Goal: Task Accomplishment & Management: Complete application form

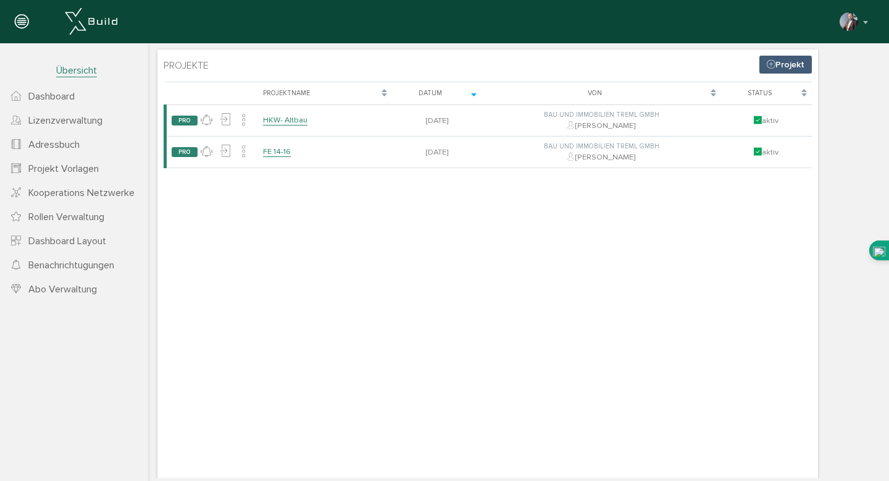
click at [95, 122] on span "Lizenzverwaltung" at bounding box center [65, 120] width 74 height 12
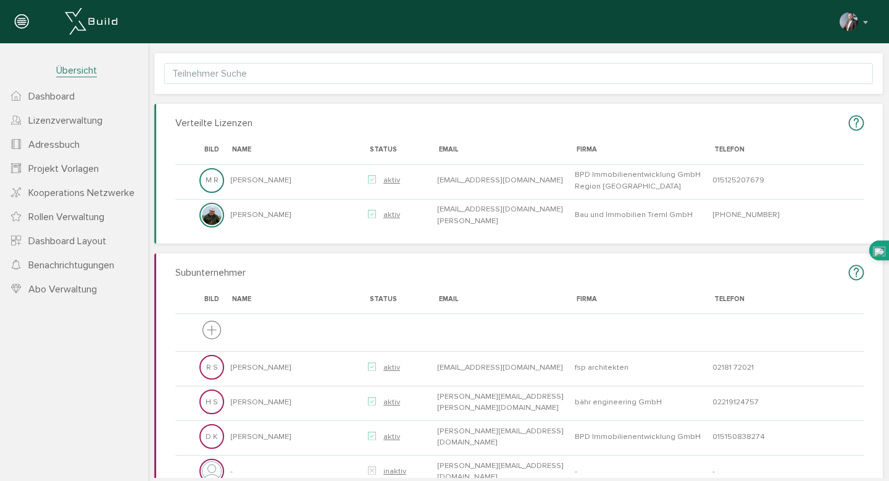
click at [58, 290] on span "Abo Verwaltung" at bounding box center [62, 289] width 69 height 12
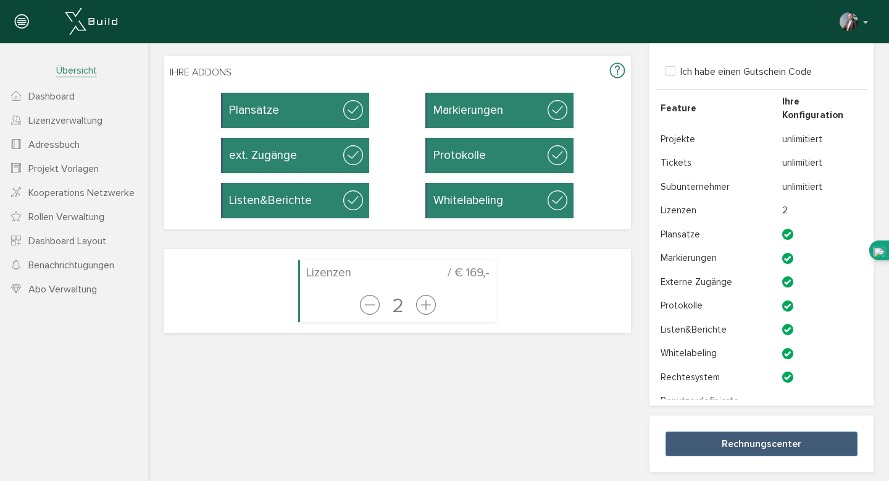
scroll to position [124, 0]
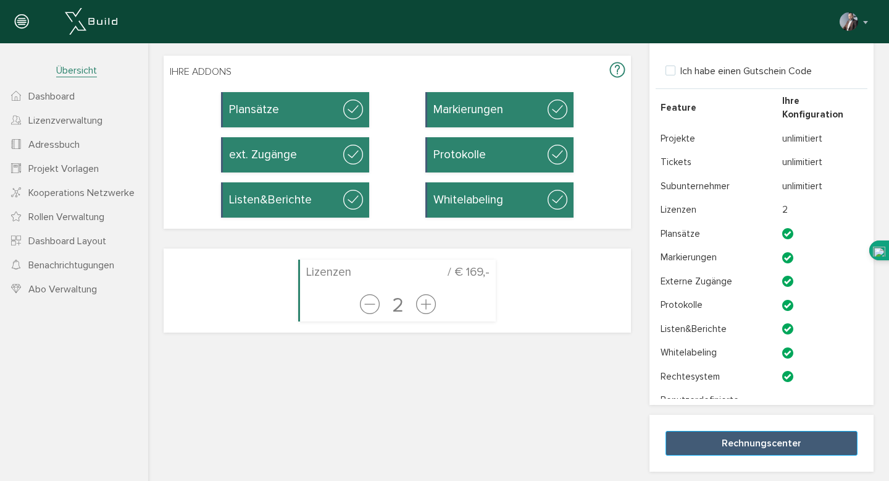
click at [712, 440] on button "Rechnungscenter" at bounding box center [762, 443] width 192 height 25
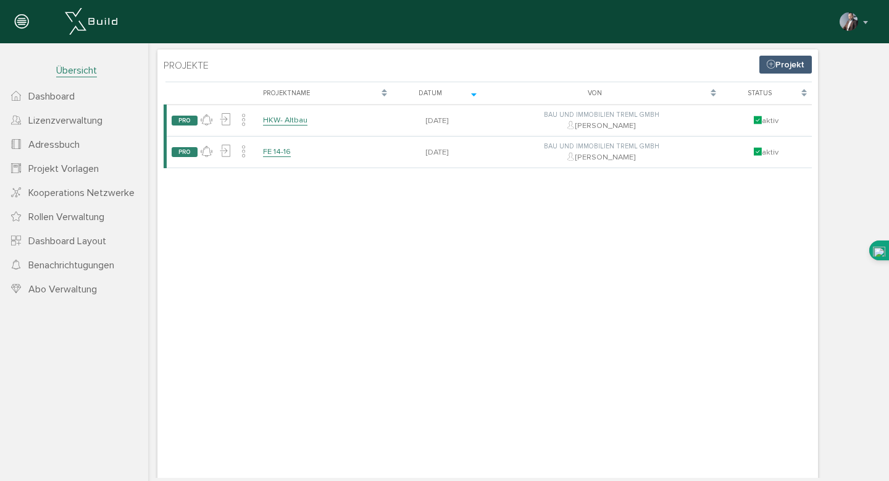
click at [56, 96] on span "Dashboard" at bounding box center [51, 96] width 46 height 12
click at [781, 67] on link "Projekt" at bounding box center [786, 65] width 53 height 18
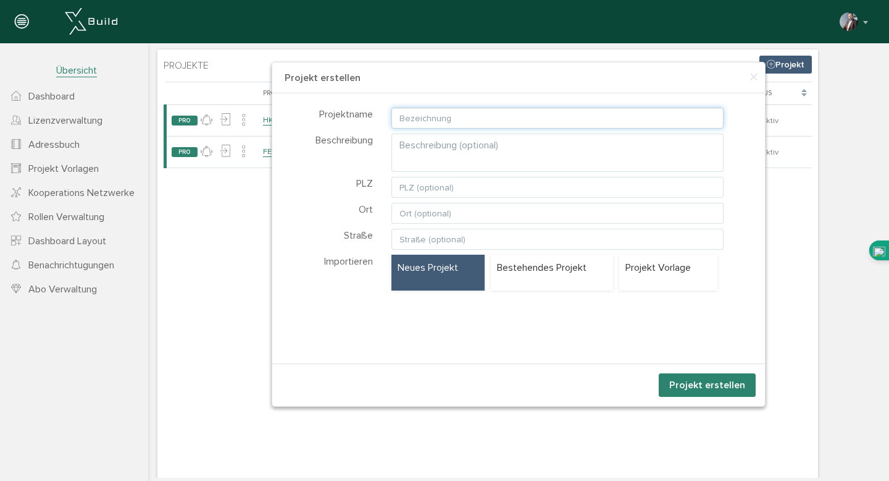
click at [508, 117] on input "text" at bounding box center [558, 117] width 333 height 21
type input "[GEOGRAPHIC_DATA]"
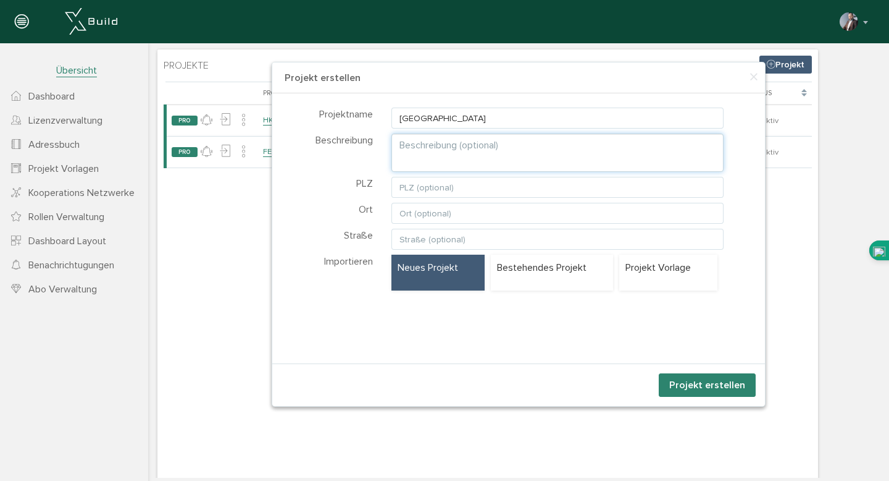
click at [465, 149] on textarea at bounding box center [558, 152] width 333 height 38
type textarea "5***** Resort"
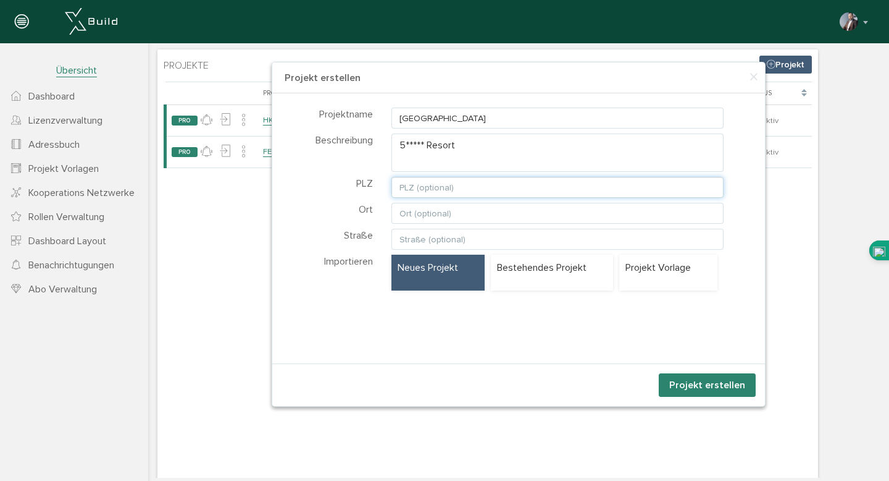
click at [429, 184] on input "text" at bounding box center [558, 187] width 333 height 21
type input "6311"
click at [429, 207] on input "text" at bounding box center [558, 213] width 333 height 21
type input "Wildschönau"
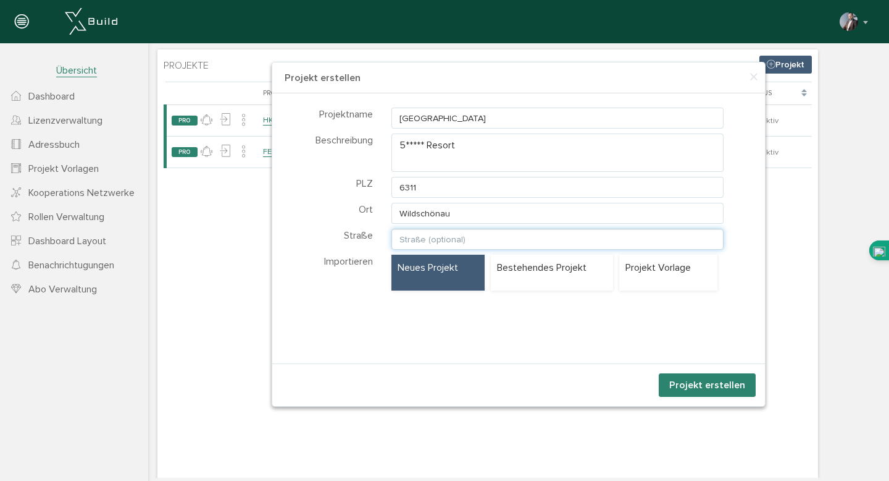
click at [414, 243] on input "text" at bounding box center [558, 239] width 333 height 21
type input "Oberau 72"
click at [491, 337] on div "Projektname Mount Health Resort Beschreibung 5***** Resort PLZ 6311 Ort Wildsch…" at bounding box center [518, 223] width 493 height 261
click at [443, 272] on p "Neues Projekt" at bounding box center [438, 268] width 81 height 14
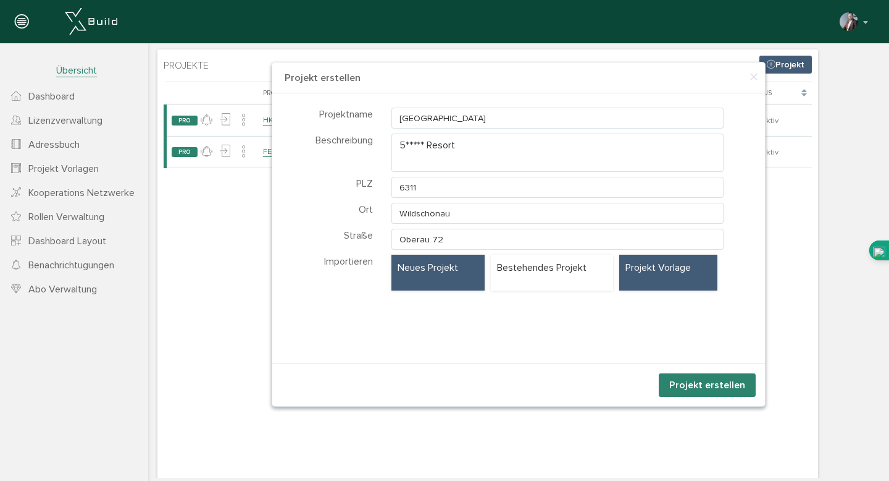
click at [673, 274] on p "Projekt Vorlage" at bounding box center [669, 268] width 86 height 14
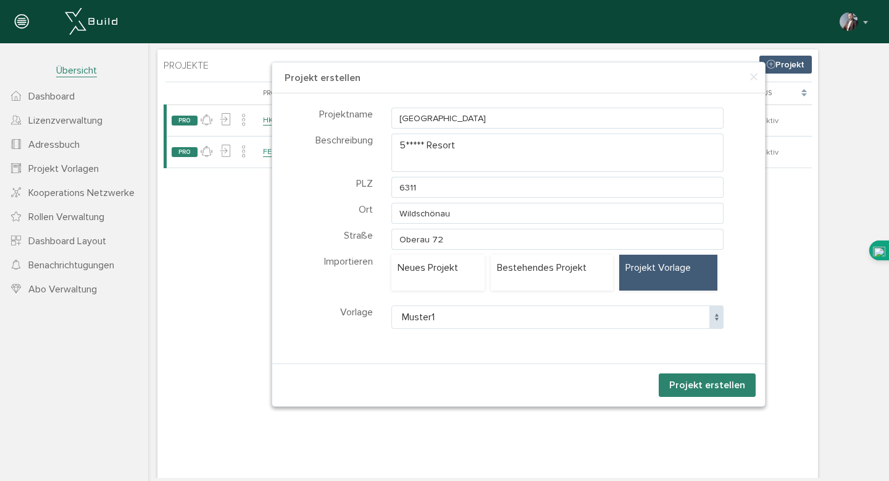
click at [646, 316] on span "Muster1" at bounding box center [558, 316] width 333 height 23
click at [605, 382] on div "Projekt erstellen" at bounding box center [518, 384] width 493 height 43
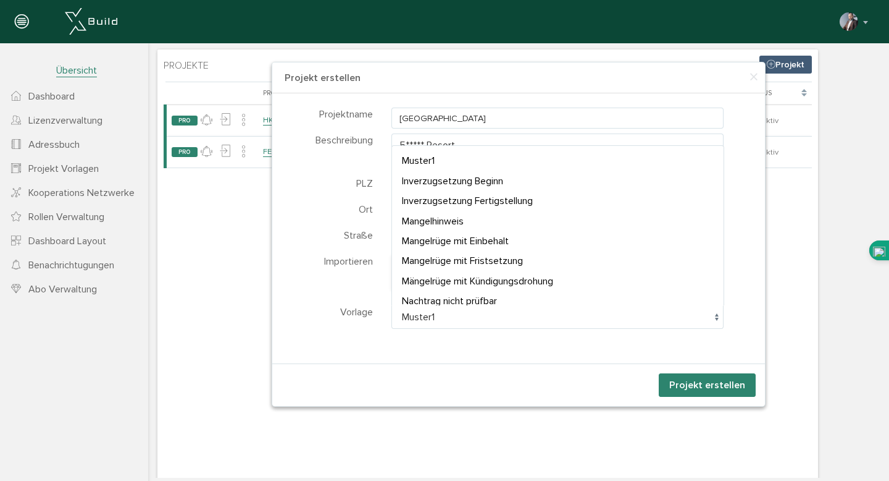
click at [717, 316] on span at bounding box center [717, 316] width 14 height 23
click at [617, 338] on div "Projektname Mount Health Resort Beschreibung 5***** Resort PLZ 6311 Ort Wildsch…" at bounding box center [518, 223] width 493 height 261
click at [717, 318] on span at bounding box center [717, 316] width 14 height 23
click at [632, 350] on div "Projektname Mount Health Resort Beschreibung 5***** Resort PLZ 6311 Ort Wildsch…" at bounding box center [518, 223] width 493 height 261
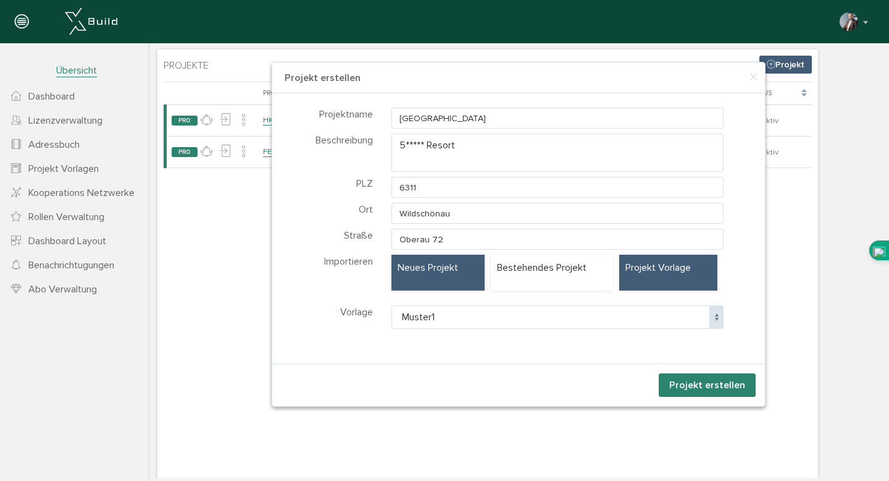
click at [422, 279] on div "Neues Projekt" at bounding box center [438, 272] width 93 height 36
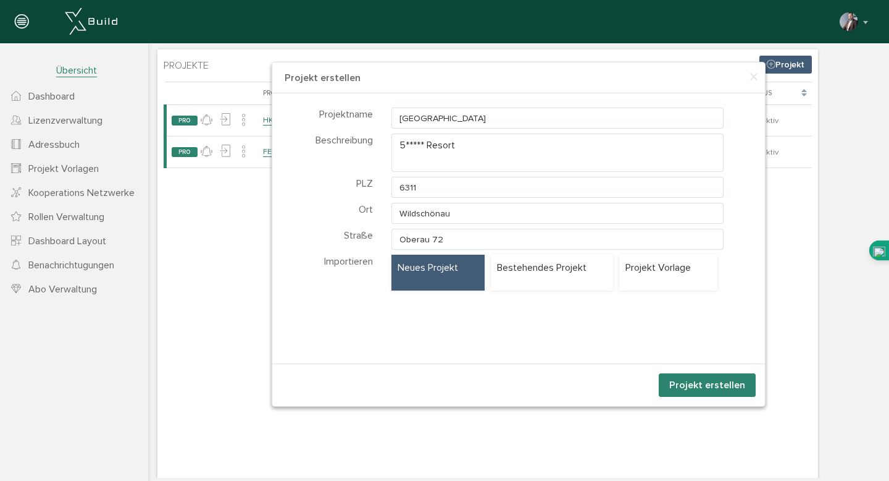
click at [701, 383] on button "Projekt erstellen" at bounding box center [707, 384] width 97 height 23
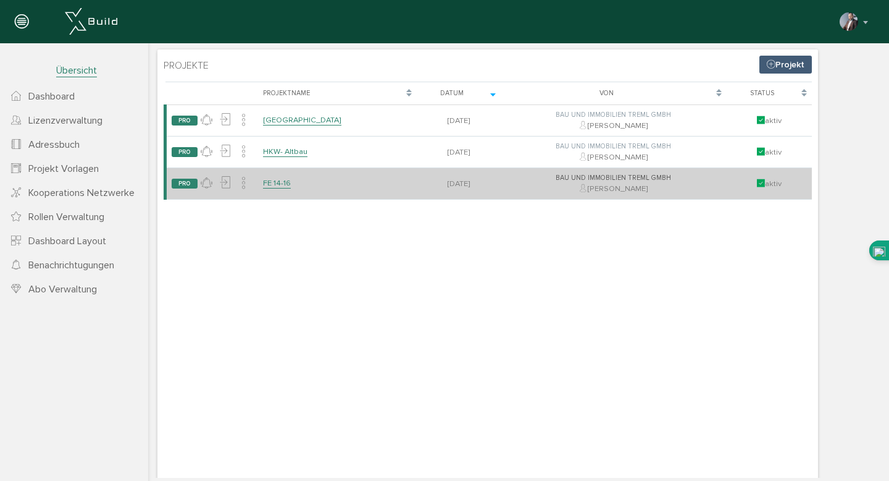
click at [275, 185] on link "FE 14-16" at bounding box center [277, 183] width 28 height 11
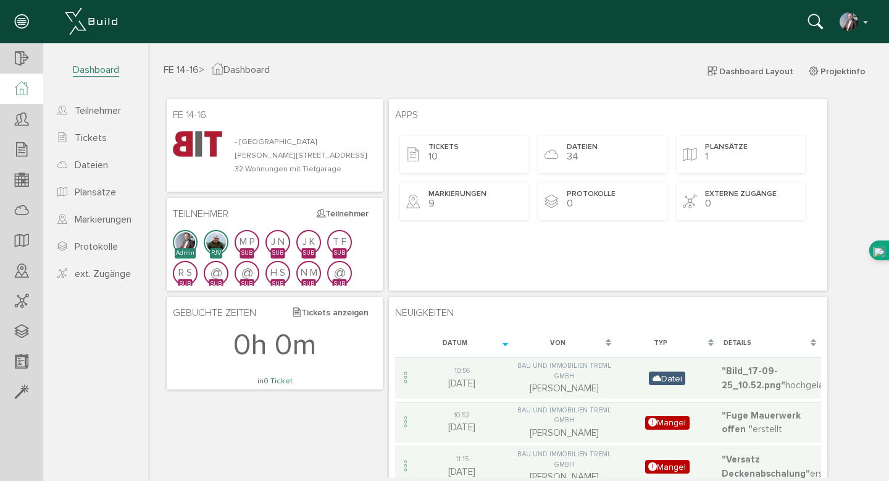
scroll to position [13, 0]
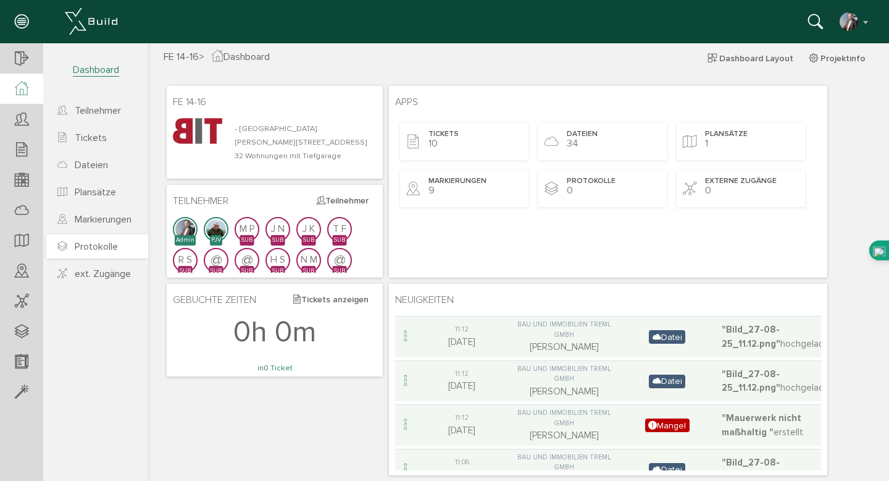
click at [88, 247] on span "Protokolle" at bounding box center [96, 246] width 43 height 12
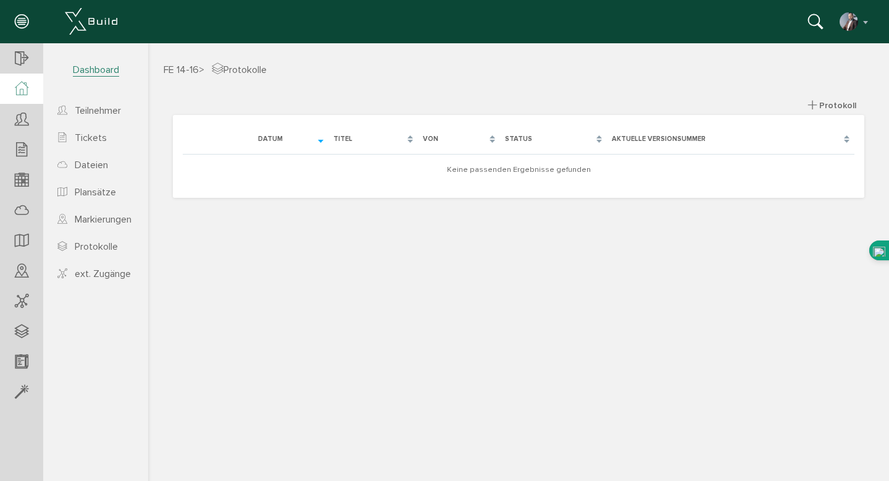
click at [27, 91] on icon at bounding box center [22, 89] width 14 height 14
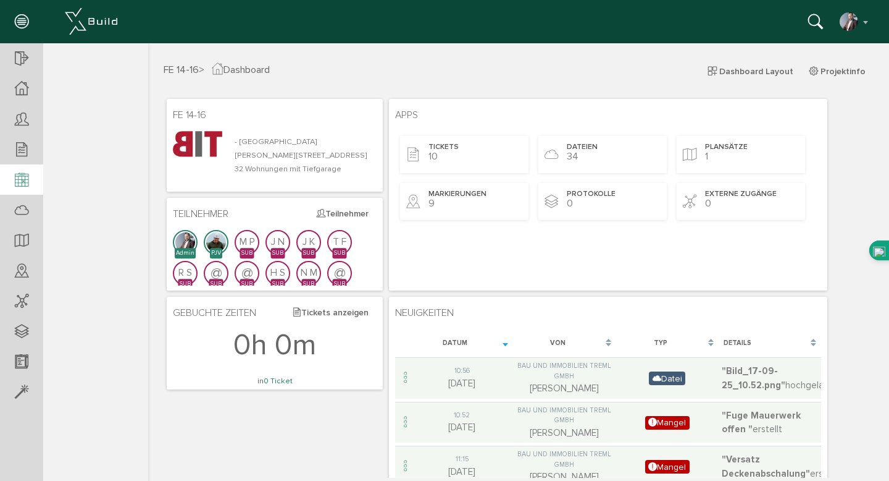
click at [23, 178] on icon at bounding box center [22, 180] width 14 height 17
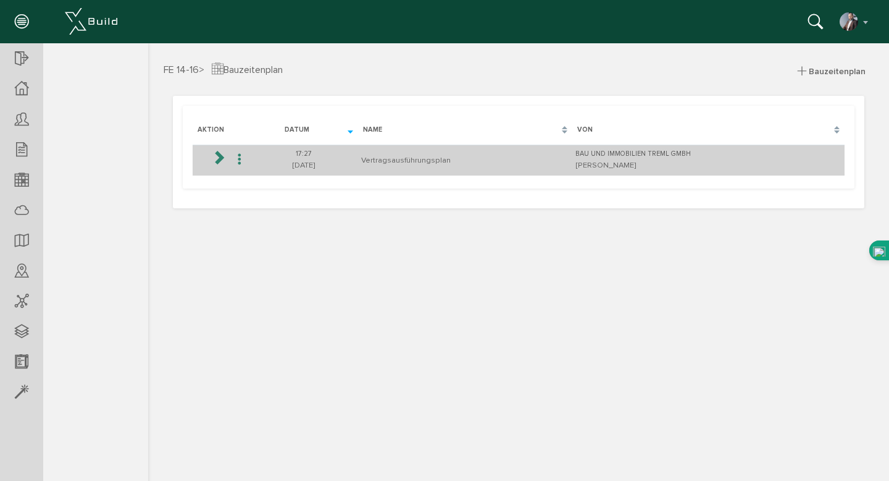
click at [371, 164] on td "Vertragsausführungsplan" at bounding box center [465, 160] width 214 height 31
click at [314, 158] on div "17:27" at bounding box center [304, 154] width 102 height 11
click at [213, 159] on icon at bounding box center [218, 156] width 15 height 15
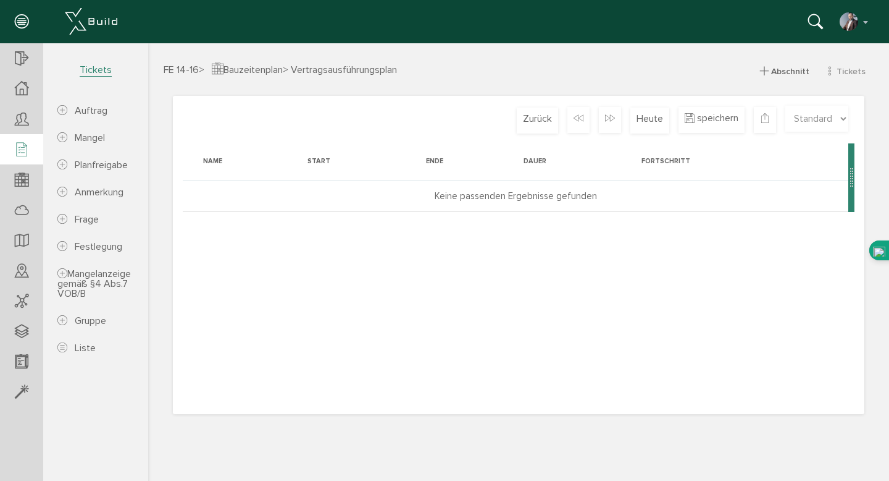
click at [19, 146] on icon at bounding box center [22, 149] width 14 height 17
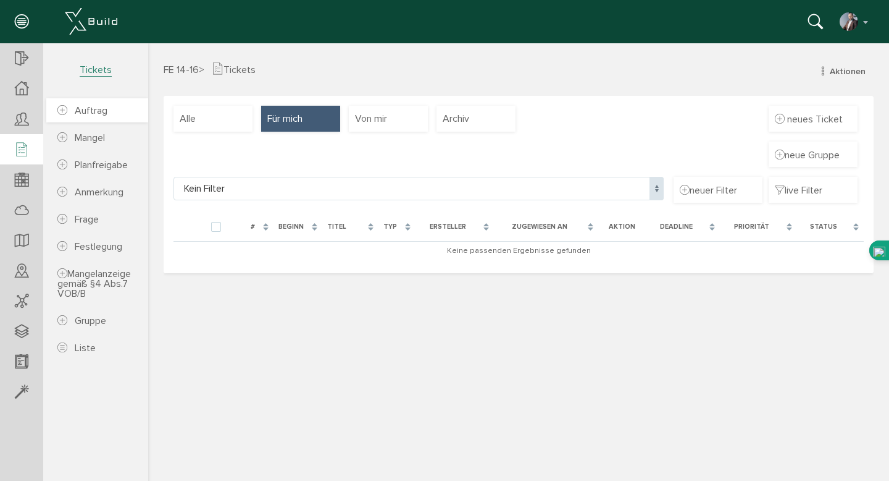
click at [88, 113] on span "Auftrag" at bounding box center [91, 110] width 33 height 12
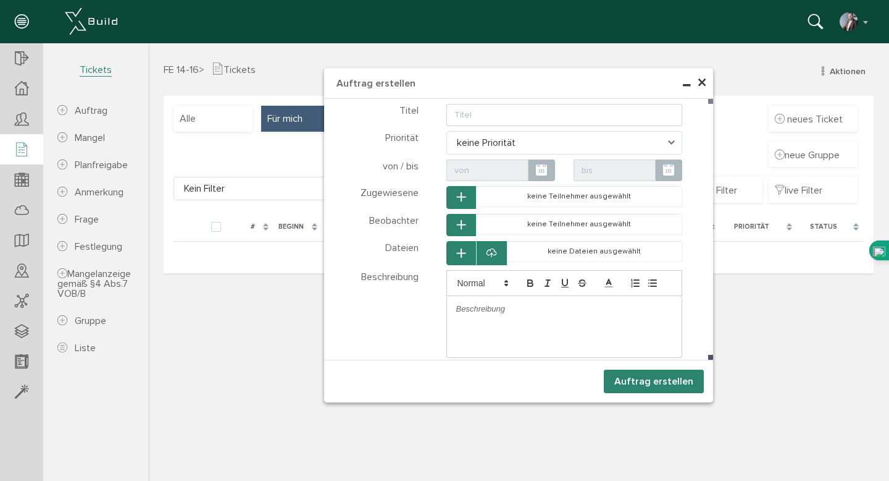
click at [704, 85] on span "×" at bounding box center [702, 83] width 10 height 24
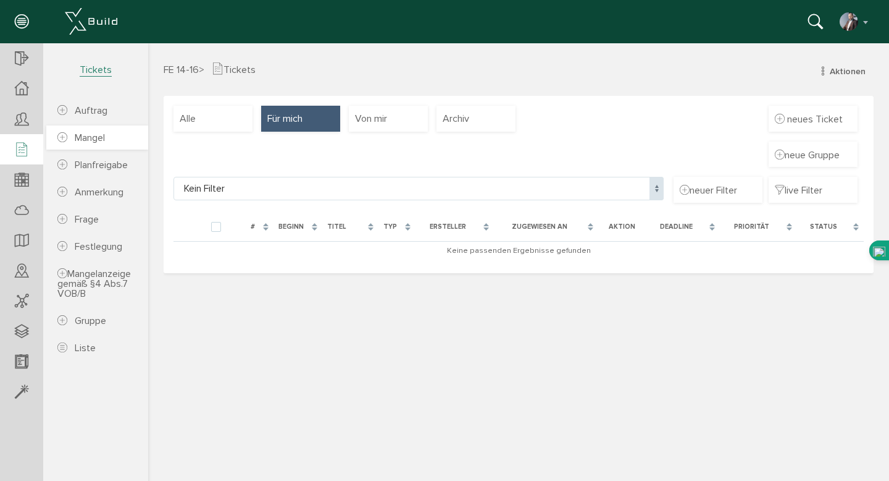
click at [95, 140] on span "Mangel" at bounding box center [90, 138] width 30 height 12
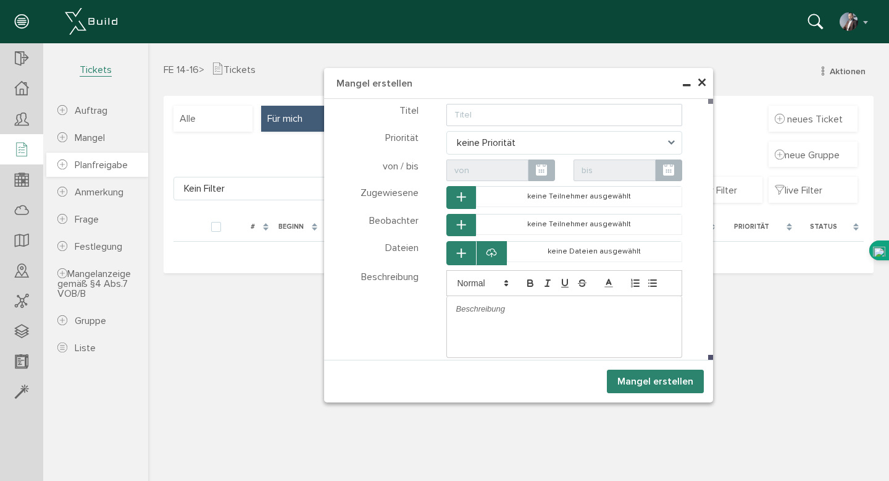
click at [95, 166] on span "Planfreigabe" at bounding box center [101, 165] width 53 height 12
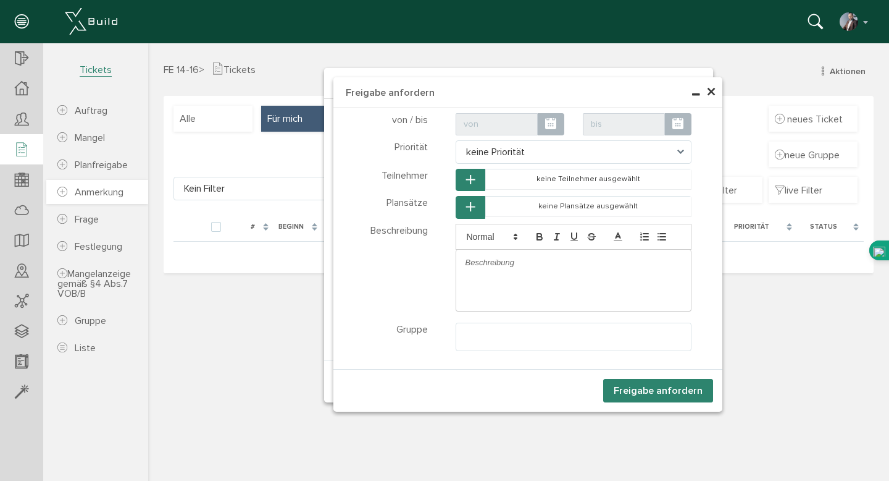
click at [90, 190] on span "Anmerkung" at bounding box center [99, 192] width 49 height 12
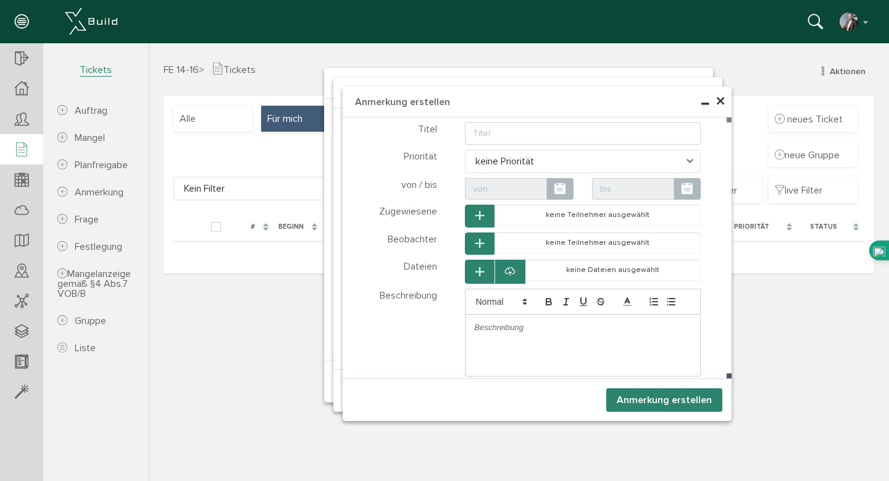
click at [720, 103] on span "×" at bounding box center [721, 102] width 10 height 24
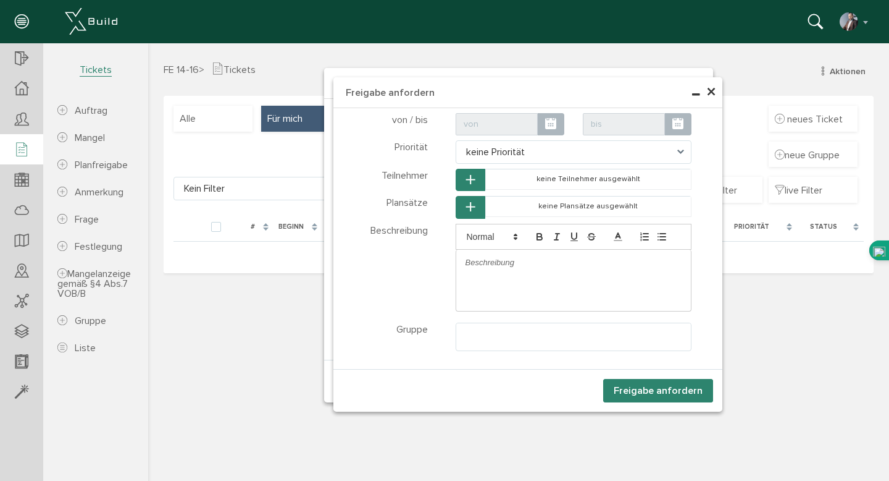
click at [715, 99] on span "×" at bounding box center [712, 92] width 10 height 24
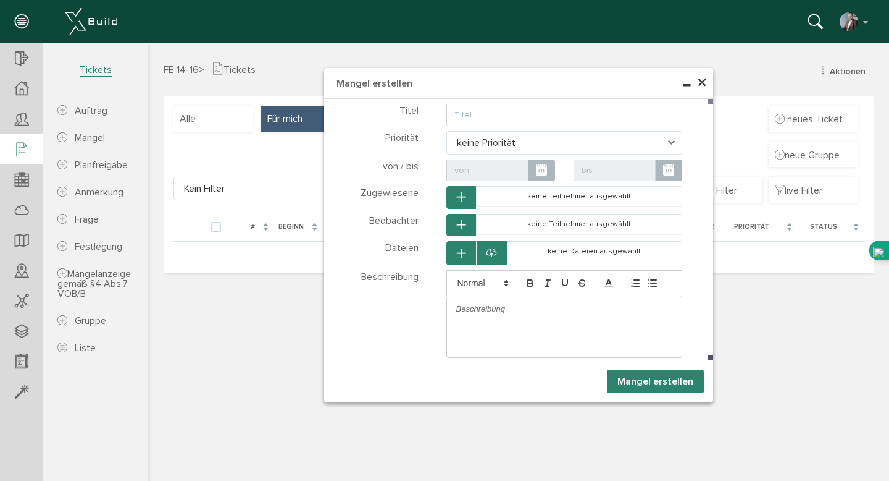
click at [705, 85] on span "×" at bounding box center [702, 83] width 10 height 24
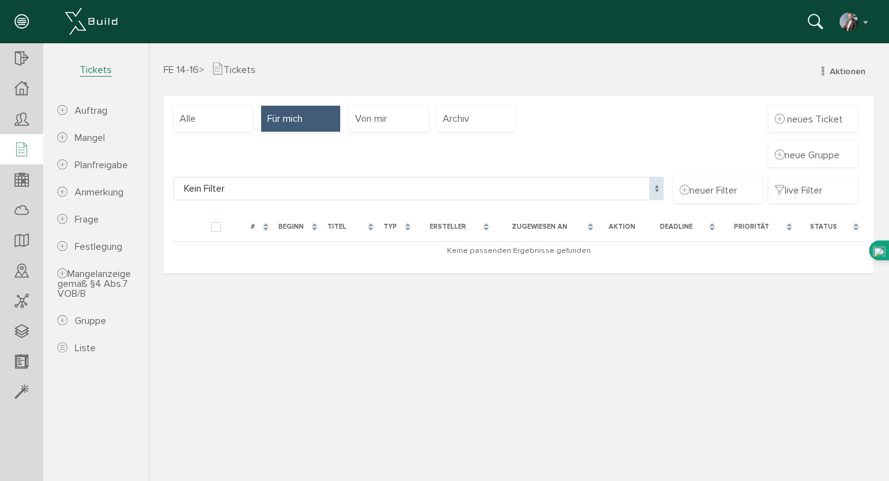
click at [205, 317] on div "FE 14-16 > Tickets Aktionen neuer Auftrag neuer Mangel neue Planfreigabe neue A…" at bounding box center [518, 270] width 741 height 416
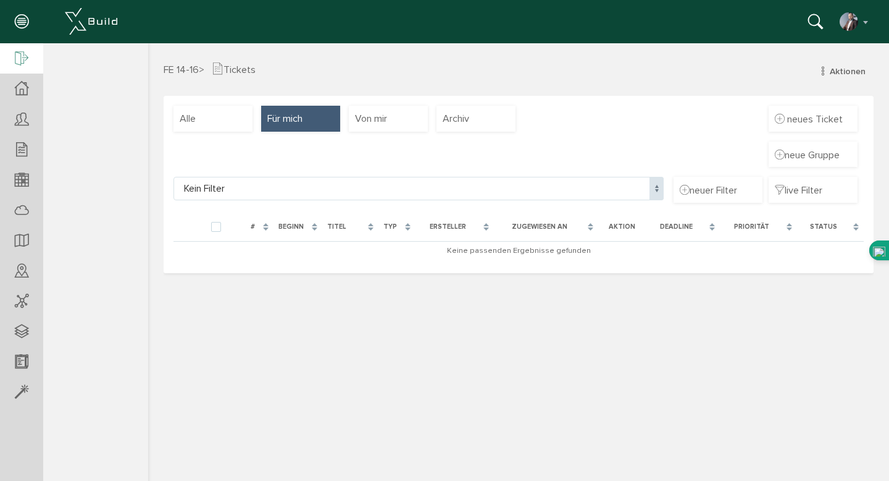
click at [19, 56] on icon at bounding box center [22, 59] width 14 height 17
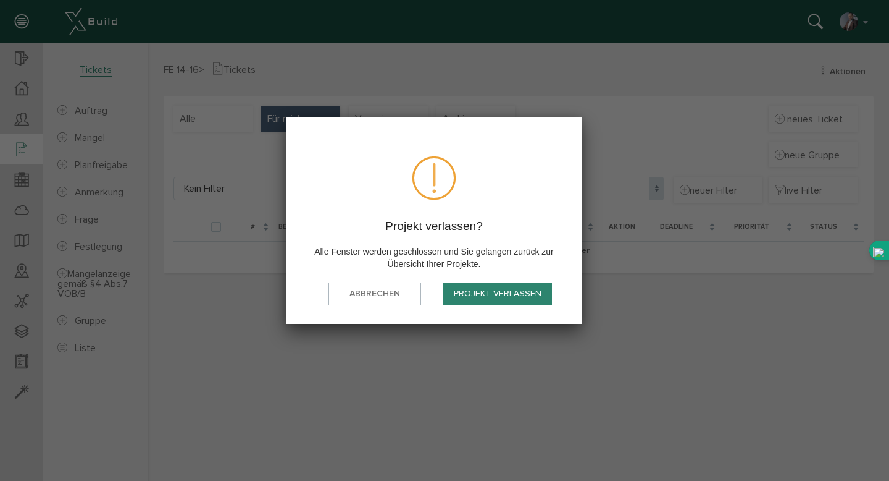
click at [497, 296] on button "Projekt verlassen" at bounding box center [497, 293] width 109 height 23
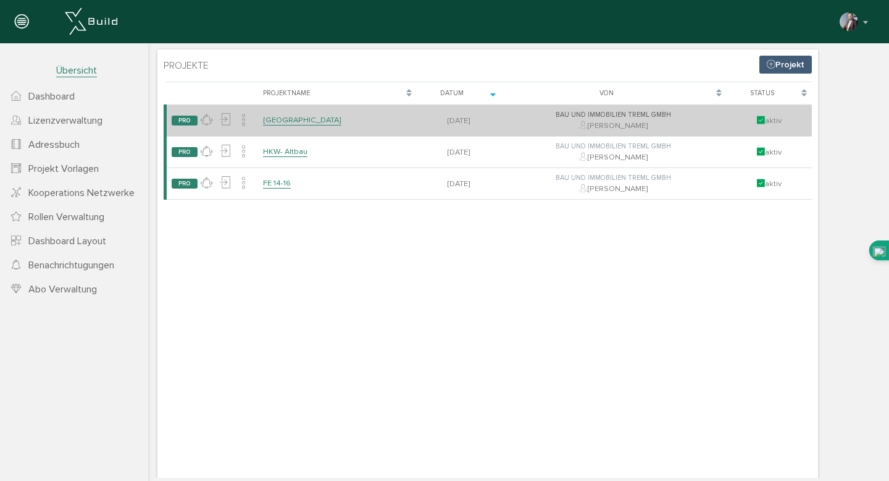
click at [303, 120] on link "[GEOGRAPHIC_DATA]" at bounding box center [302, 120] width 78 height 11
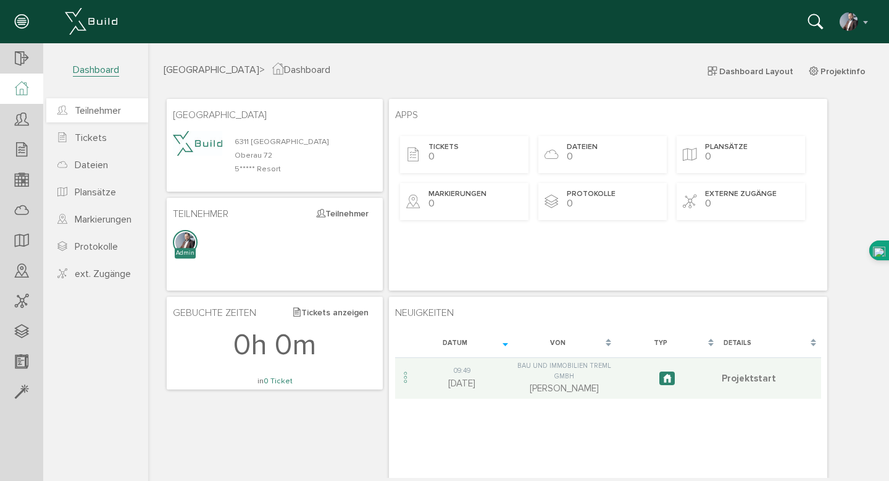
click at [118, 112] on span "Teilnehmer" at bounding box center [98, 110] width 46 height 12
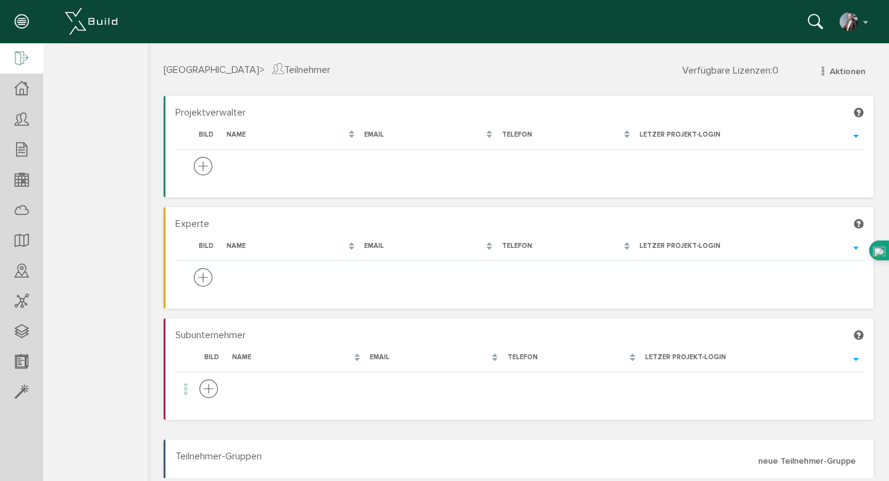
click at [26, 59] on icon at bounding box center [22, 59] width 14 height 17
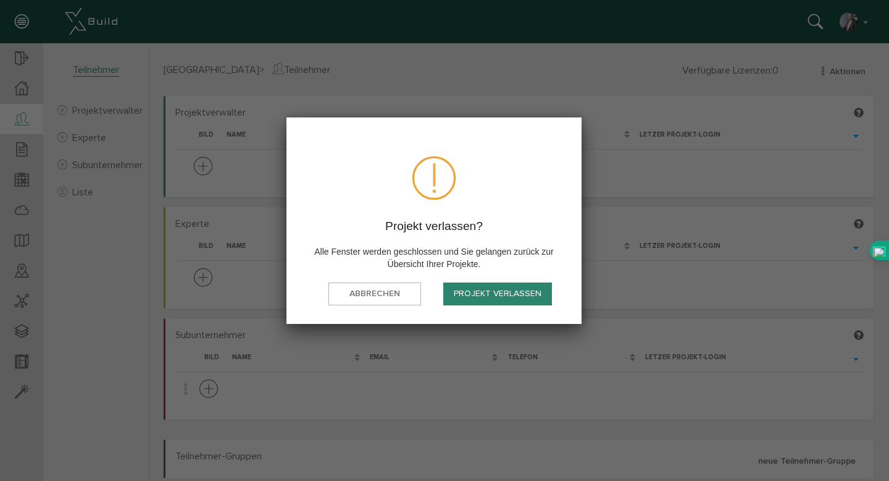
click at [496, 290] on button "Projekt verlassen" at bounding box center [497, 293] width 109 height 23
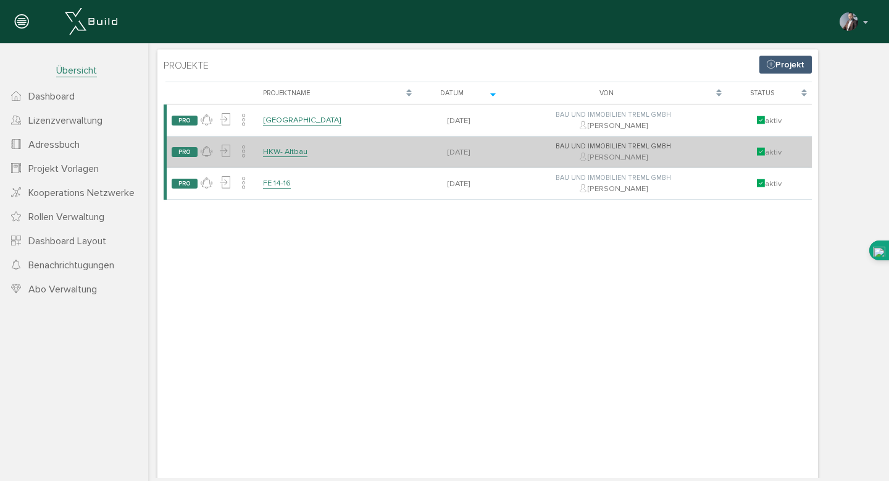
click at [269, 148] on link "HKW- Altbau" at bounding box center [285, 151] width 44 height 11
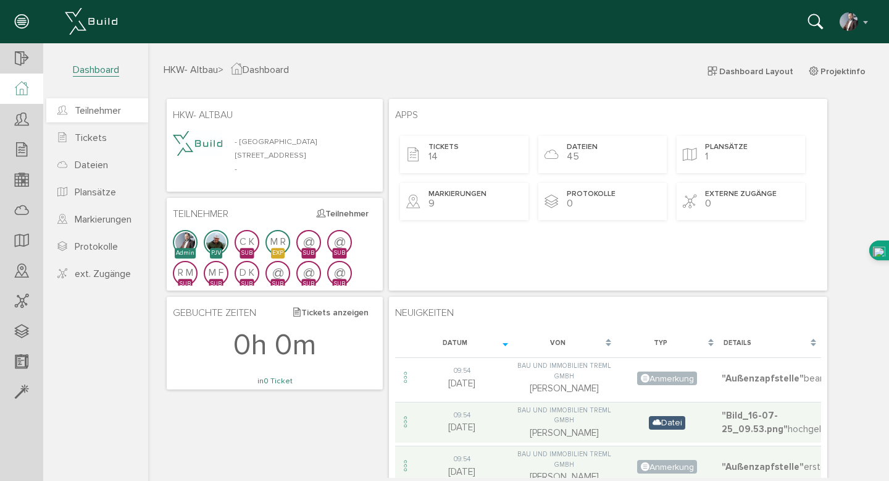
click at [115, 108] on span "Teilnehmer" at bounding box center [98, 110] width 46 height 12
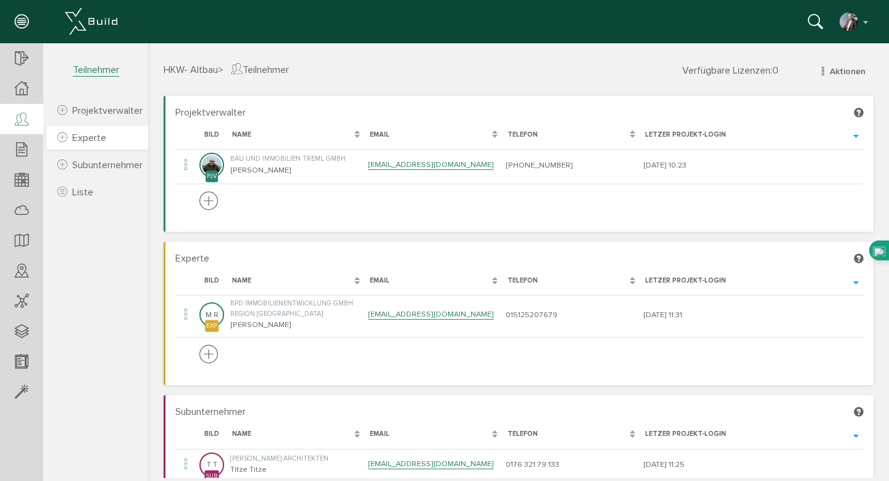
click at [95, 142] on span "Experte" at bounding box center [89, 138] width 34 height 12
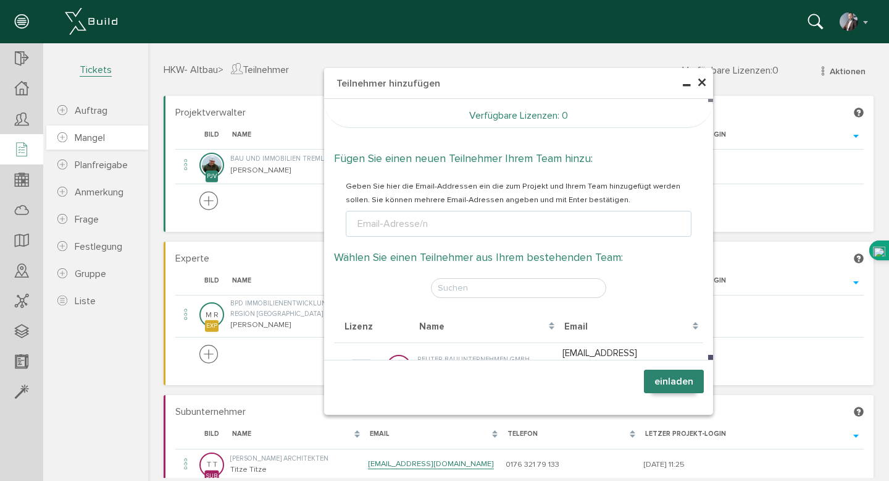
click at [89, 138] on span "Mangel" at bounding box center [90, 138] width 30 height 12
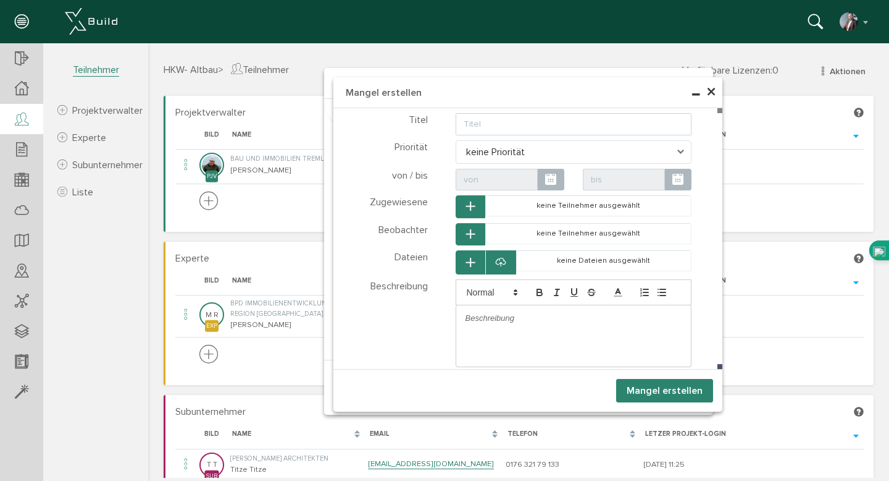
click at [710, 91] on span "×" at bounding box center [712, 92] width 10 height 24
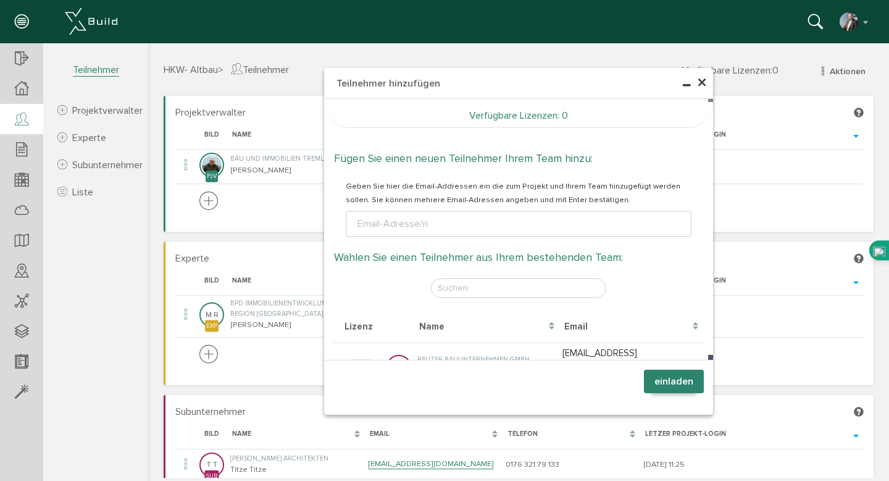
click at [704, 85] on span "×" at bounding box center [702, 83] width 10 height 24
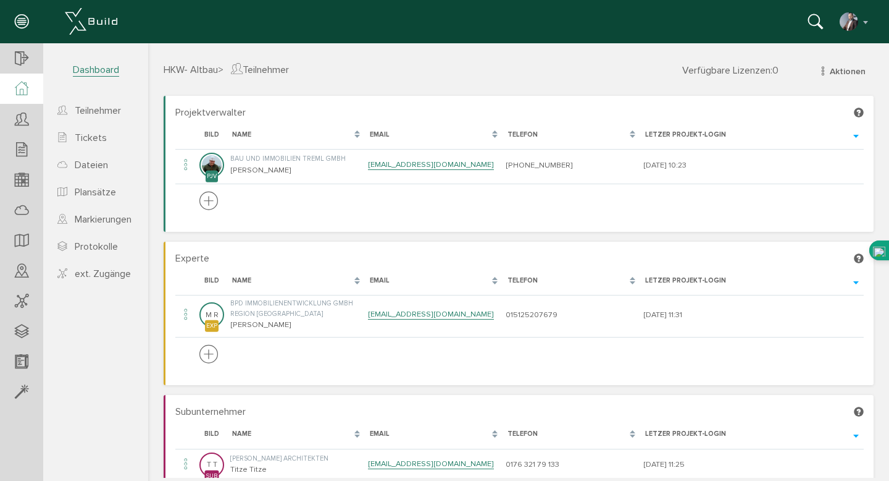
click at [22, 88] on icon at bounding box center [22, 89] width 14 height 14
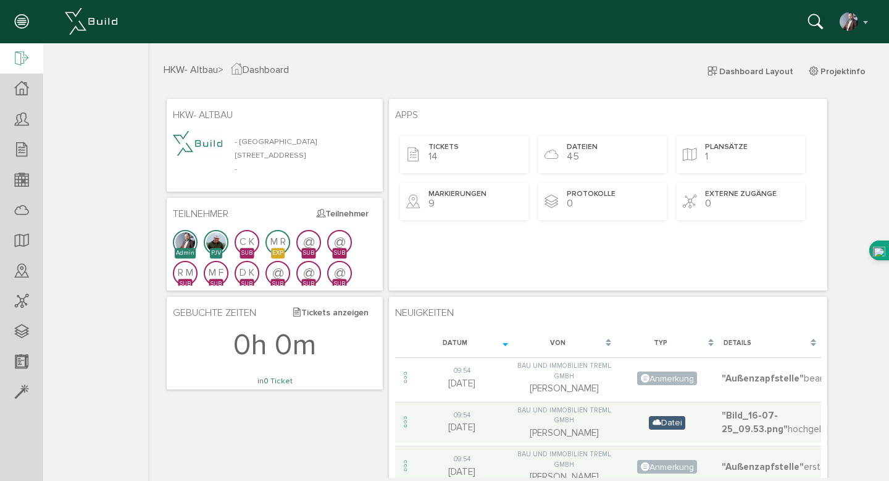
click at [17, 54] on icon at bounding box center [22, 59] width 14 height 17
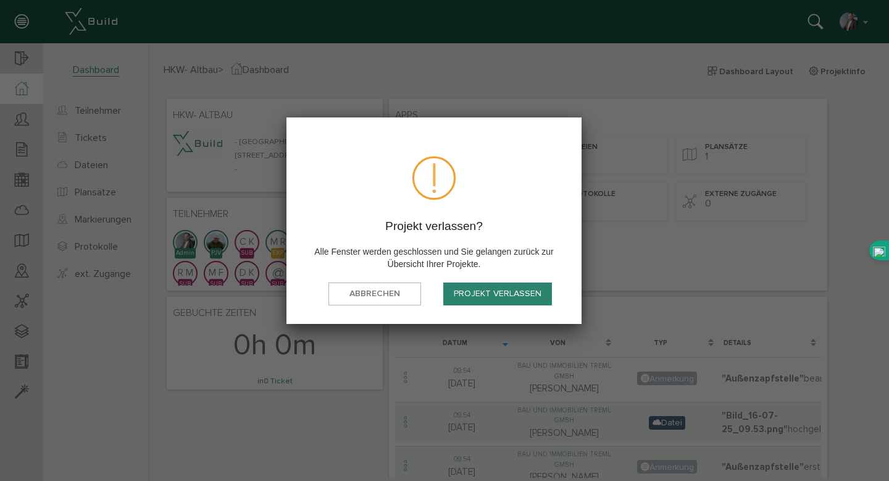
click at [461, 295] on button "Projekt verlassen" at bounding box center [497, 293] width 109 height 23
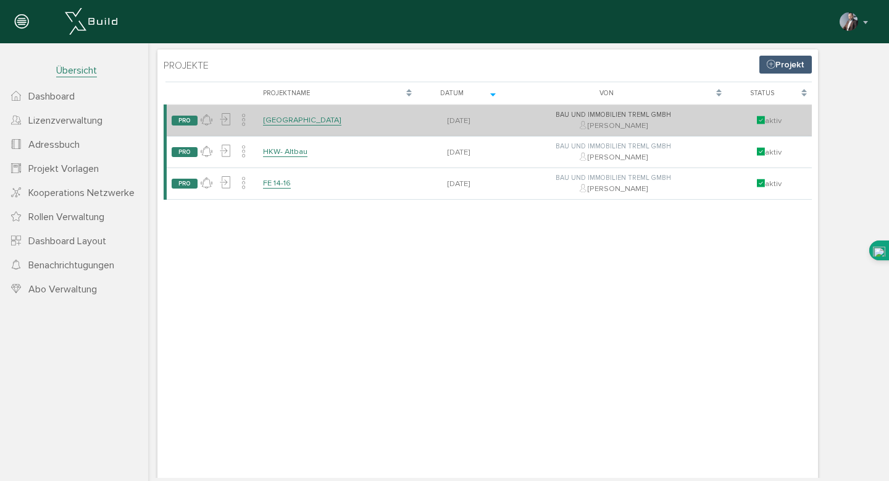
click at [277, 119] on link "[GEOGRAPHIC_DATA]" at bounding box center [302, 120] width 78 height 11
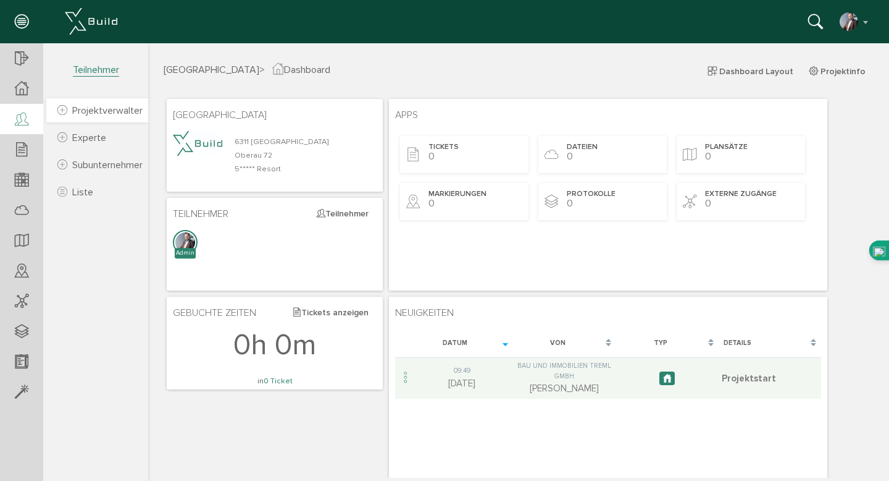
click at [93, 112] on span "Projektverwalter" at bounding box center [107, 110] width 70 height 12
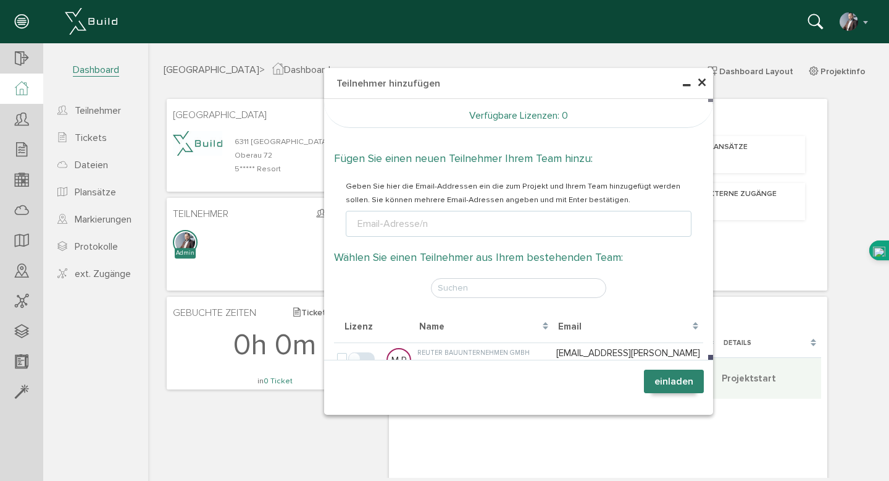
click at [703, 83] on span "×" at bounding box center [702, 83] width 10 height 24
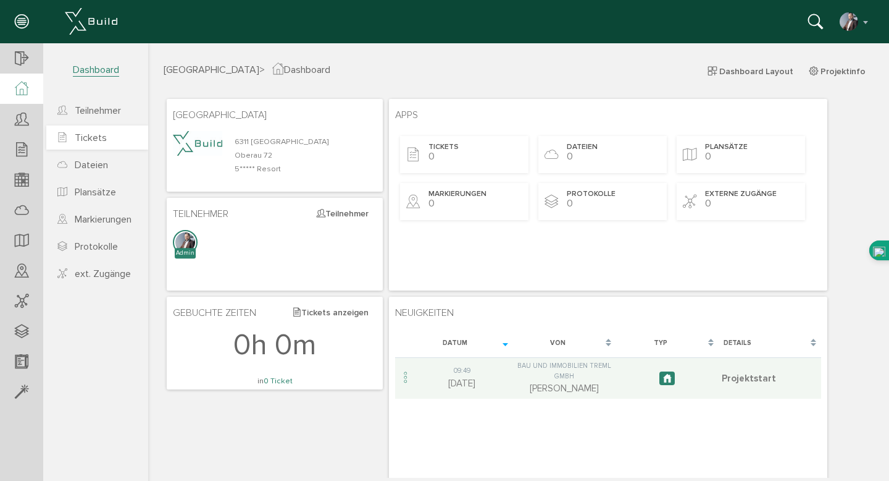
click at [100, 141] on span "Tickets" at bounding box center [91, 138] width 32 height 12
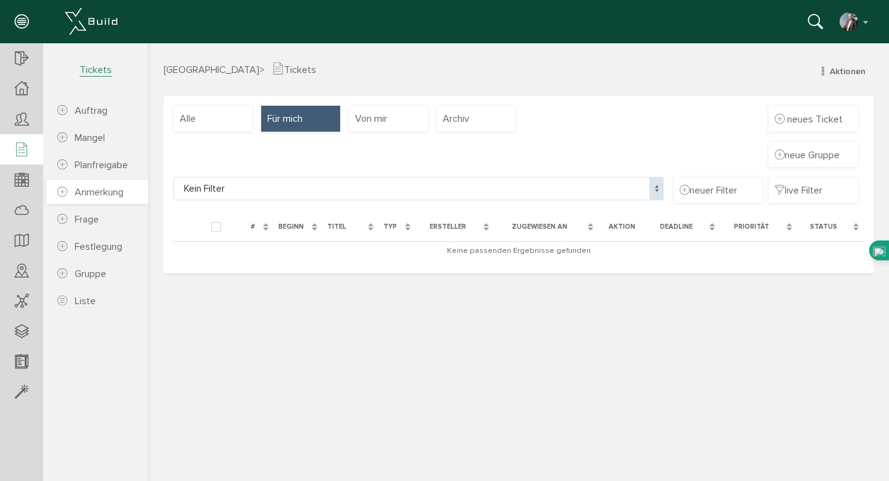
click at [95, 192] on span "Anmerkung" at bounding box center [99, 192] width 49 height 12
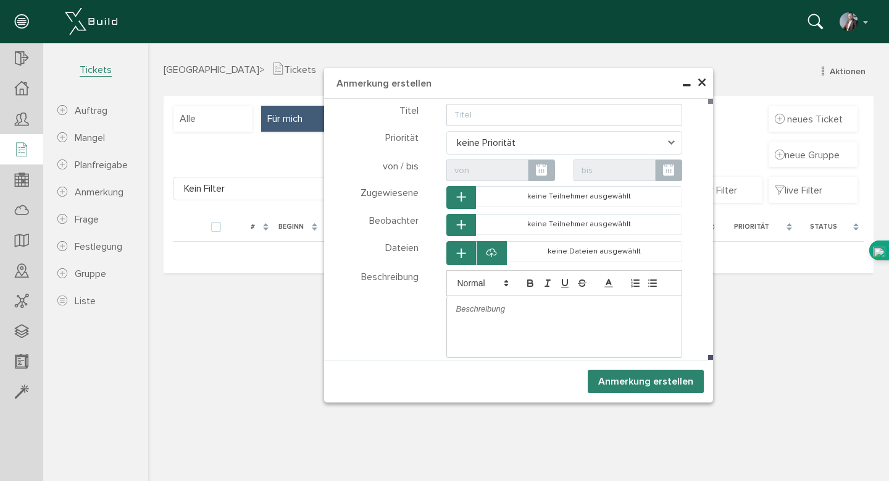
click at [705, 85] on span "×" at bounding box center [702, 83] width 10 height 24
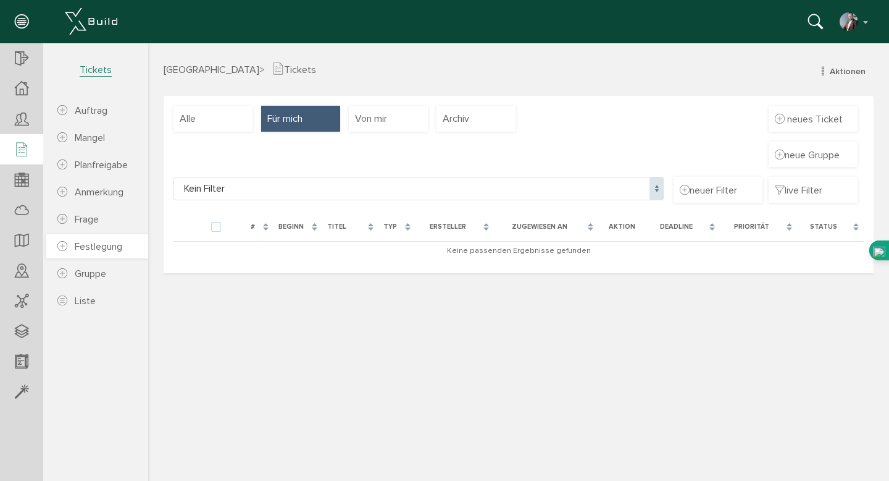
click at [103, 250] on span "Festlegung" at bounding box center [99, 246] width 48 height 12
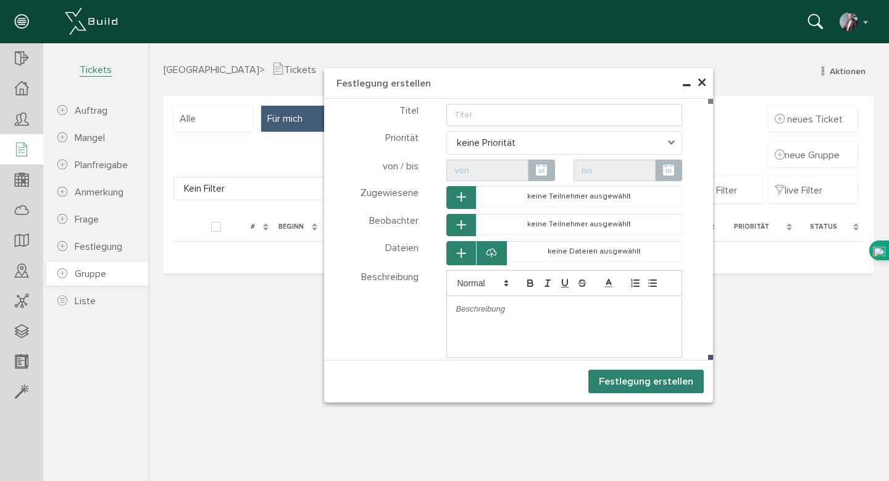
click at [99, 275] on span "Gruppe" at bounding box center [91, 273] width 32 height 12
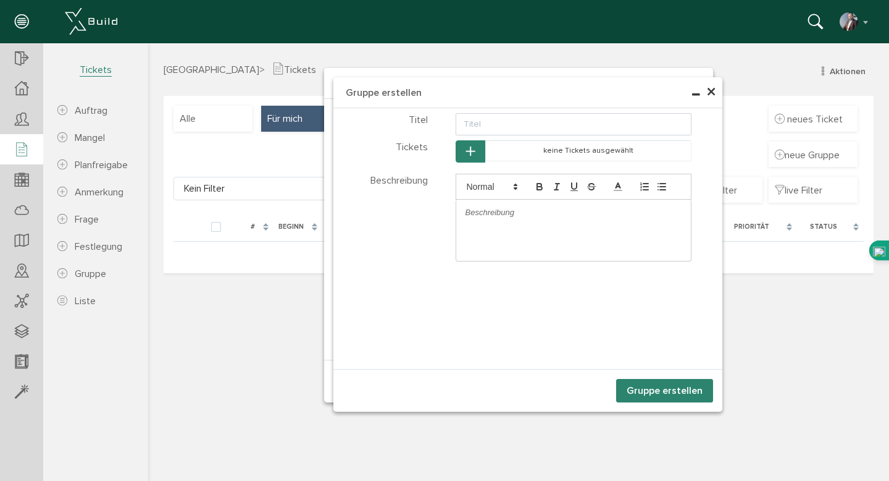
click at [710, 95] on span "×" at bounding box center [712, 92] width 10 height 24
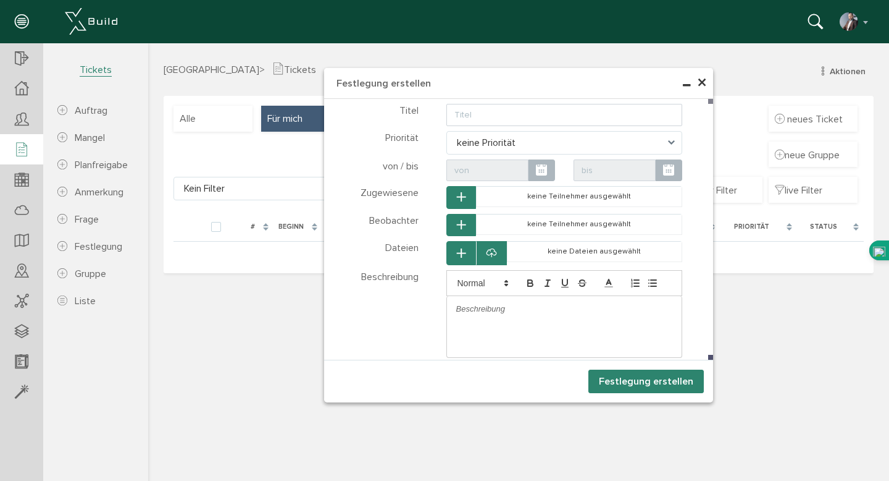
click at [705, 87] on span "×" at bounding box center [702, 83] width 10 height 24
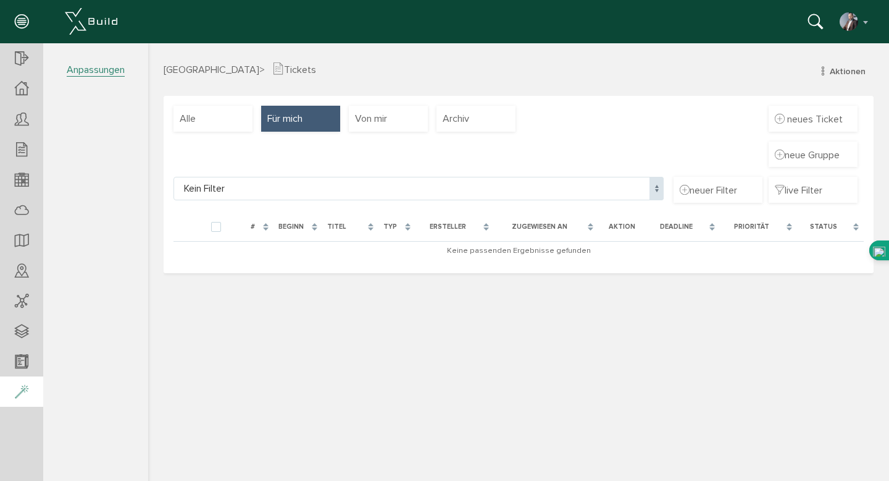
click at [20, 390] on icon at bounding box center [22, 392] width 14 height 17
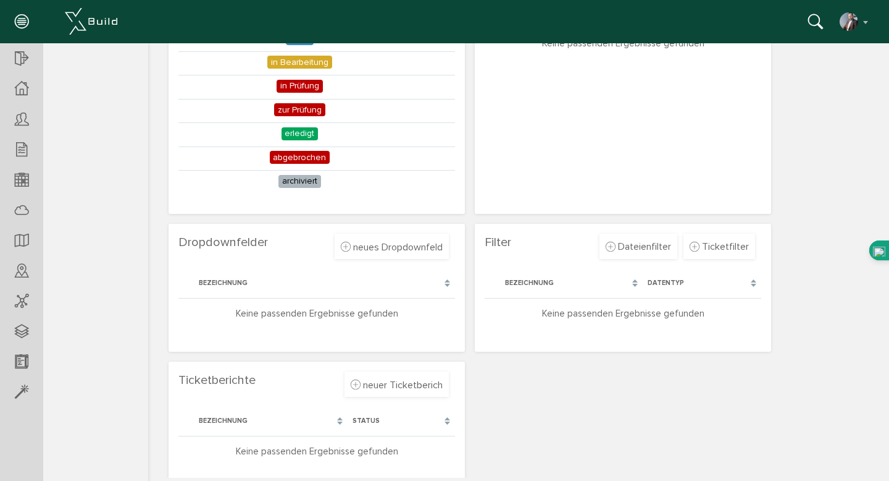
scroll to position [437, 0]
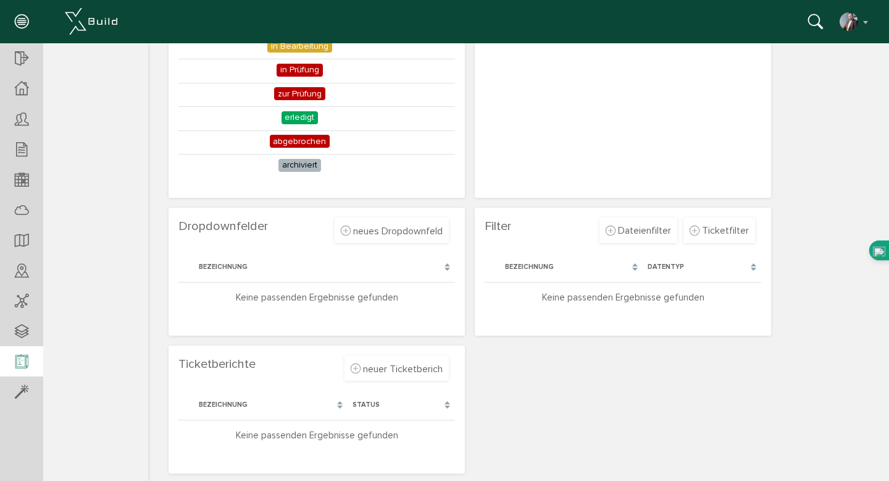
click at [26, 364] on icon at bounding box center [22, 361] width 14 height 17
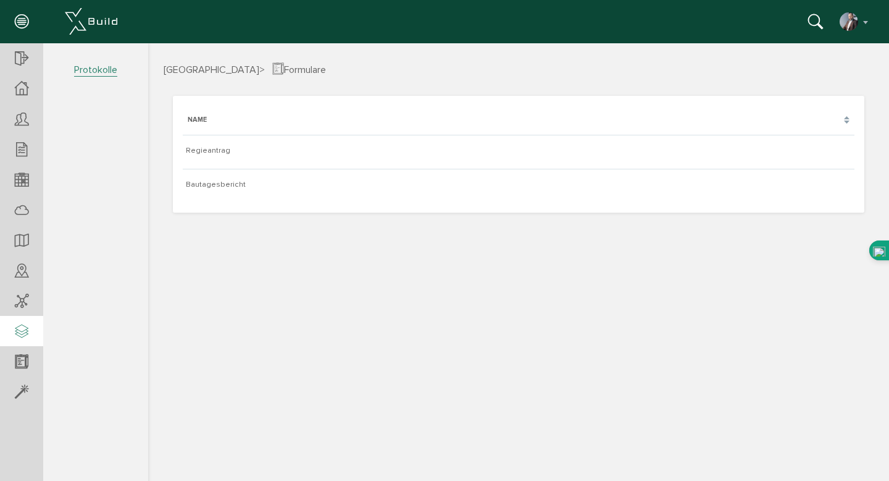
click at [20, 336] on icon at bounding box center [22, 331] width 14 height 17
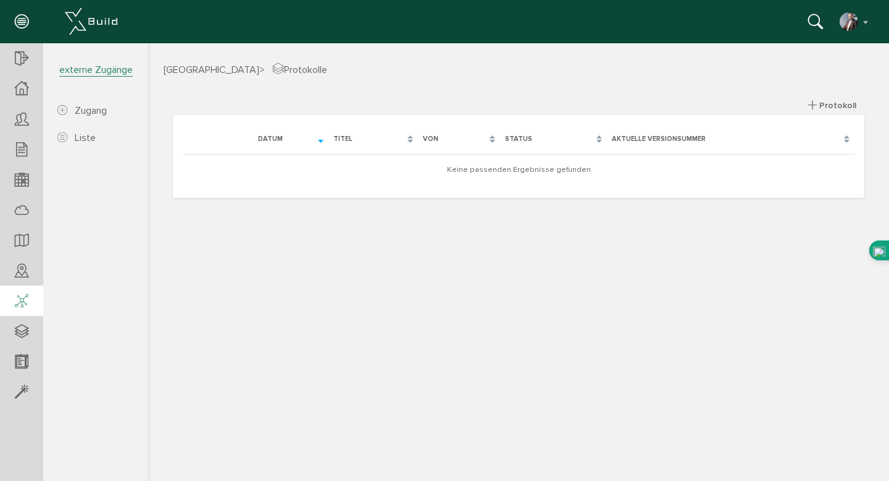
click at [23, 306] on icon at bounding box center [22, 301] width 14 height 17
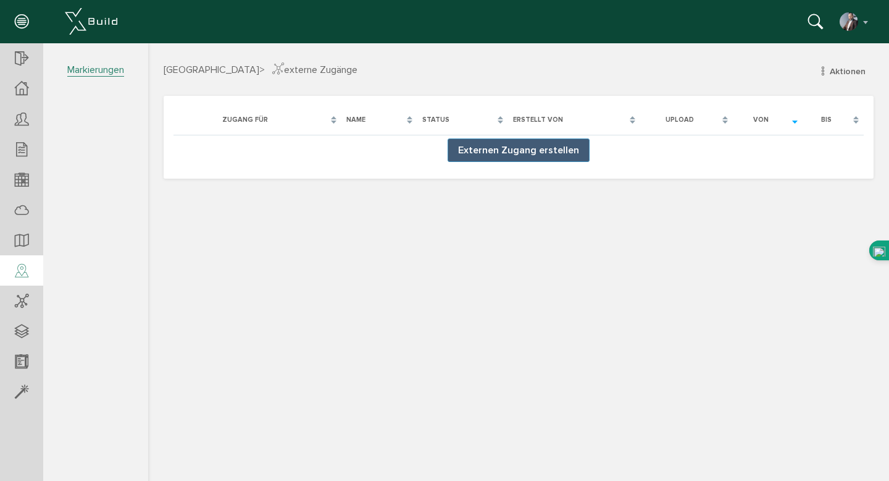
click at [23, 272] on icon at bounding box center [22, 271] width 14 height 17
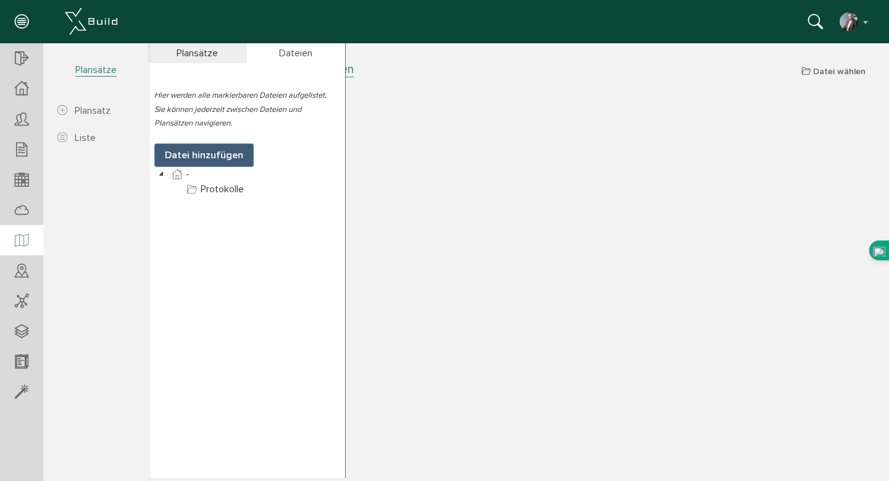
click at [22, 242] on icon at bounding box center [22, 240] width 14 height 17
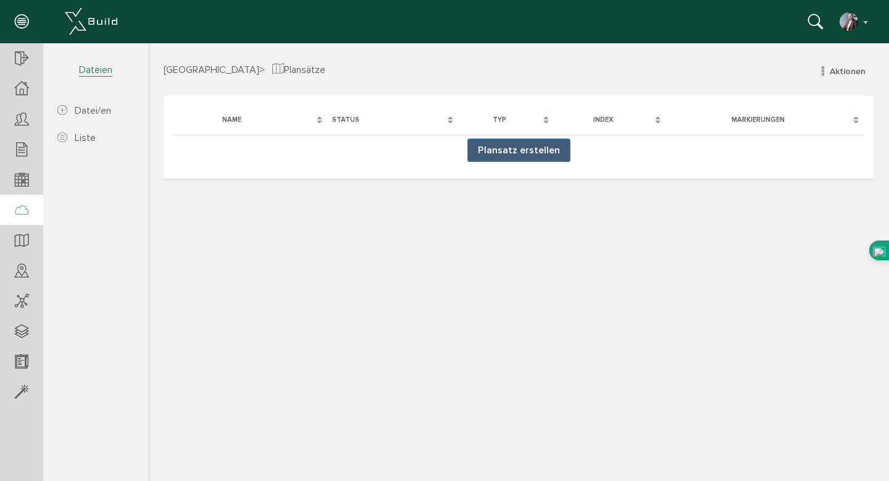
click at [23, 212] on icon at bounding box center [22, 210] width 14 height 17
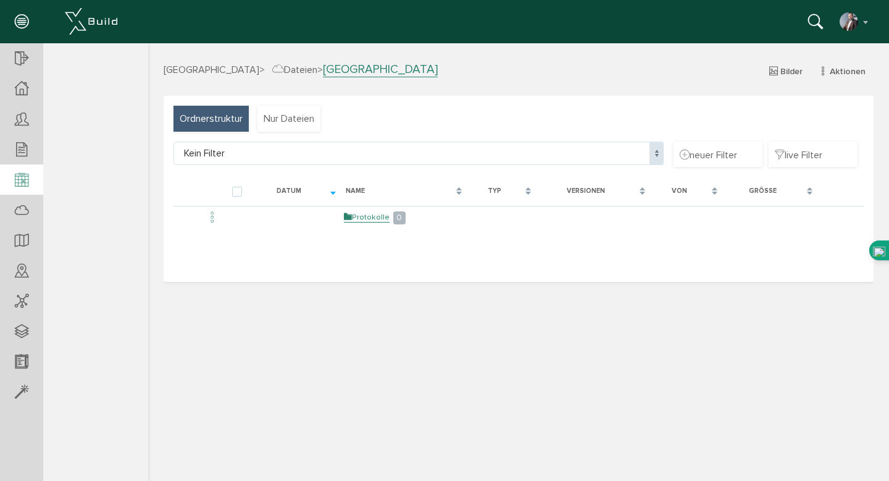
click at [25, 180] on icon at bounding box center [22, 180] width 14 height 17
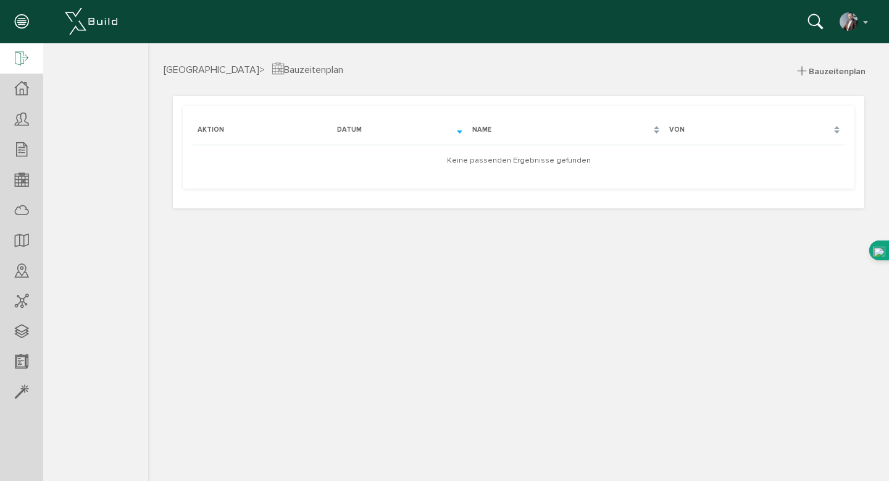
click at [23, 54] on icon at bounding box center [22, 59] width 14 height 17
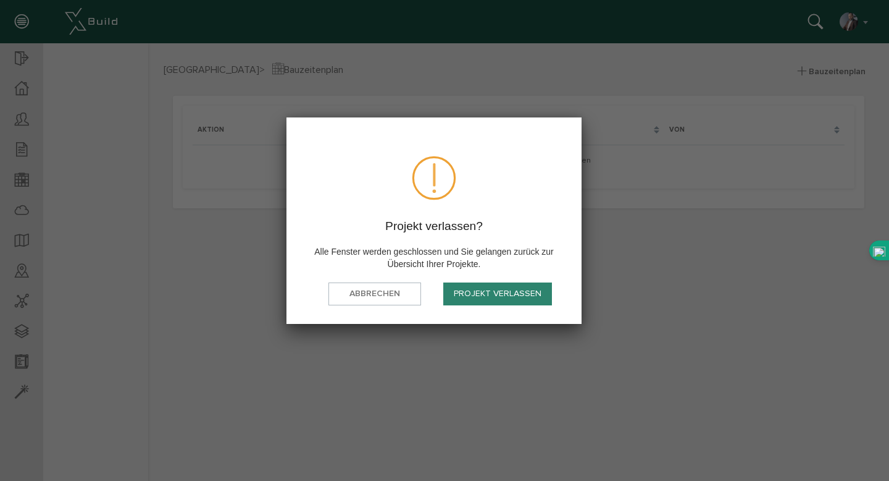
click at [482, 292] on button "Projekt verlassen" at bounding box center [497, 293] width 109 height 23
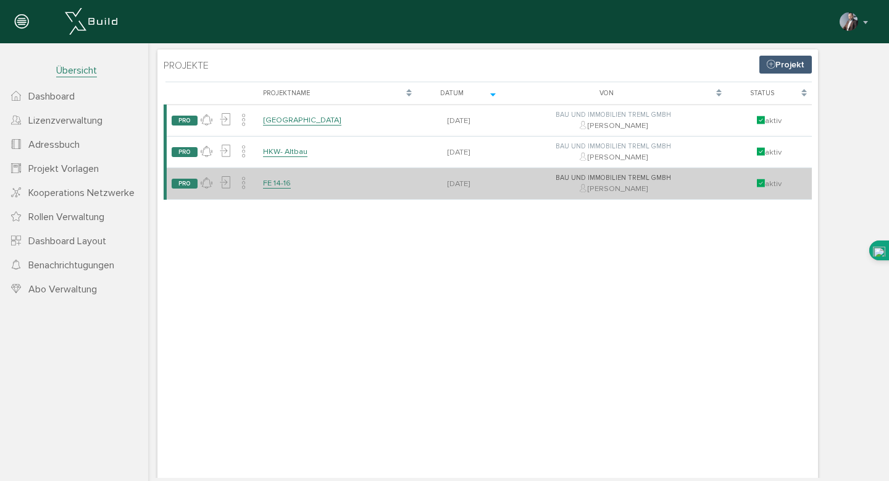
click at [271, 181] on link "FE 14-16" at bounding box center [277, 183] width 28 height 11
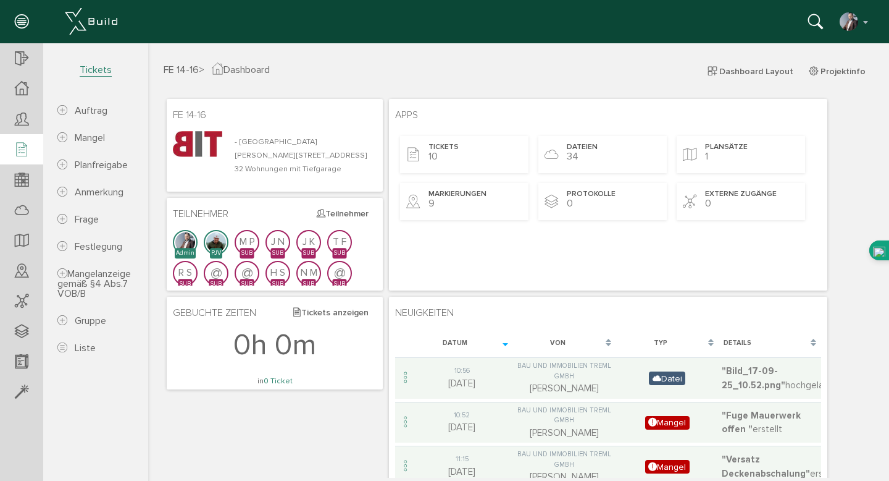
click at [20, 151] on icon at bounding box center [22, 149] width 14 height 17
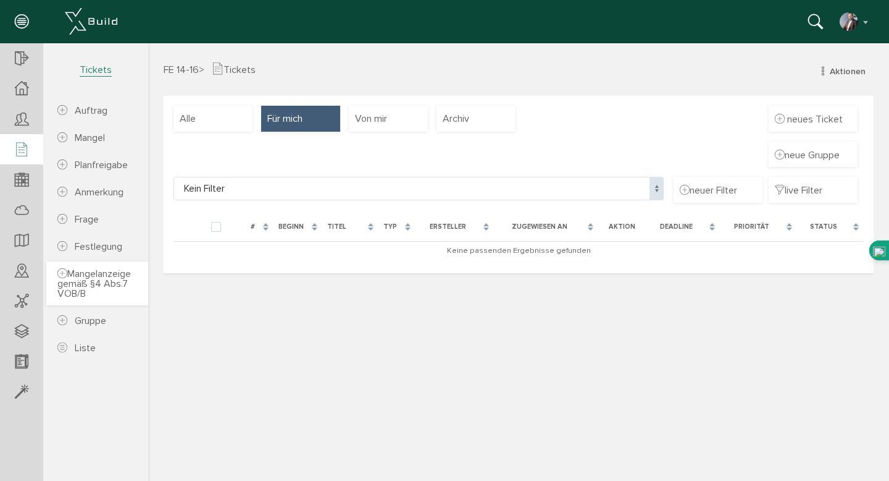
click at [113, 275] on span "Mangelanzeige gemäß §4 Abs.7 VOB/B" at bounding box center [94, 283] width 74 height 32
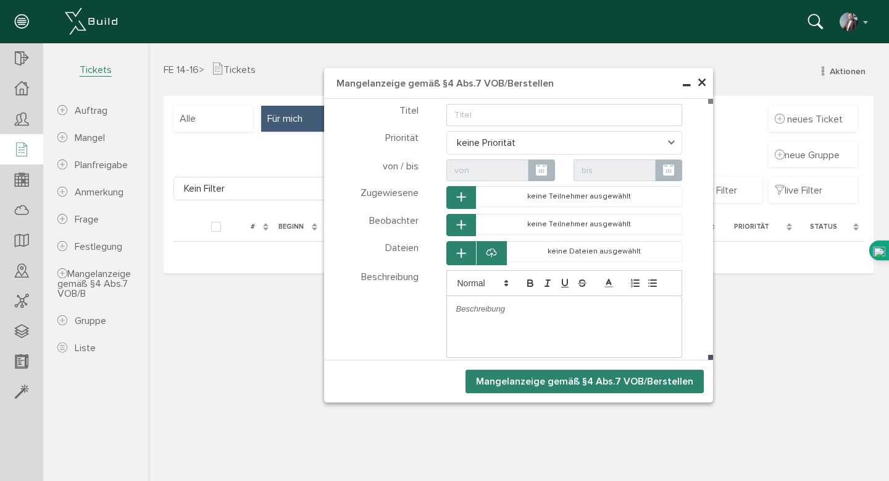
click at [701, 84] on span "×" at bounding box center [702, 83] width 10 height 24
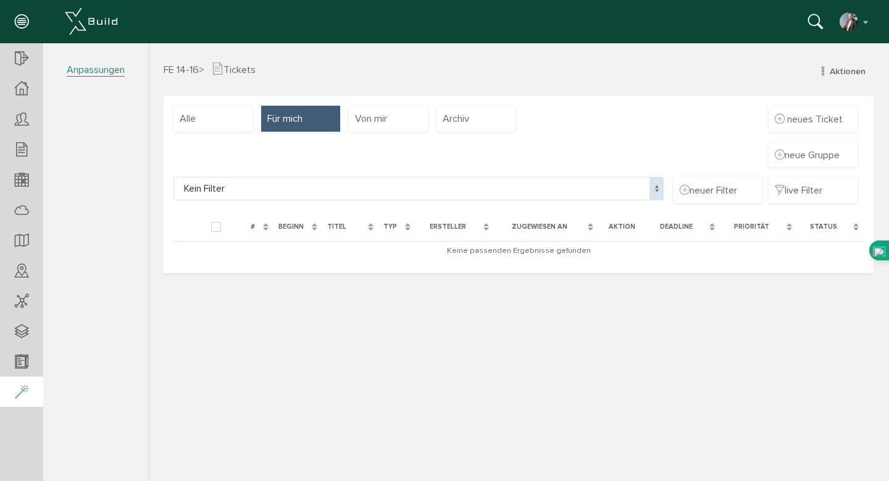
click at [19, 431] on div at bounding box center [21, 283] width 43 height 481
click at [25, 55] on icon at bounding box center [22, 59] width 14 height 17
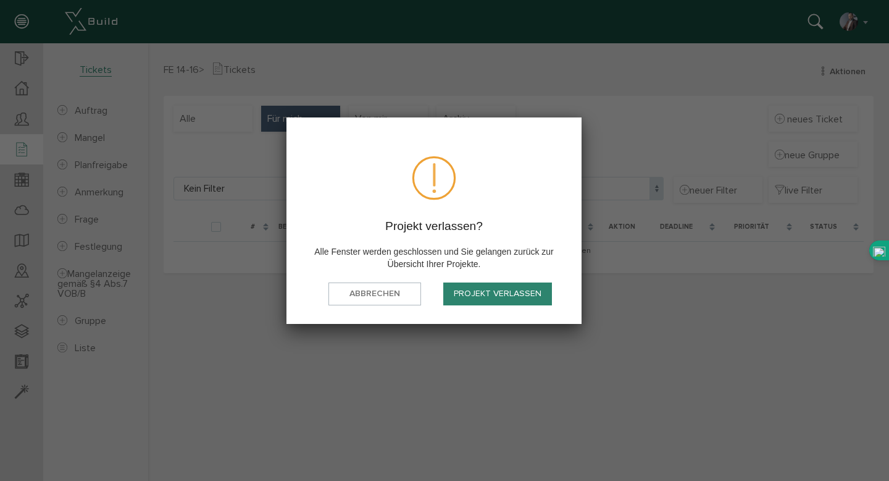
click at [490, 290] on button "Projekt verlassen" at bounding box center [497, 293] width 109 height 23
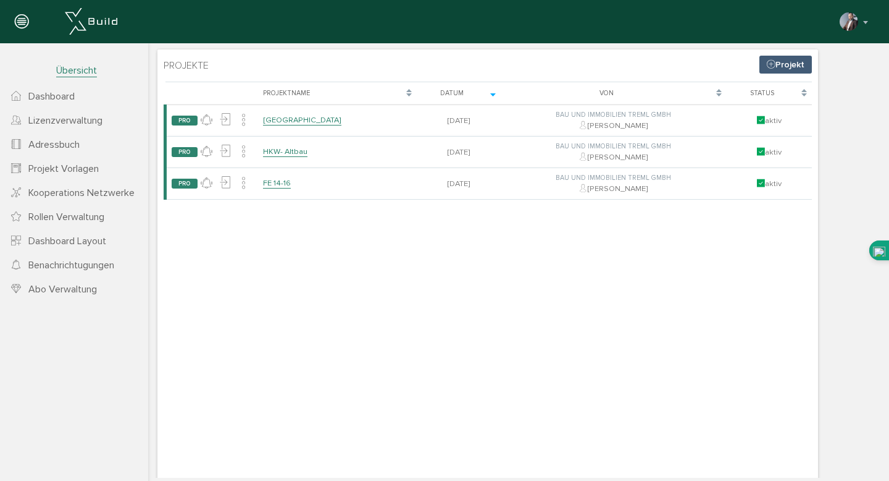
click at [783, 64] on link "Projekt" at bounding box center [786, 65] width 53 height 18
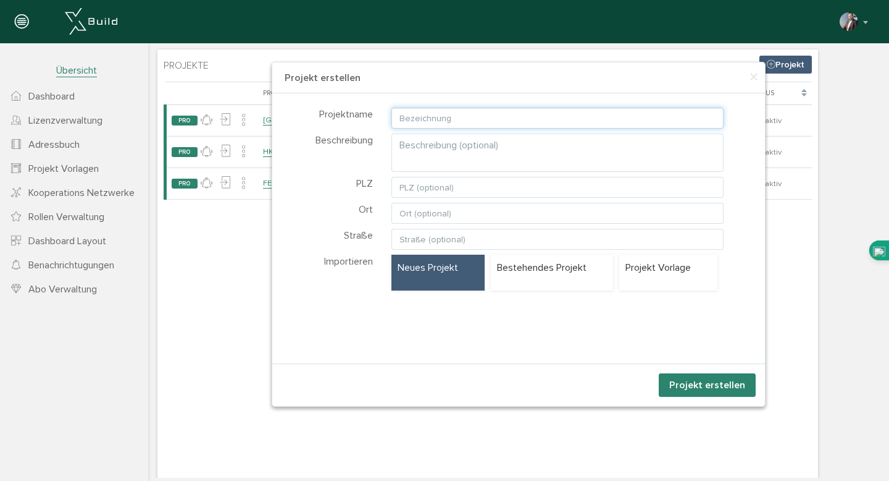
click at [451, 120] on input "text" at bounding box center [558, 117] width 333 height 21
type input "test1"
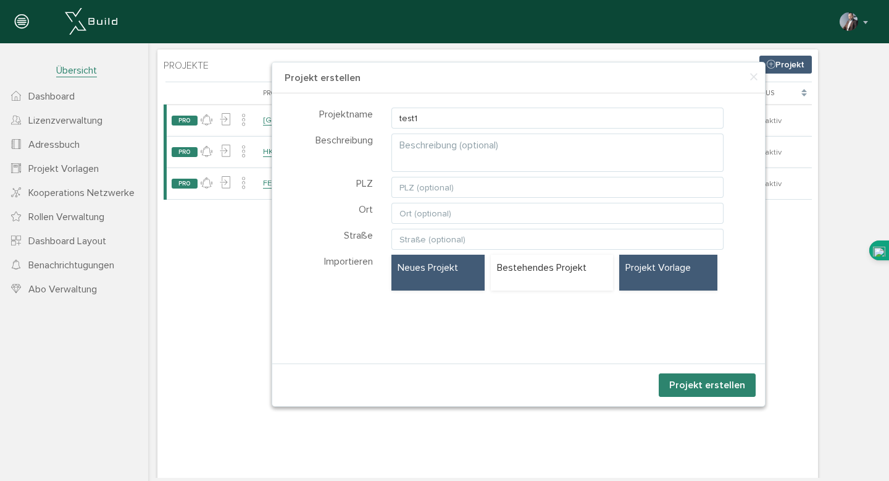
click at [667, 258] on div "Projekt Vorlage" at bounding box center [669, 272] width 98 height 36
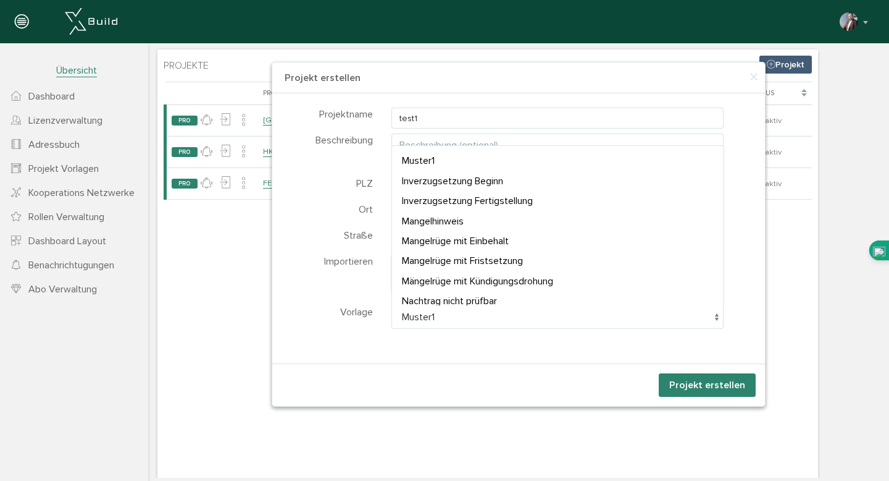
click at [716, 316] on span at bounding box center [717, 316] width 14 height 23
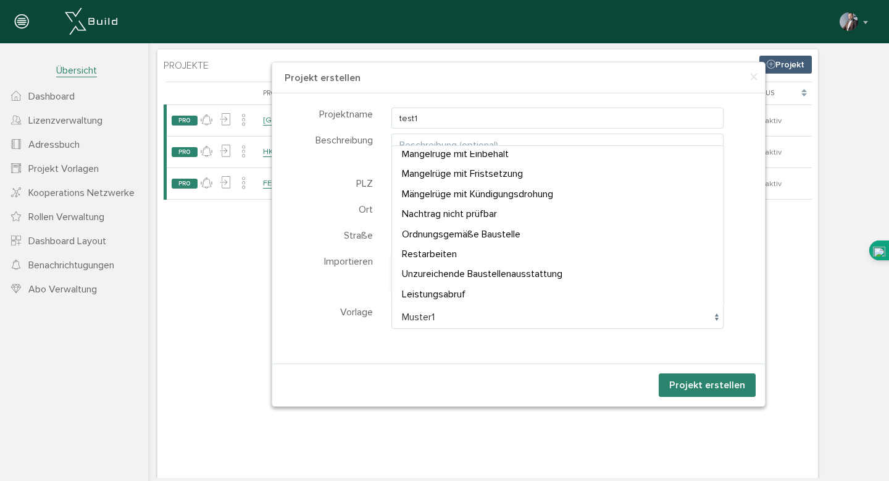
scroll to position [106, 0]
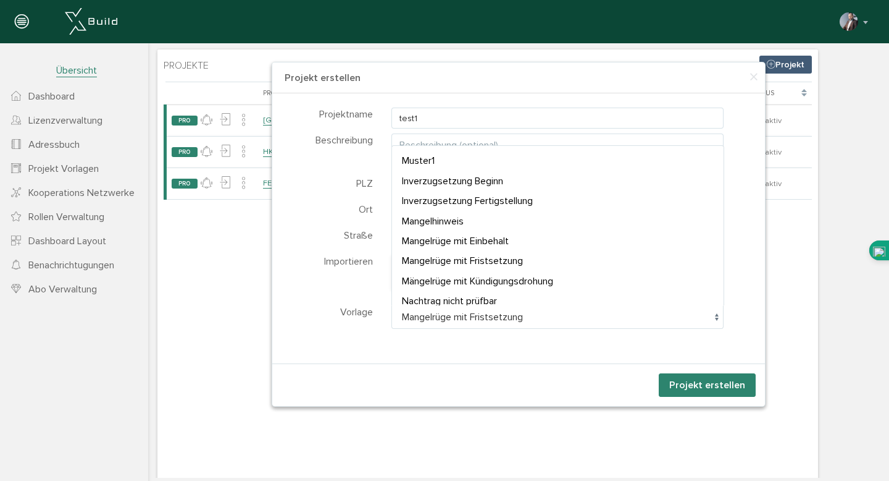
click at [560, 311] on span "Mangelrüge mit Fristsetzung" at bounding box center [558, 316] width 333 height 23
select select "P-684030017a60e2.38793455"
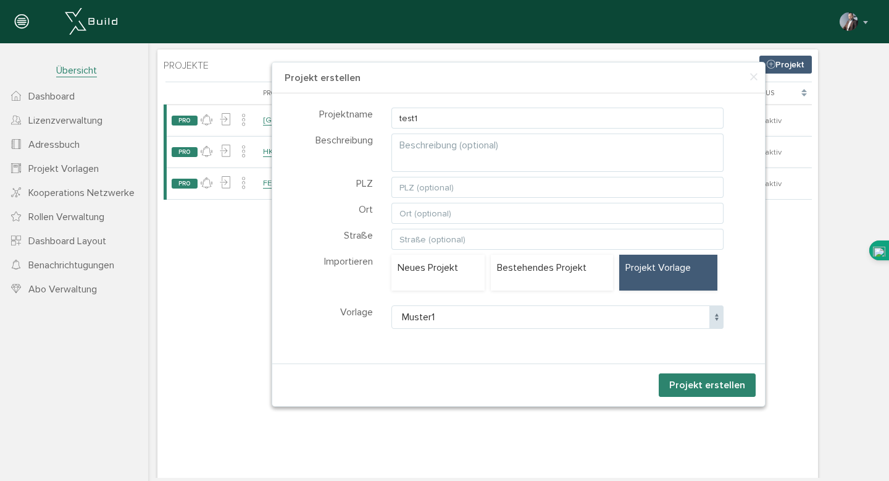
click at [691, 387] on button "Projekt erstellen" at bounding box center [707, 384] width 97 height 23
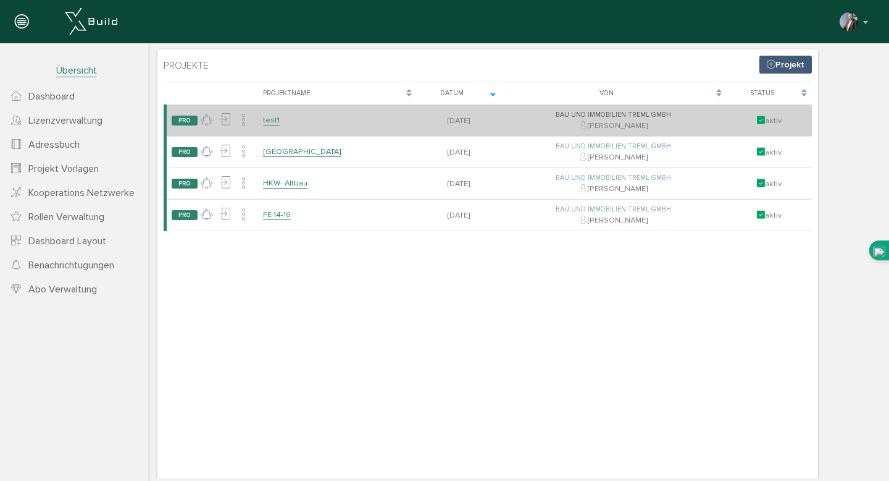
click at [271, 120] on link "test1" at bounding box center [271, 120] width 17 height 11
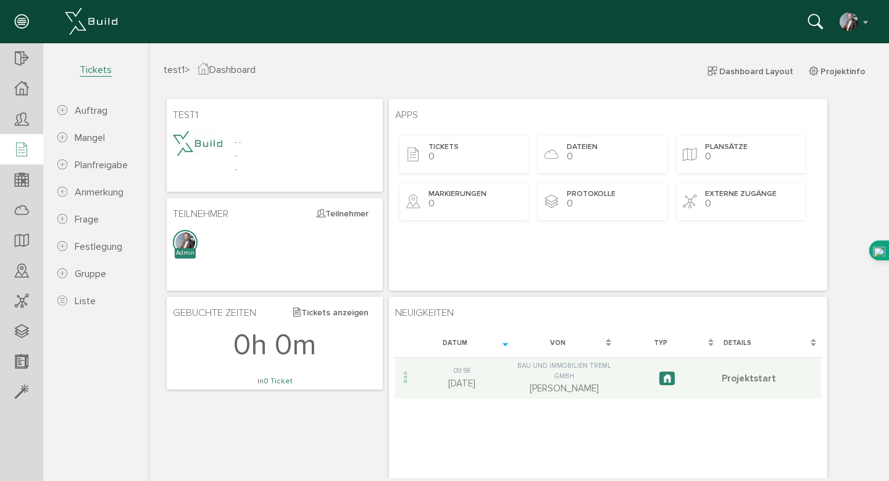
click at [18, 151] on icon at bounding box center [22, 149] width 14 height 17
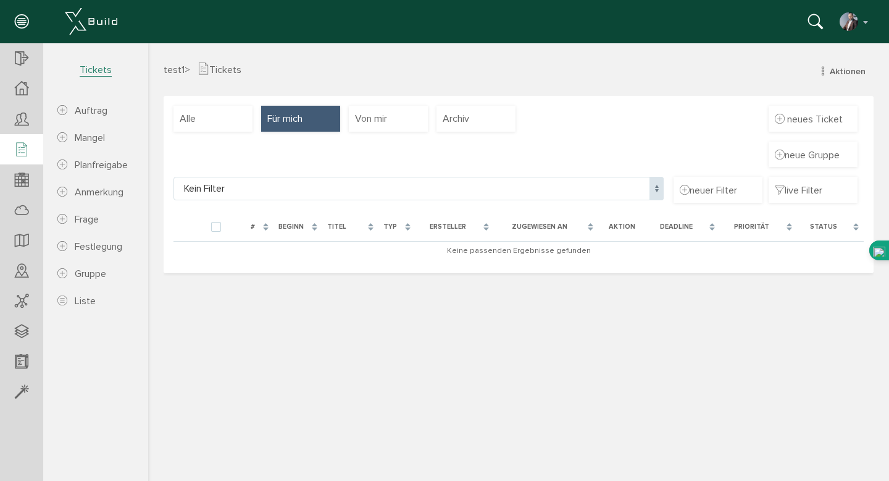
click at [25, 151] on icon at bounding box center [22, 149] width 14 height 17
click at [87, 305] on span "Liste" at bounding box center [85, 301] width 21 height 12
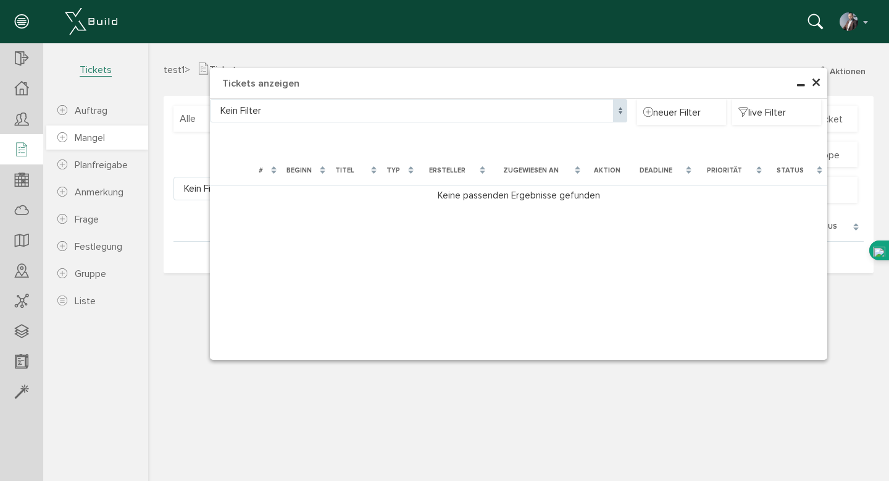
click at [97, 138] on span "Mangel" at bounding box center [90, 138] width 30 height 12
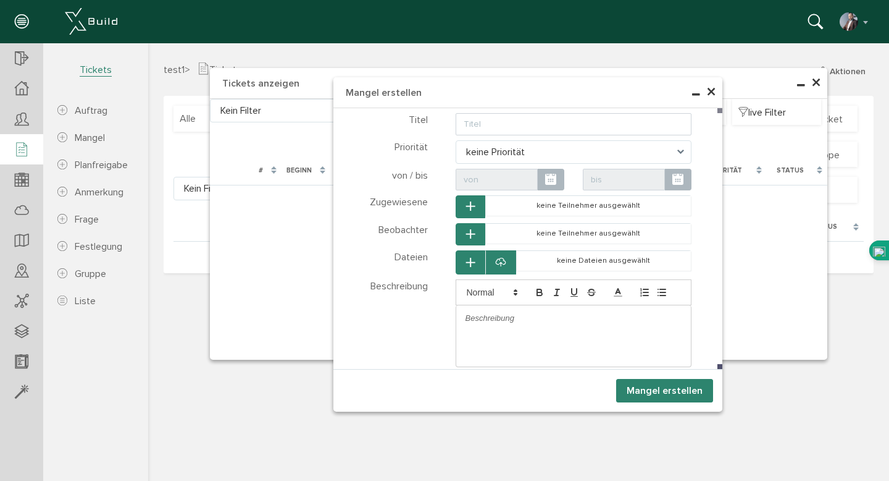
click at [709, 95] on span "×" at bounding box center [712, 92] width 10 height 24
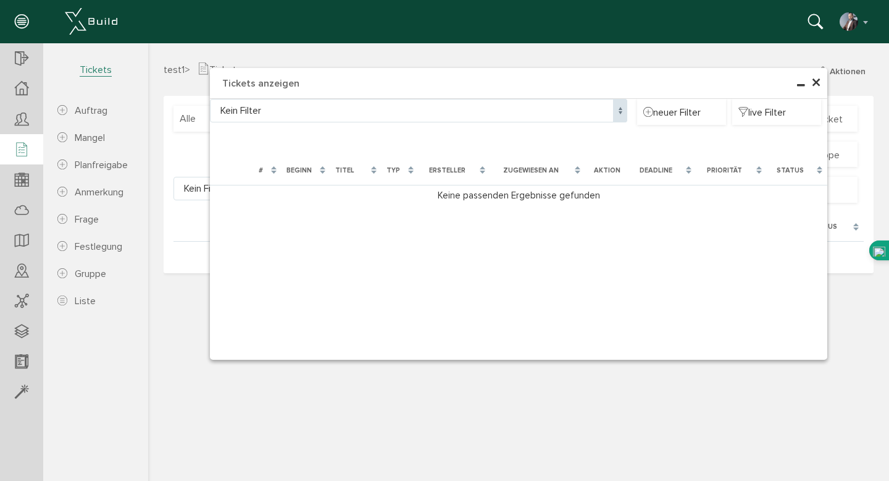
click at [813, 85] on span "×" at bounding box center [817, 83] width 10 height 24
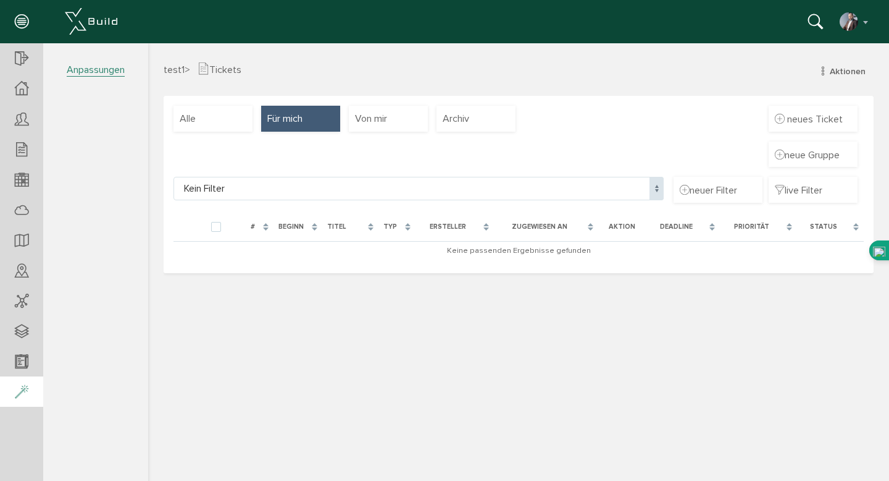
click at [19, 393] on icon at bounding box center [22, 392] width 14 height 17
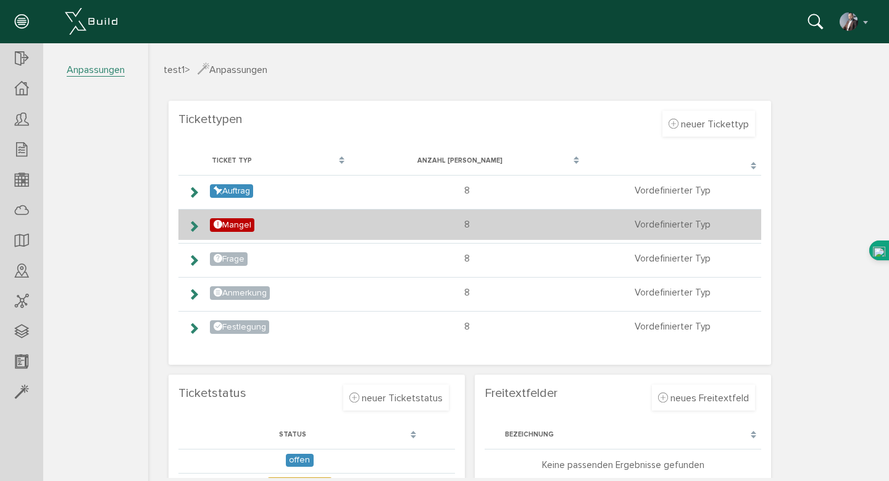
click at [191, 227] on icon at bounding box center [194, 226] width 12 height 10
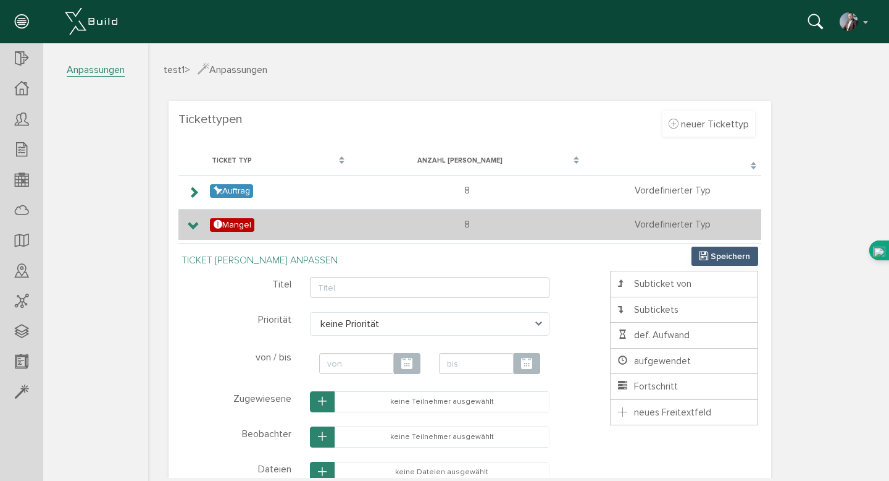
click at [192, 221] on icon at bounding box center [194, 226] width 12 height 10
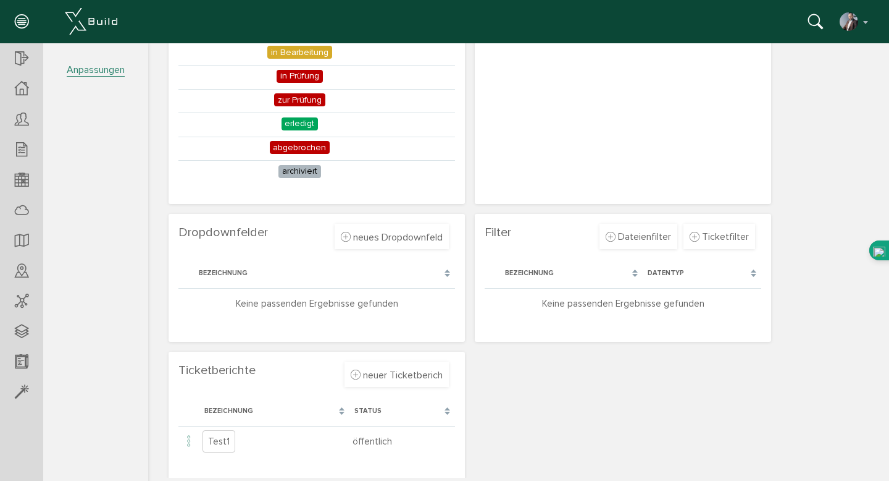
scroll to position [437, 0]
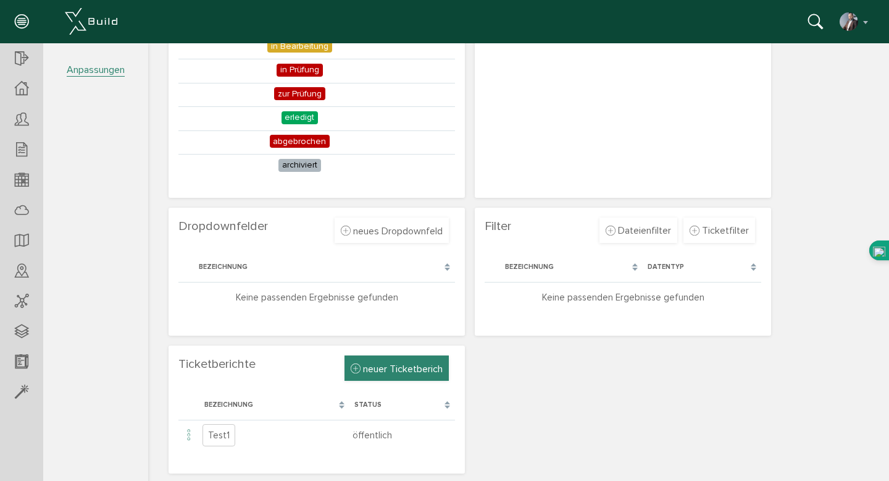
click at [353, 366] on icon at bounding box center [356, 369] width 10 height 12
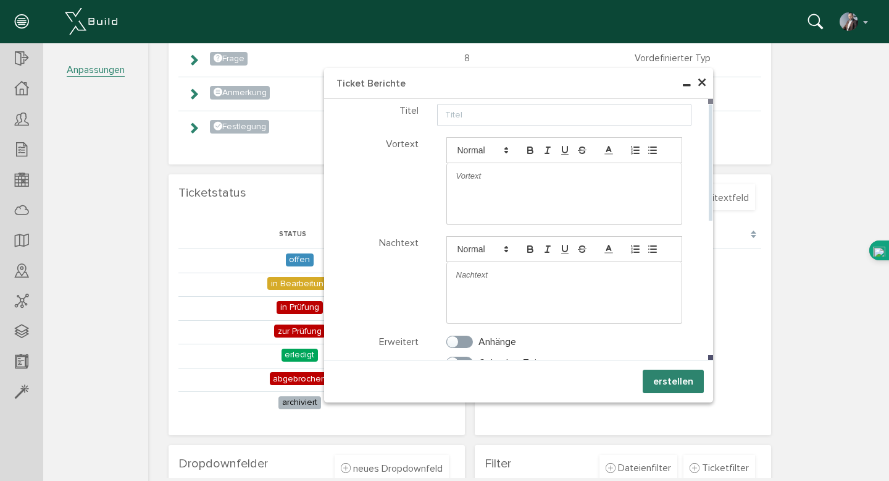
scroll to position [198, 0]
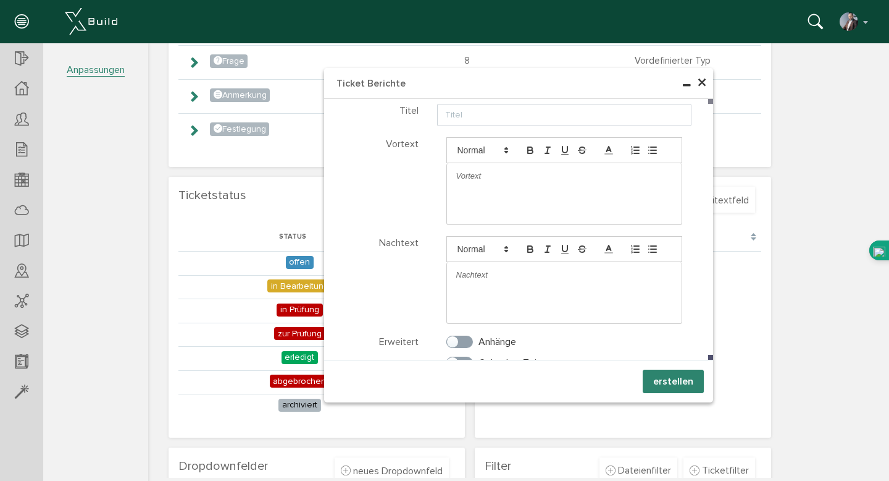
click at [702, 85] on span "×" at bounding box center [702, 83] width 10 height 24
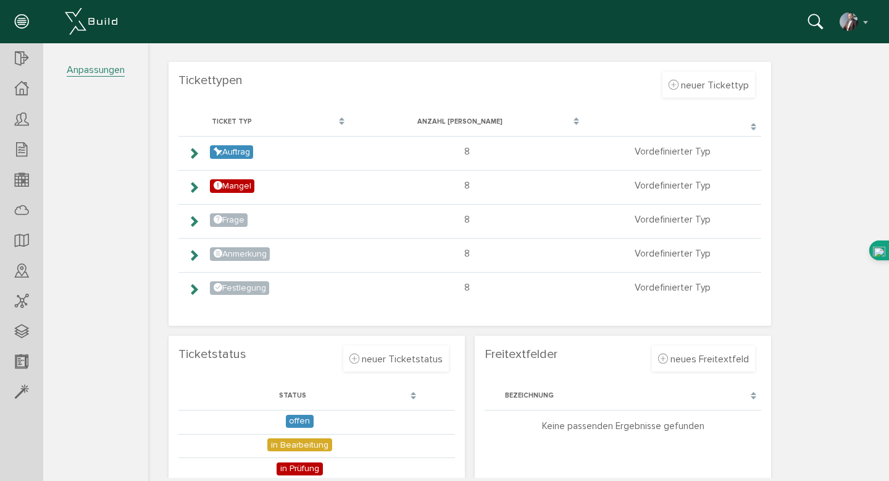
scroll to position [0, 0]
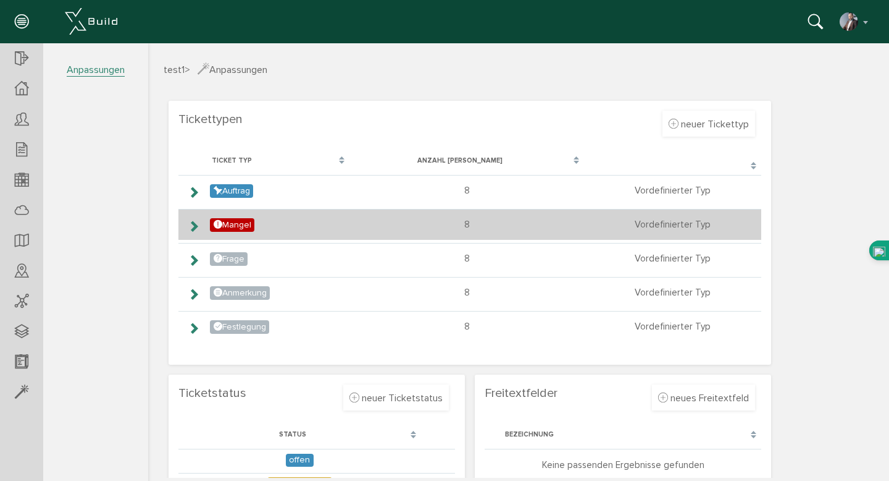
click at [195, 230] on icon at bounding box center [194, 226] width 12 height 10
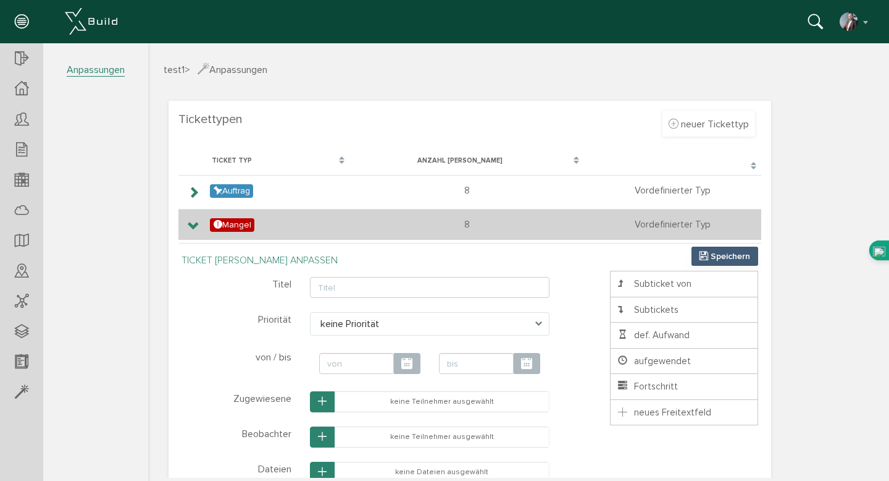
click at [193, 224] on icon at bounding box center [194, 226] width 12 height 10
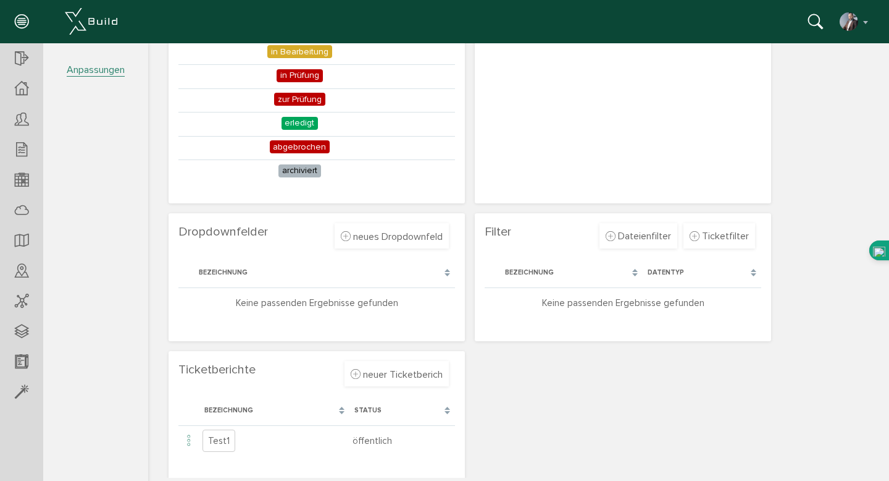
scroll to position [437, 0]
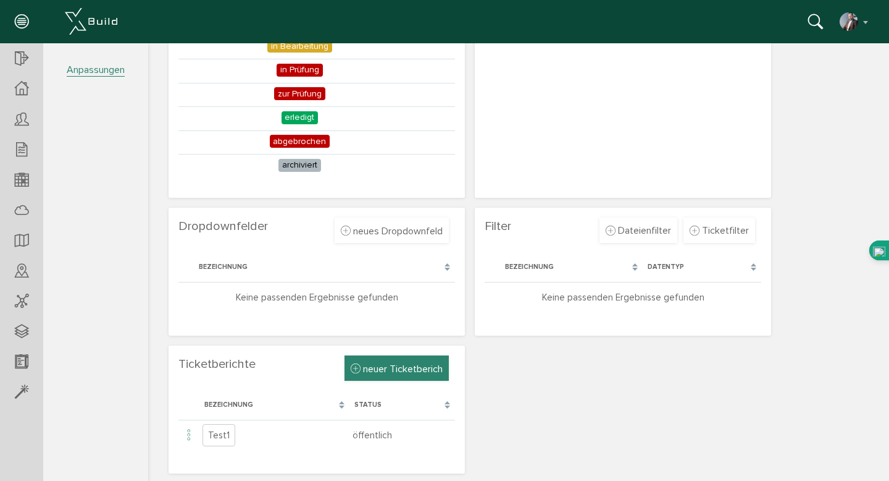
click at [378, 369] on span "neuer Ticketberich" at bounding box center [403, 369] width 80 height 12
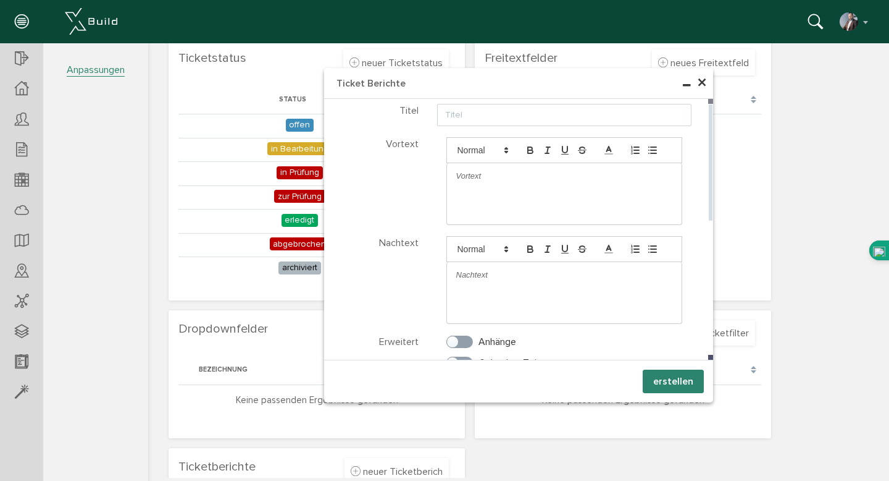
scroll to position [289, 0]
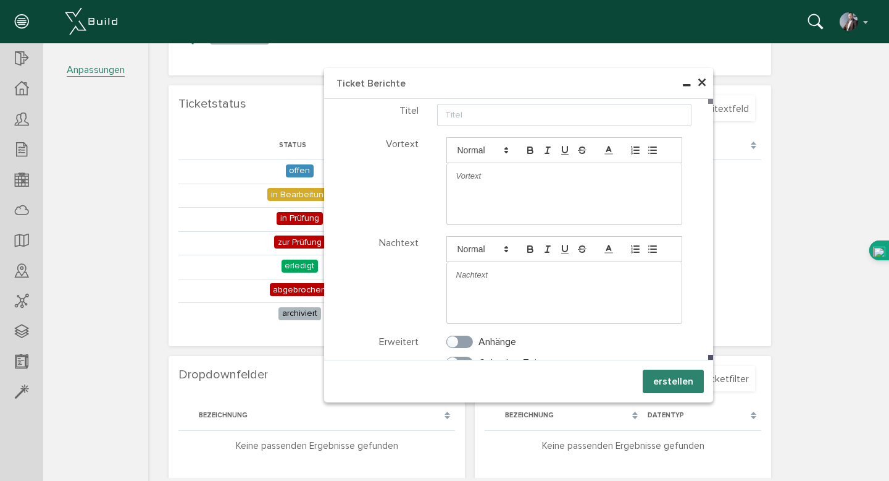
click at [702, 83] on span "×" at bounding box center [702, 83] width 10 height 24
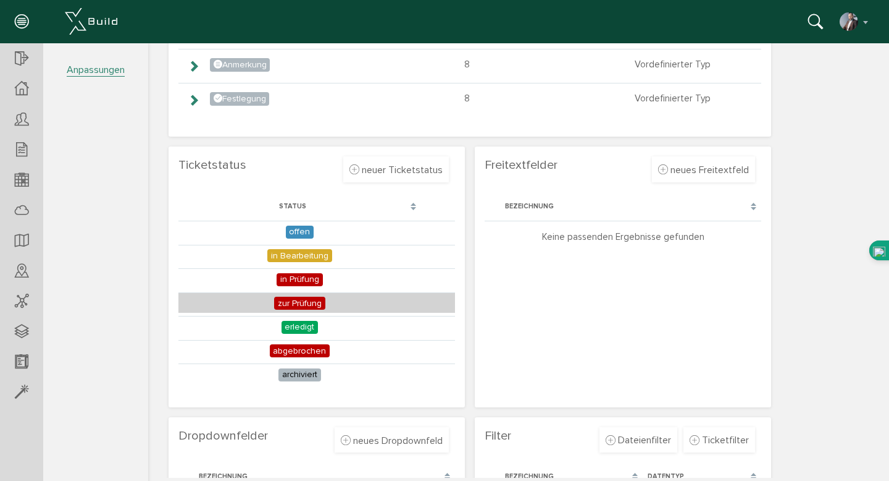
scroll to position [0, 0]
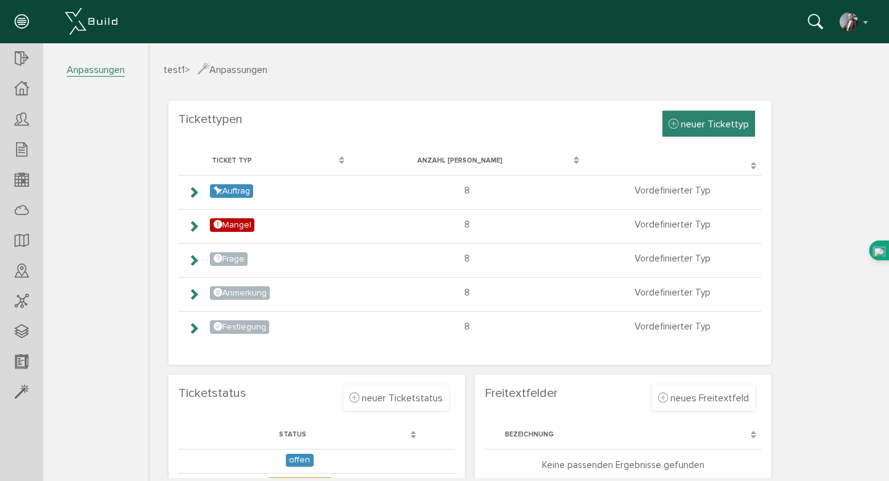
click at [695, 123] on span "neuer Tickettyp" at bounding box center [715, 124] width 68 height 12
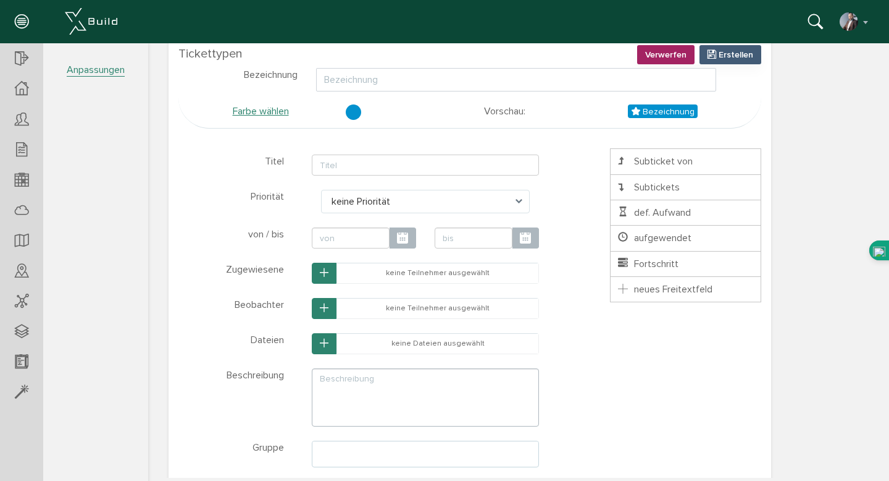
scroll to position [63, 0]
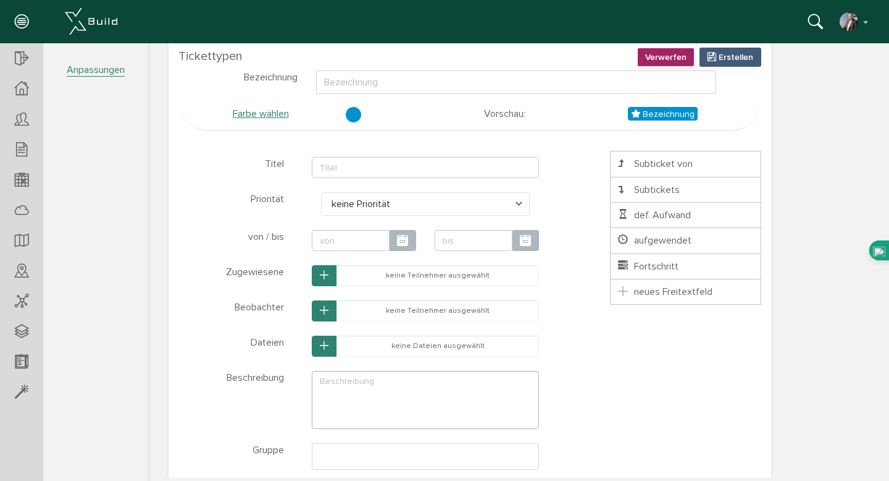
click at [668, 59] on span "Verwerfen" at bounding box center [665, 57] width 41 height 11
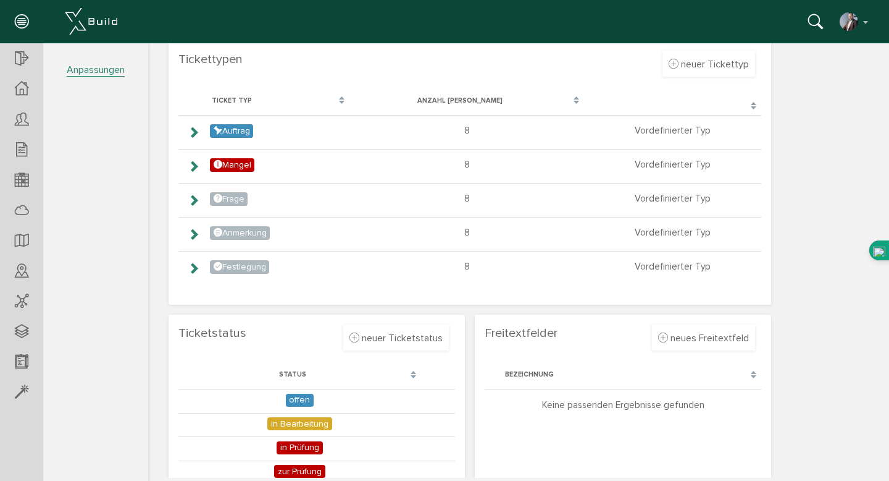
scroll to position [0, 0]
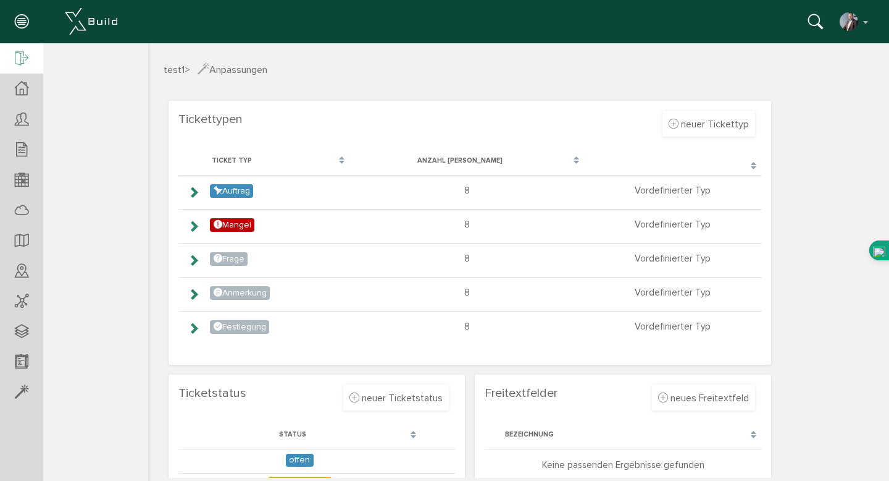
click at [22, 58] on icon at bounding box center [22, 59] width 14 height 17
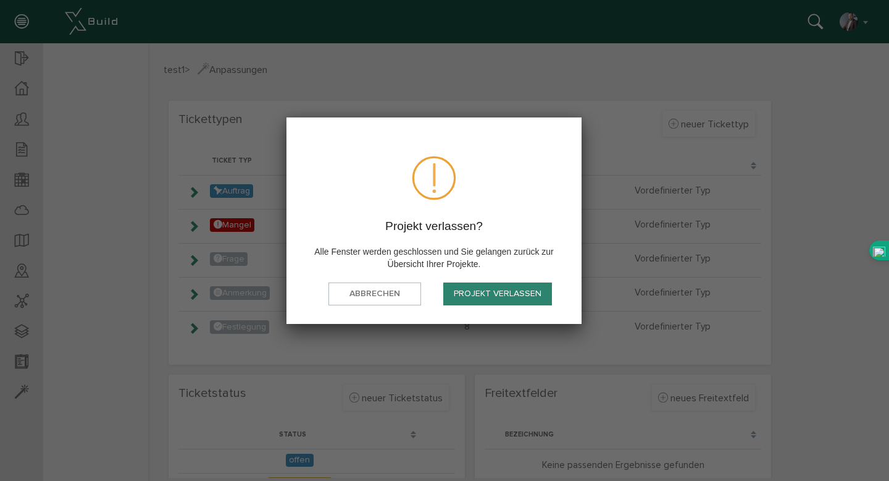
click at [474, 293] on button "Projekt verlassen" at bounding box center [497, 293] width 109 height 23
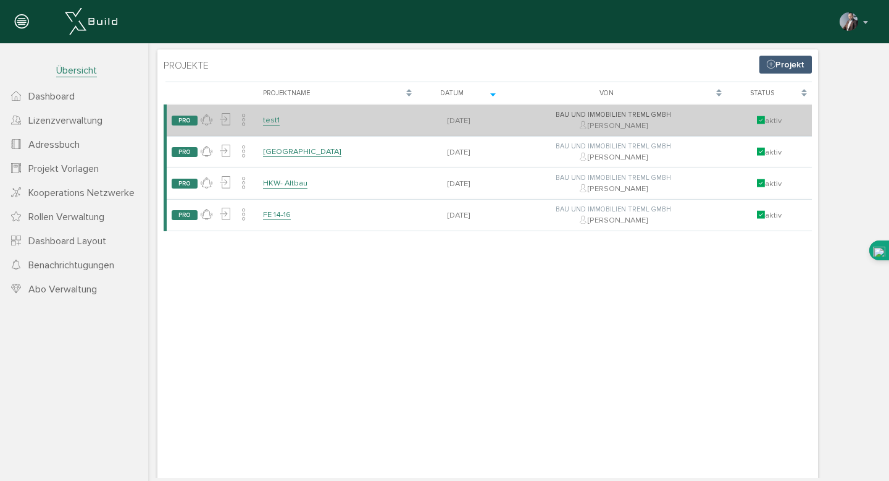
click at [797, 125] on div "aktiv" at bounding box center [770, 120] width 76 height 11
click at [245, 120] on icon at bounding box center [244, 120] width 12 height 18
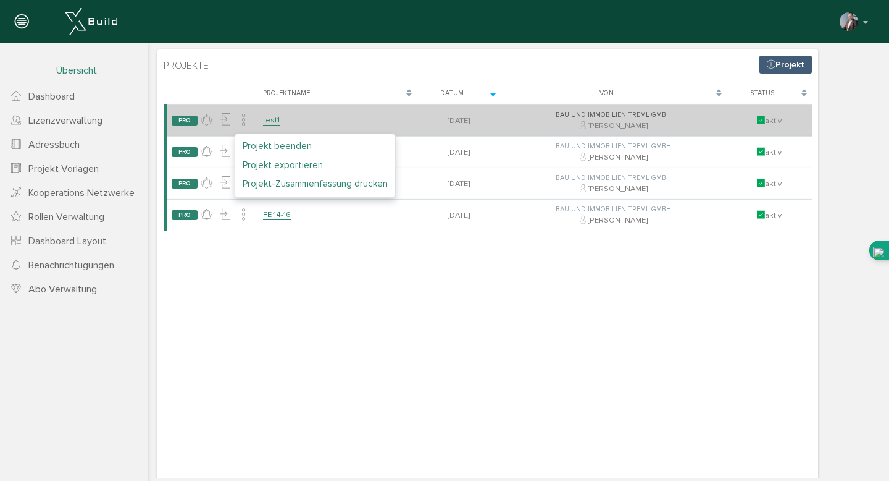
click at [299, 118] on td "test1" at bounding box center [337, 121] width 159 height 32
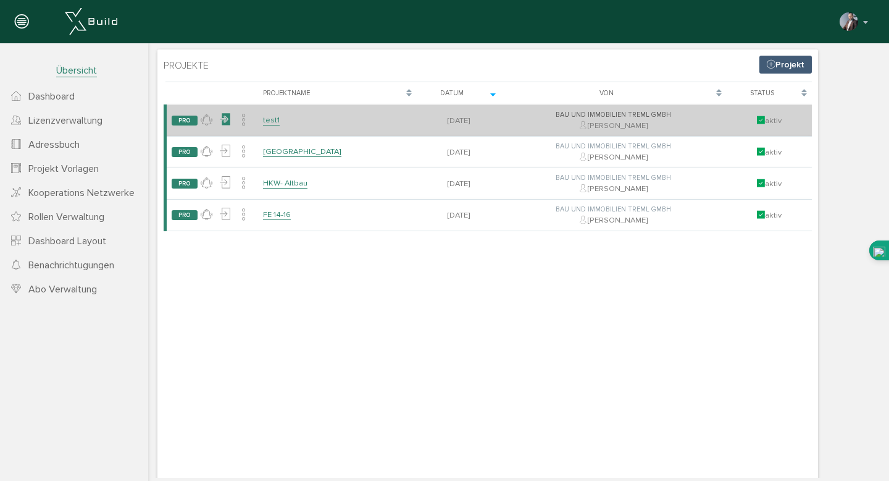
click at [227, 117] on icon at bounding box center [225, 120] width 12 height 18
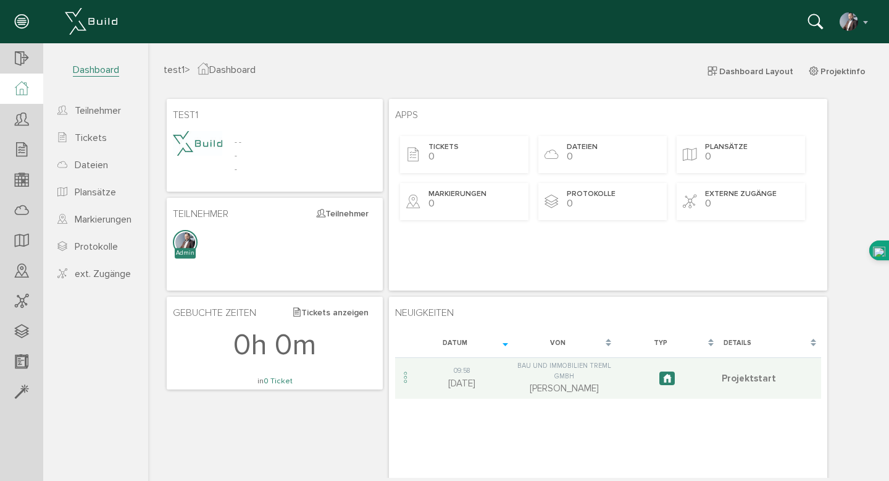
click at [90, 70] on span "Dashboard" at bounding box center [96, 70] width 46 height 13
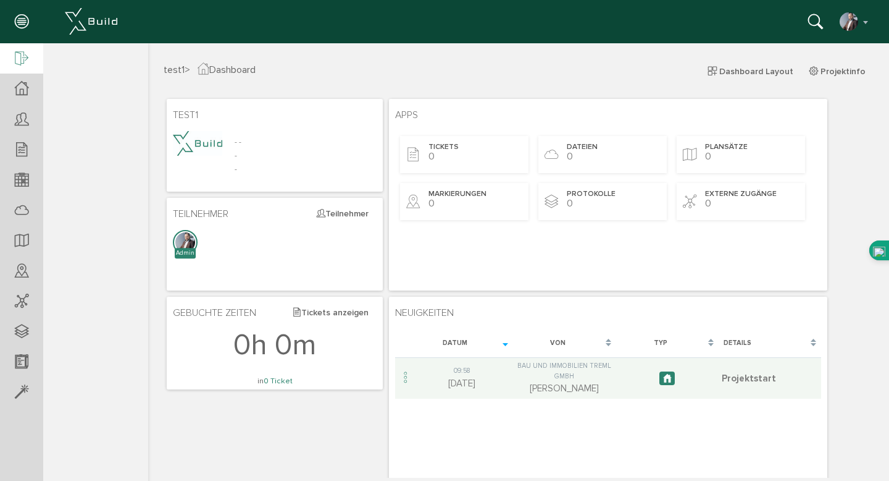
click at [20, 56] on icon at bounding box center [22, 59] width 14 height 17
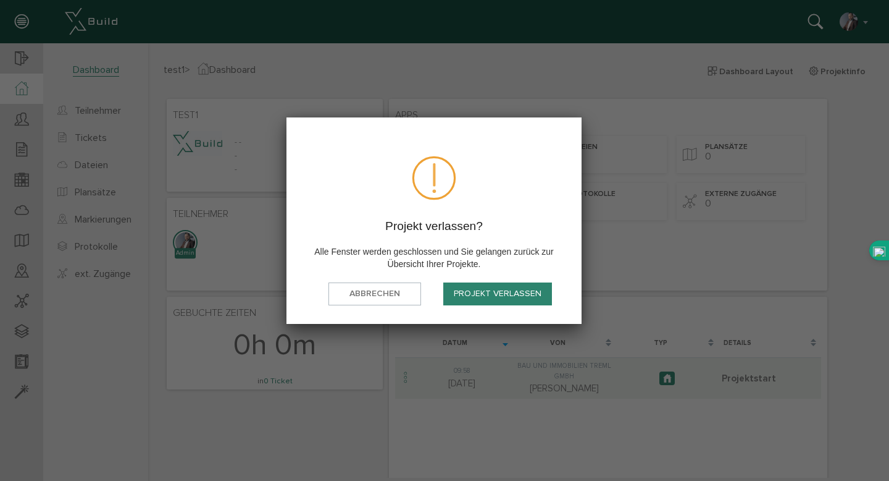
click at [482, 297] on button "Projekt verlassen" at bounding box center [497, 293] width 109 height 23
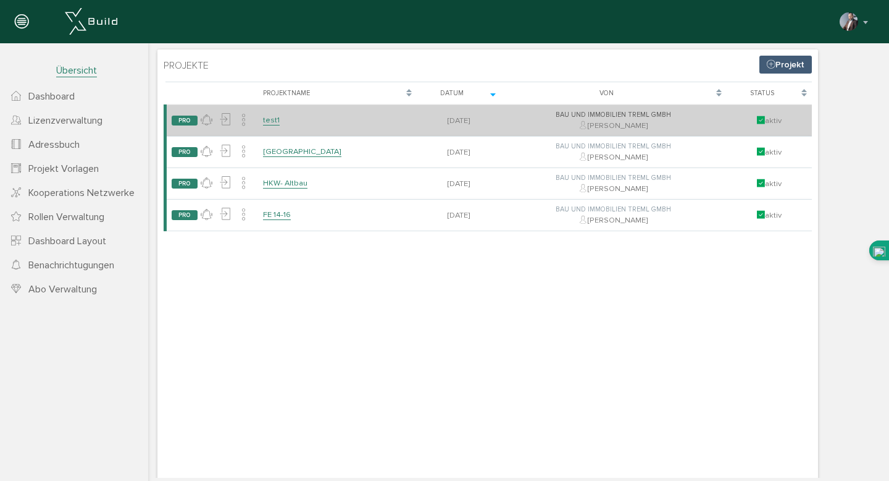
click at [724, 127] on td "Bau und Immobilien Treml GmbH Roman Treml" at bounding box center [613, 121] width 225 height 32
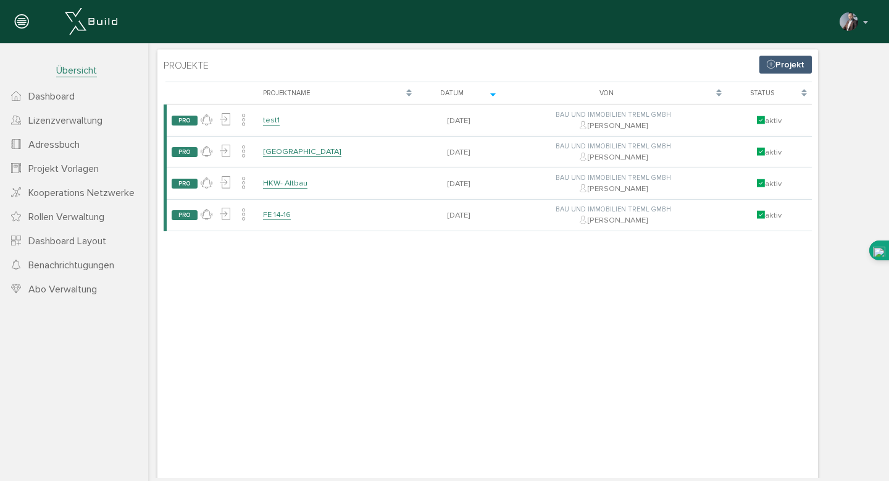
click at [791, 64] on link "Projekt" at bounding box center [786, 65] width 53 height 18
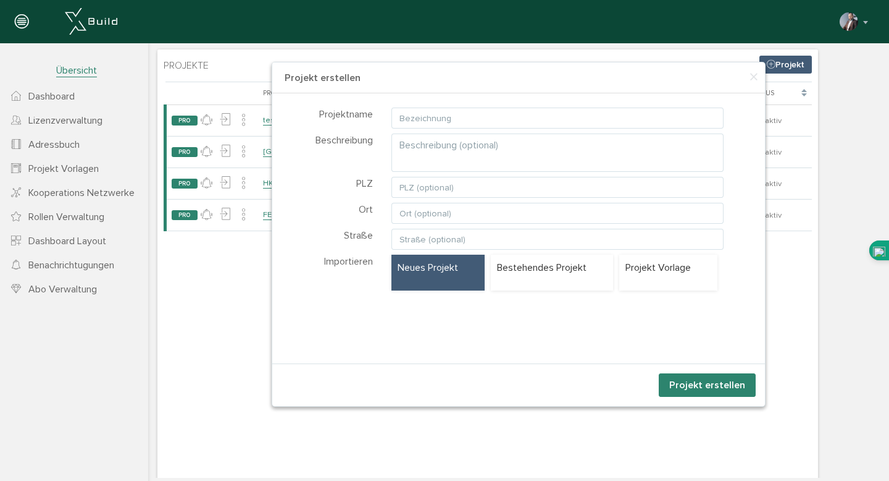
click at [593, 345] on div "Projektname Beschreibung PLZ Ort Straße Importieren Neues Projekt Projekt Vorla…" at bounding box center [518, 223] width 493 height 261
click at [418, 117] on input "text" at bounding box center [558, 117] width 333 height 21
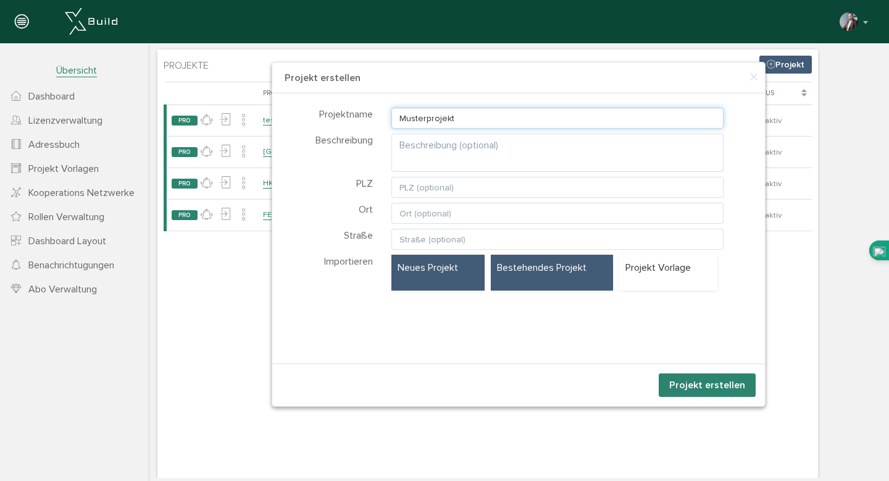
type input "Musterprojekt"
click at [522, 273] on p "Bestehendes Projekt" at bounding box center [552, 268] width 110 height 14
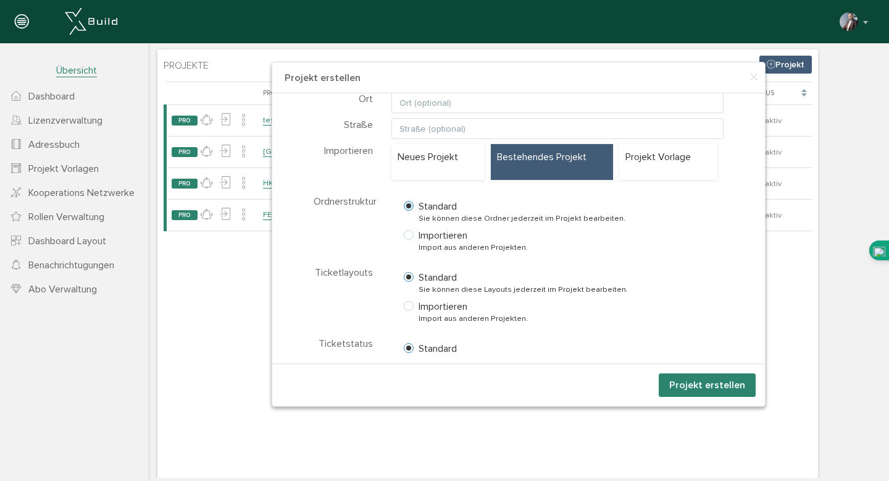
scroll to position [103, 0]
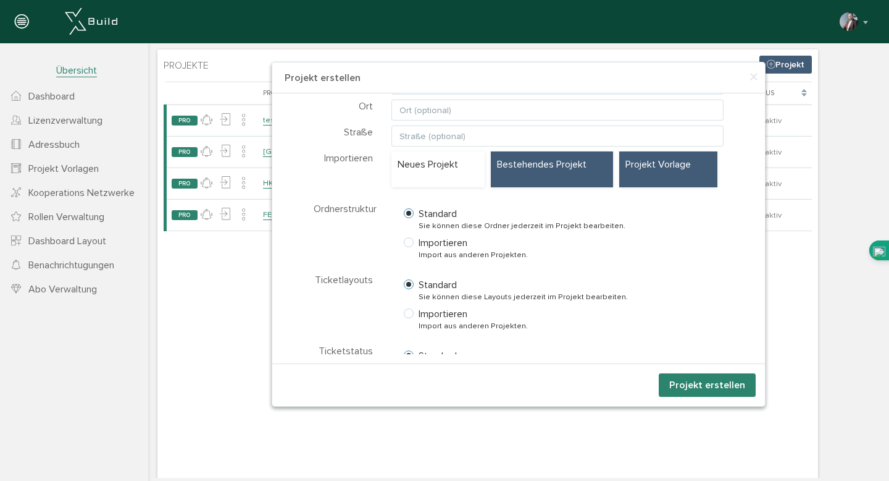
click at [649, 178] on div "Projekt Vorlage" at bounding box center [669, 169] width 98 height 36
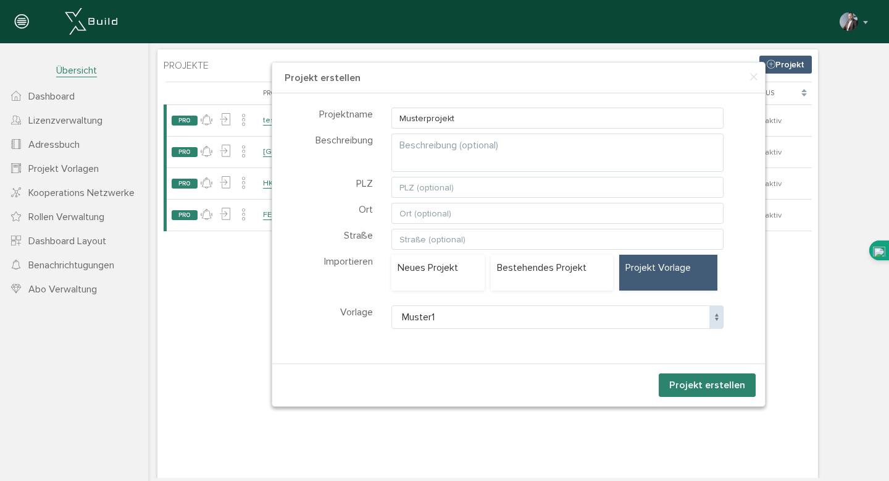
scroll to position [0, 0]
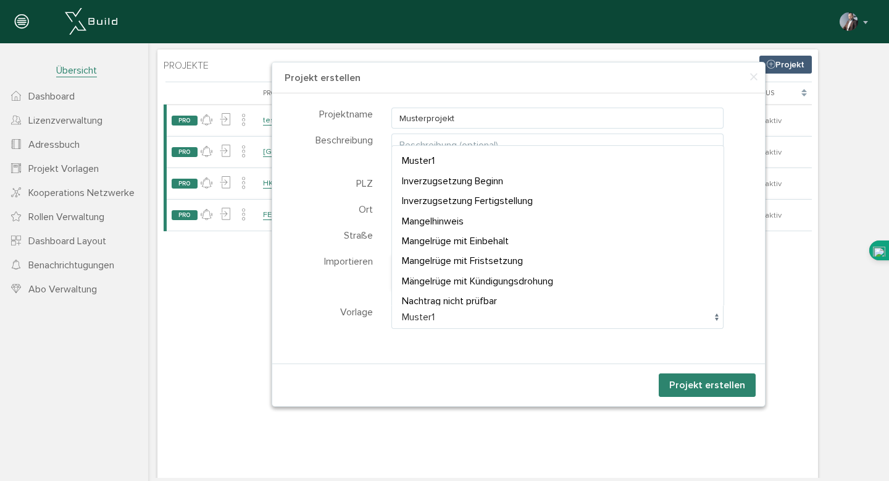
click at [715, 317] on span at bounding box center [717, 316] width 14 height 23
drag, startPoint x: 502, startPoint y: 156, endPoint x: 519, endPoint y: 288, distance: 133.9
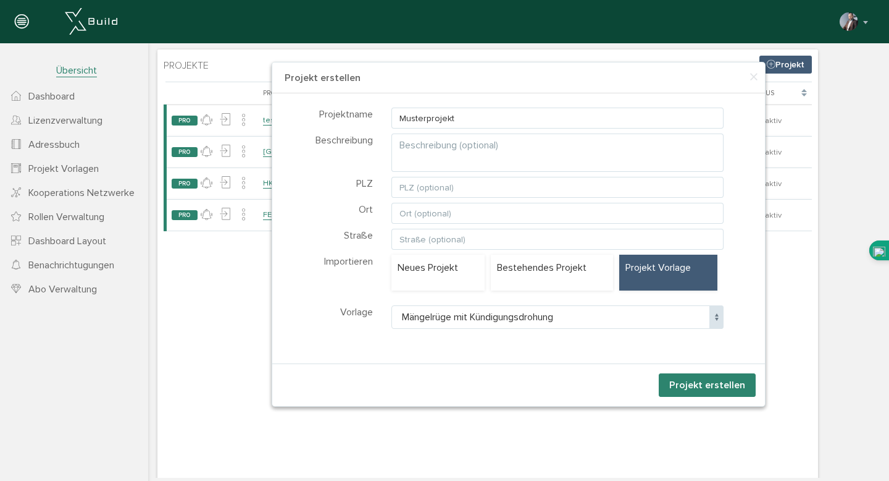
click at [608, 317] on span "Mängelrüge mit Kündigungsdrohung" at bounding box center [558, 316] width 333 height 23
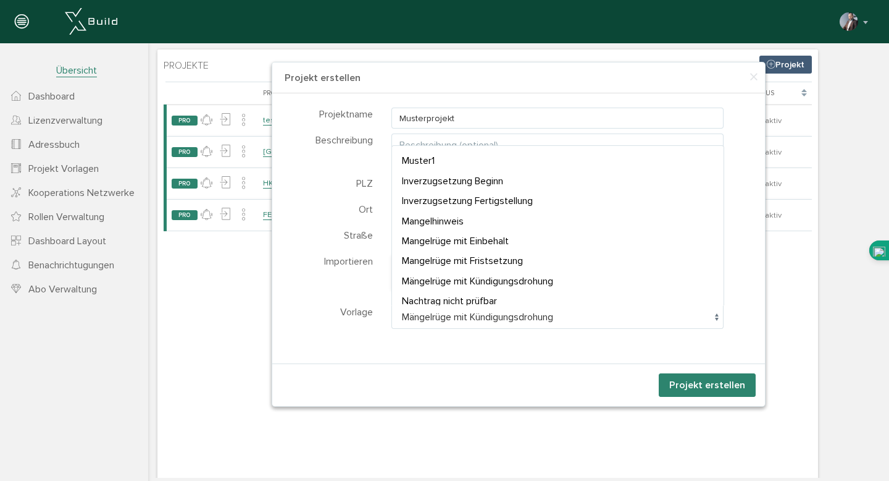
scroll to position [106, 0]
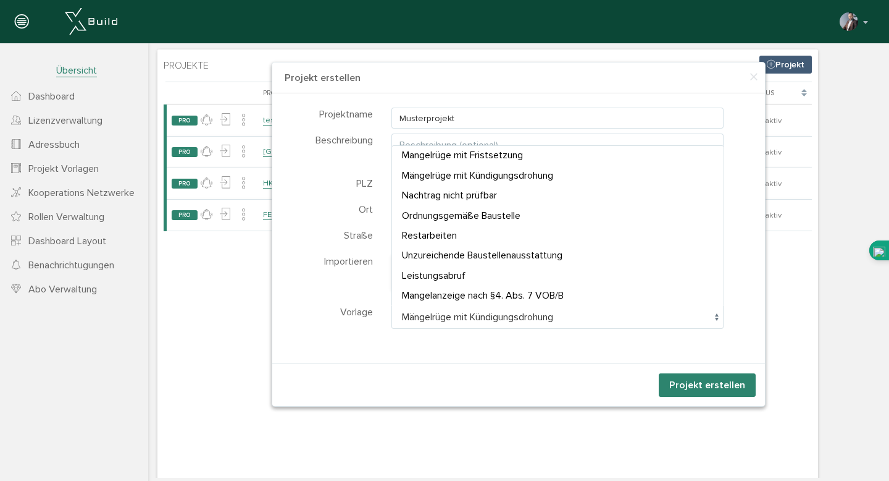
select select "P-68654608ba6c37.39746806"
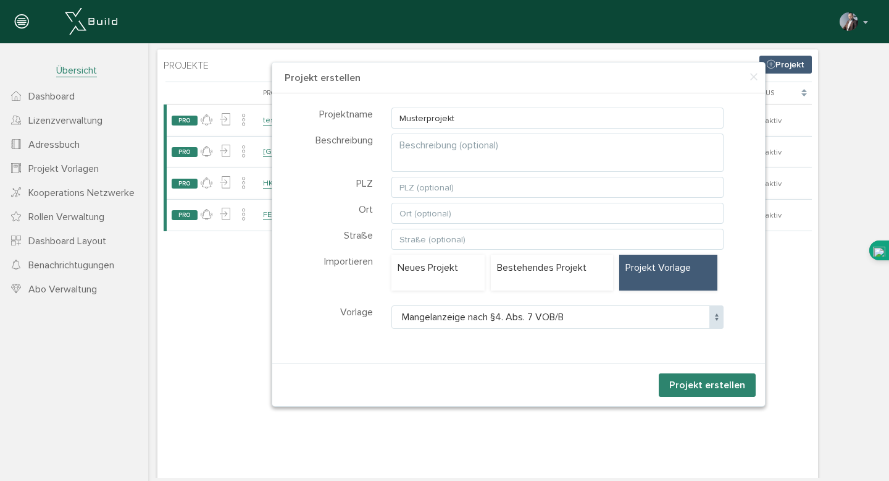
click at [689, 387] on button "Projekt erstellen" at bounding box center [707, 384] width 97 height 23
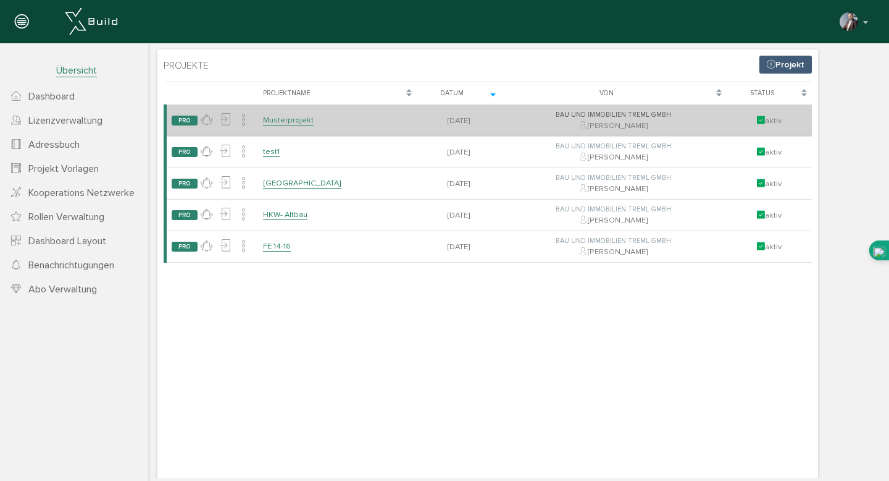
click at [292, 122] on link "Musterprojekt" at bounding box center [288, 120] width 51 height 11
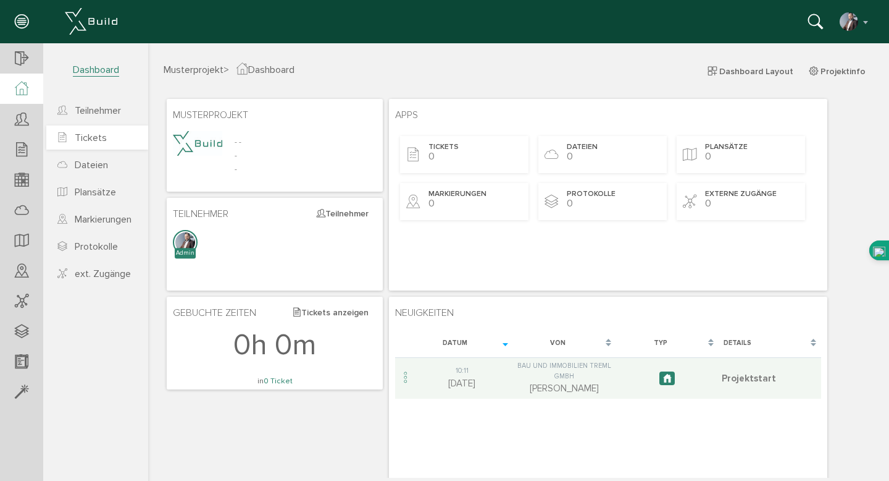
click at [94, 138] on span "Tickets" at bounding box center [91, 138] width 32 height 12
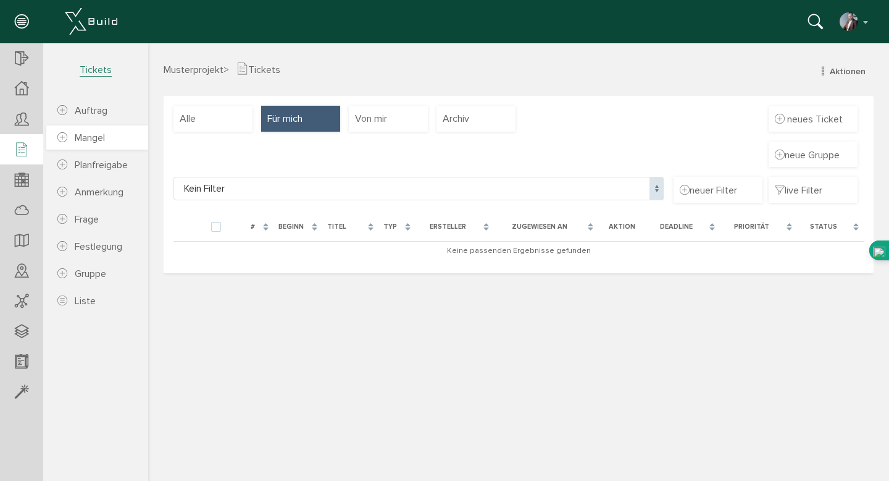
click at [96, 142] on span "Mangel" at bounding box center [90, 138] width 30 height 12
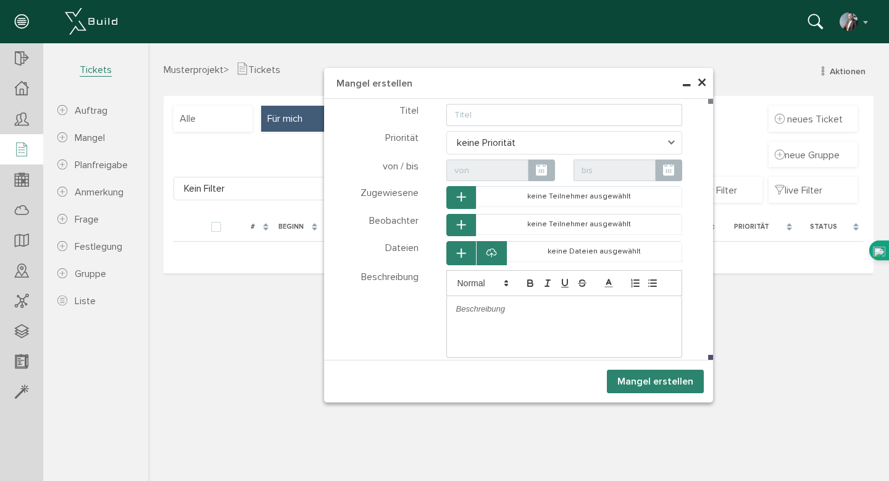
click at [702, 84] on span "×" at bounding box center [702, 83] width 10 height 24
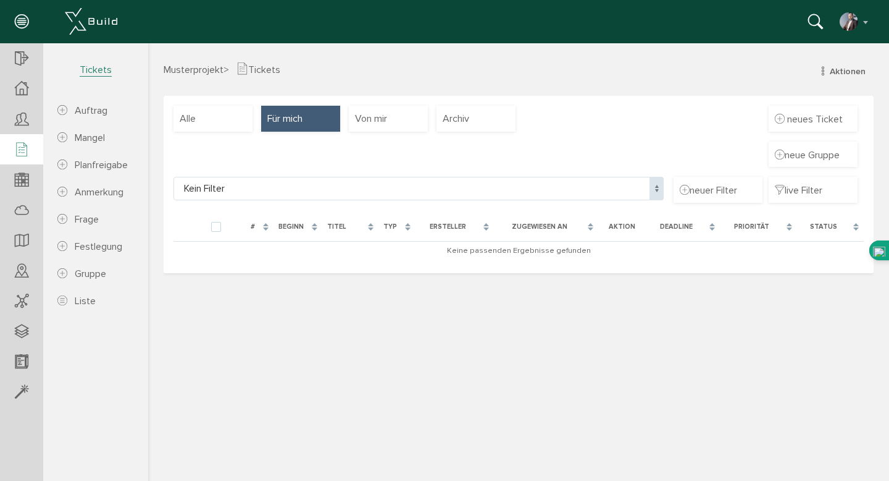
click at [23, 148] on icon at bounding box center [22, 149] width 14 height 17
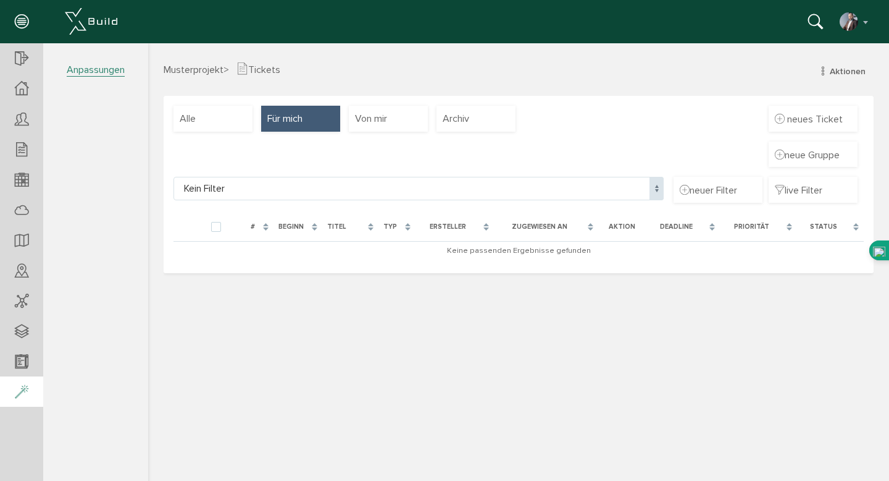
click at [20, 392] on icon at bounding box center [22, 392] width 14 height 17
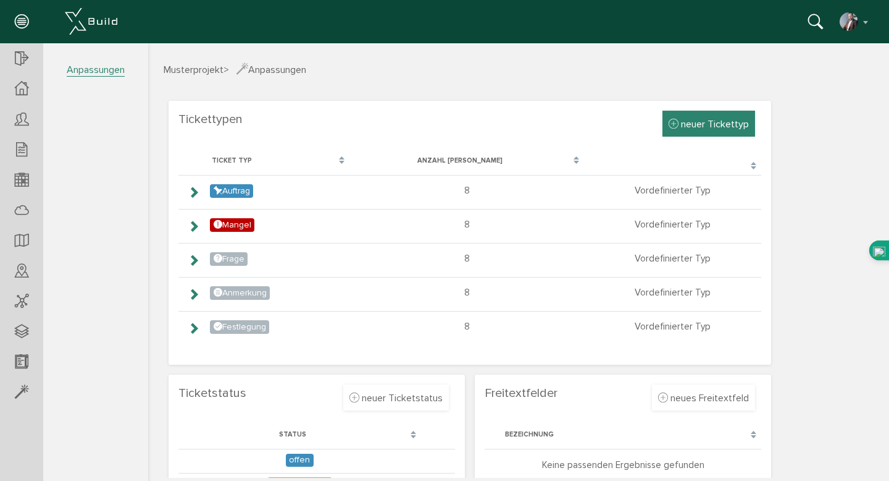
click at [702, 125] on span "neuer Tickettyp" at bounding box center [715, 124] width 68 height 12
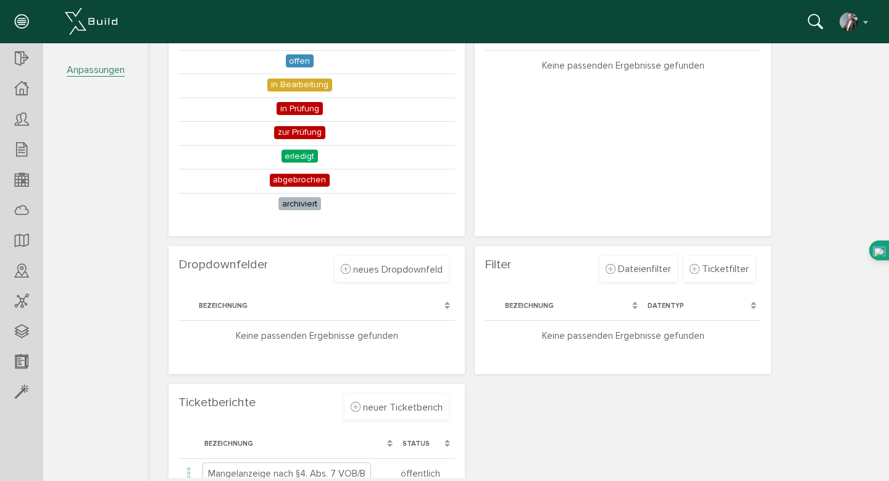
scroll to position [634, 0]
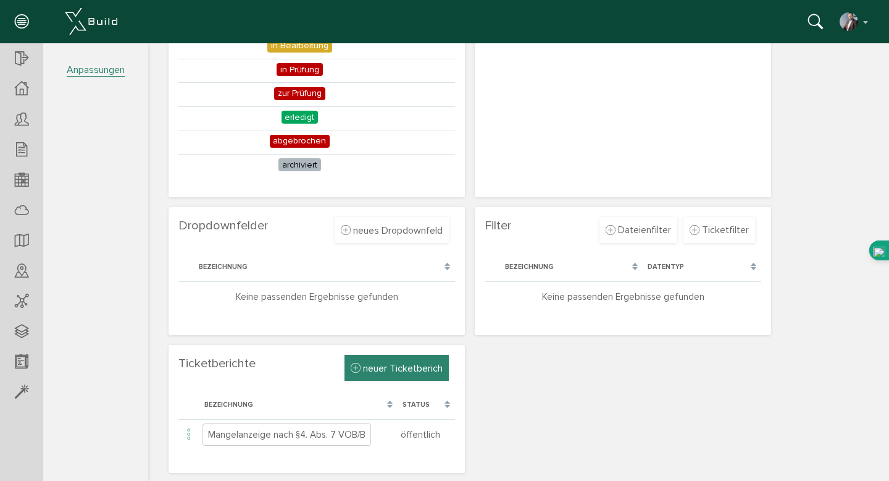
click at [406, 369] on span "neuer Ticketberich" at bounding box center [403, 368] width 80 height 12
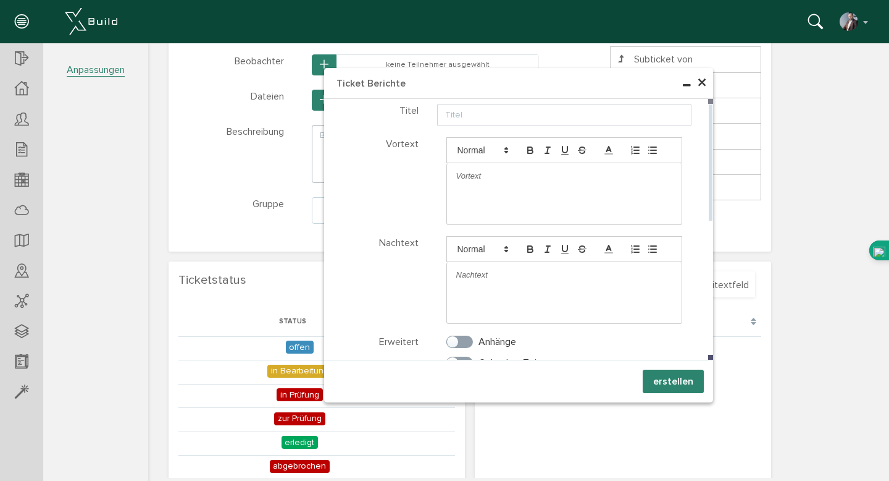
scroll to position [306, 0]
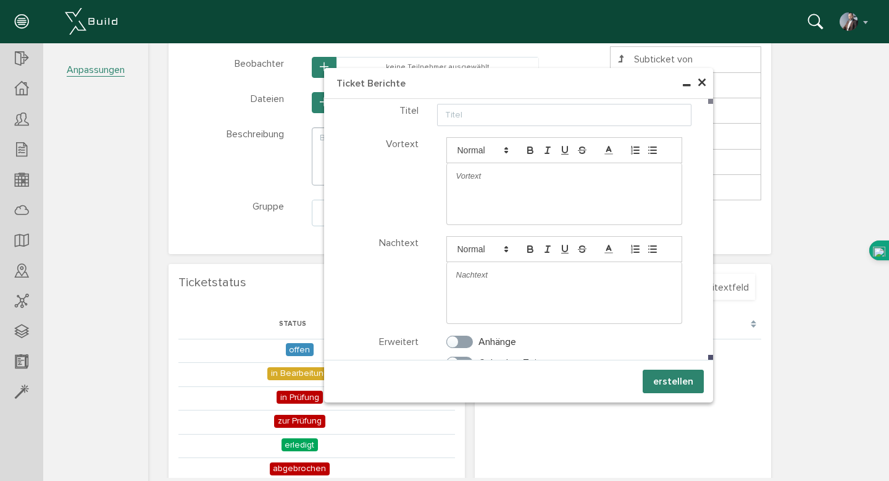
click at [702, 81] on span "×" at bounding box center [702, 83] width 10 height 24
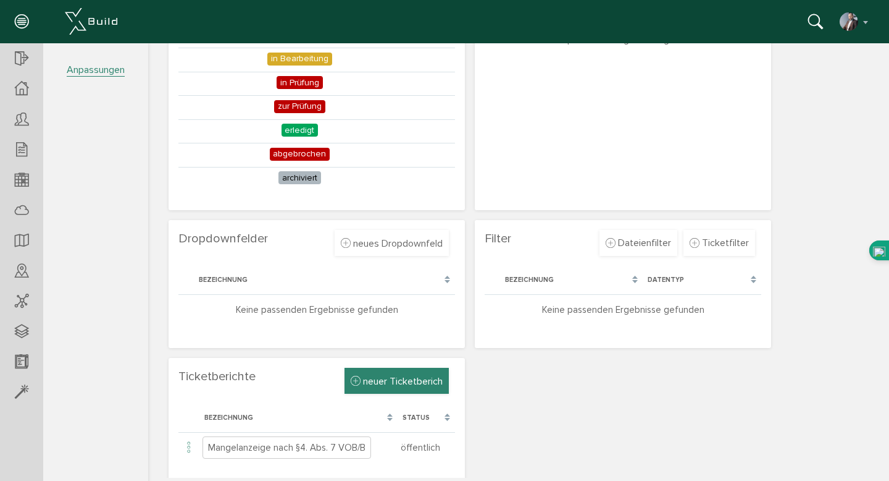
scroll to position [634, 0]
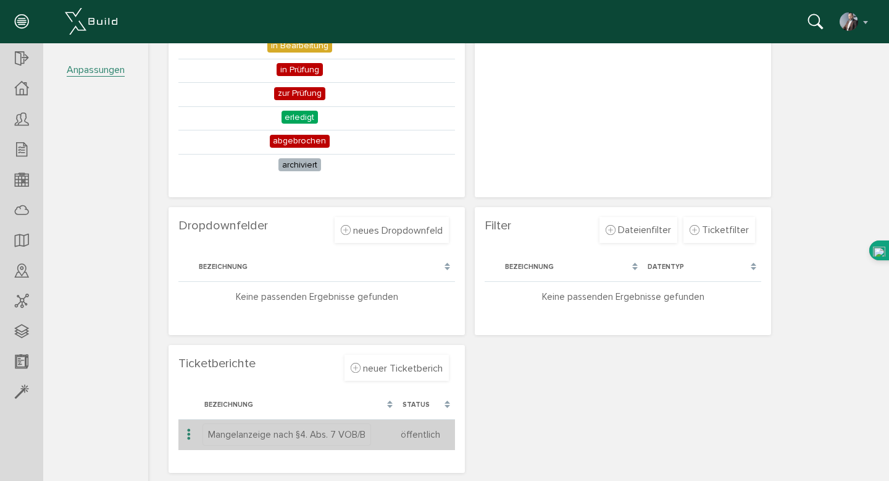
click at [330, 434] on span "Mangelanzeige nach §4. Abs. 7 VOB/B" at bounding box center [287, 434] width 169 height 22
click at [187, 433] on icon at bounding box center [189, 434] width 15 height 17
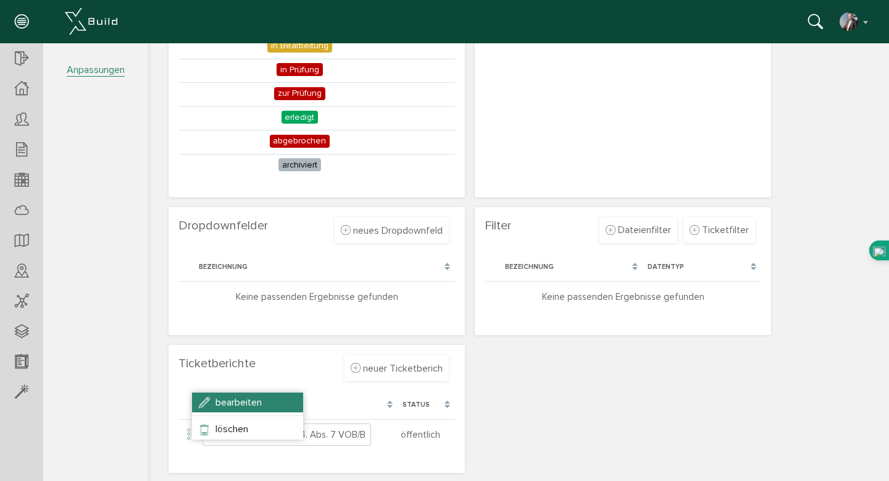
click at [221, 402] on span "bearbeiten" at bounding box center [239, 402] width 46 height 12
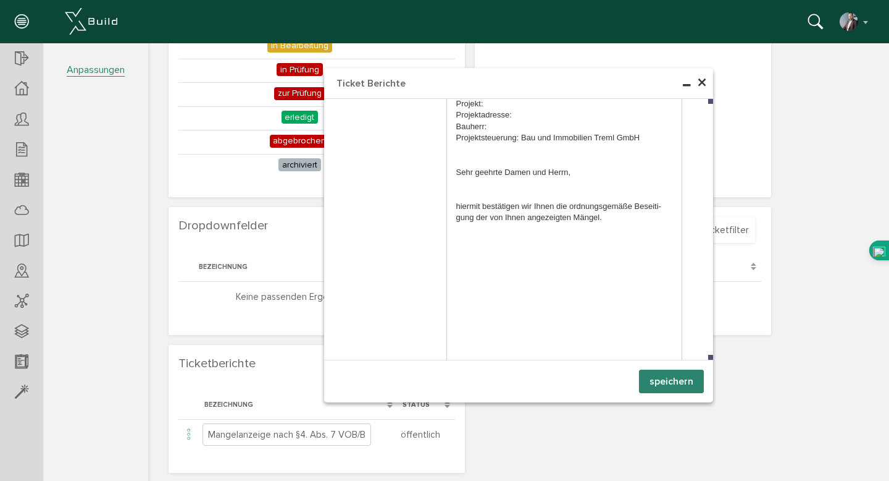
click at [702, 82] on span "×" at bounding box center [702, 83] width 10 height 24
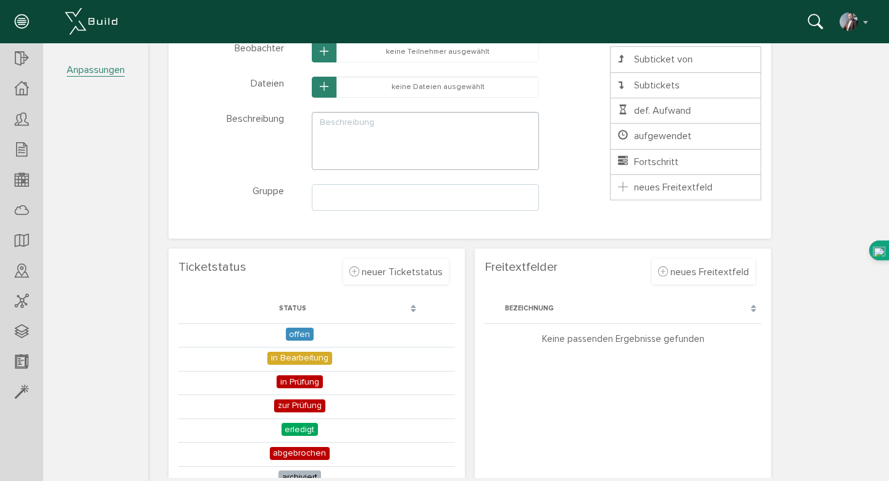
scroll to position [323, 0]
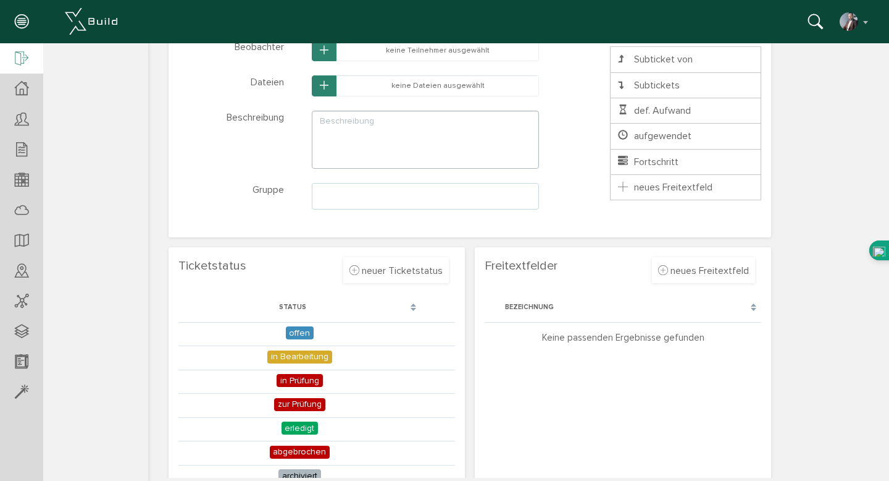
click at [14, 56] on div at bounding box center [21, 59] width 43 height 32
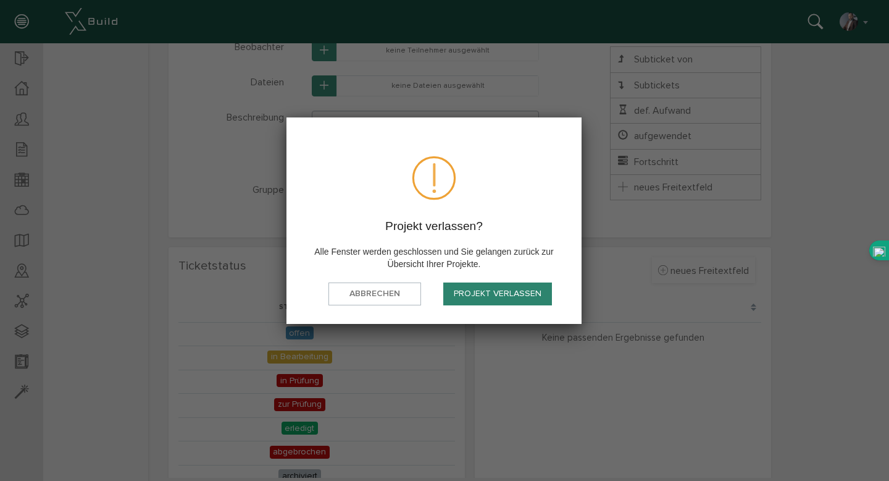
click at [489, 291] on button "Projekt verlassen" at bounding box center [497, 293] width 109 height 23
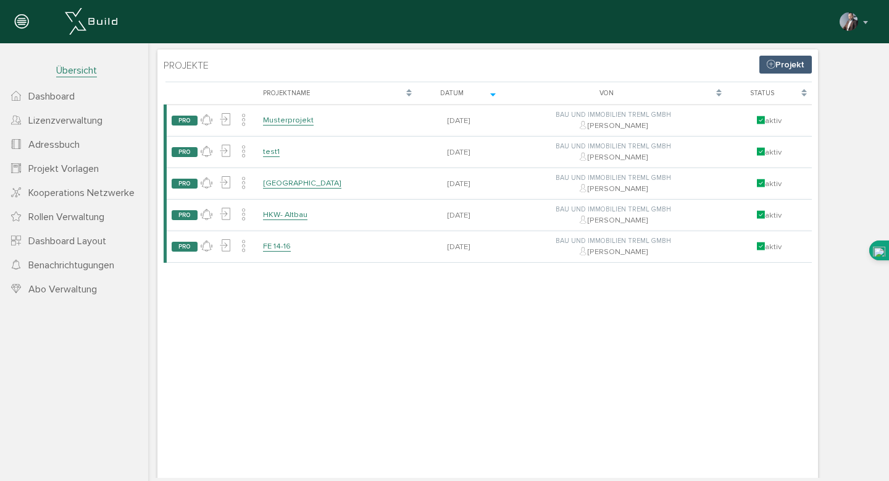
click at [792, 61] on link "Projekt" at bounding box center [786, 65] width 53 height 18
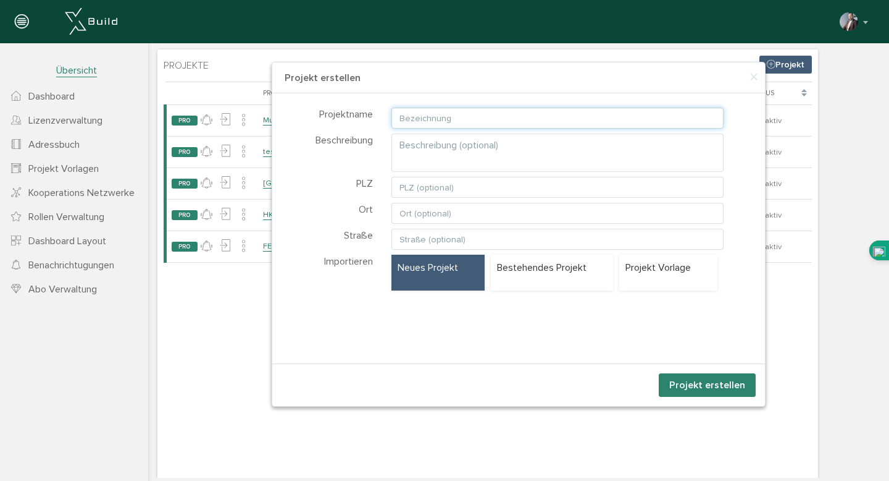
click at [511, 116] on input "text" at bounding box center [558, 117] width 333 height 21
type input "test2"
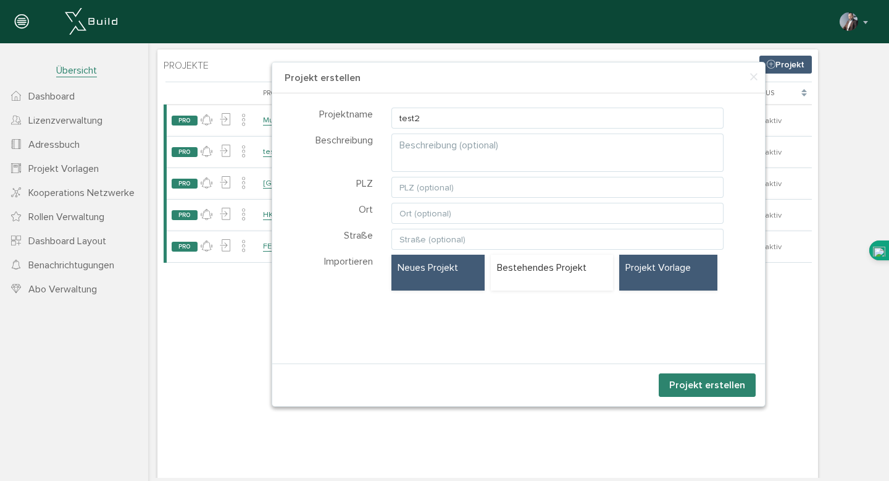
click at [662, 274] on div "Projekt Vorlage" at bounding box center [669, 272] width 98 height 36
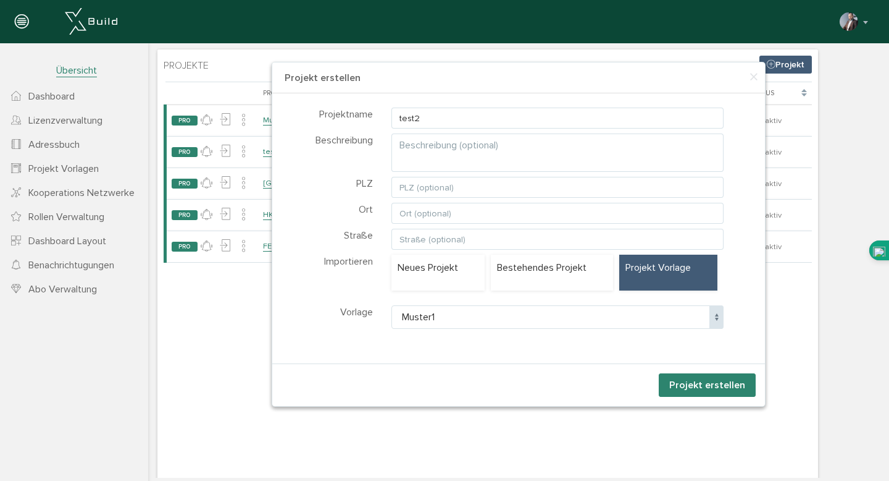
click at [613, 317] on span "Muster1" at bounding box center [558, 316] width 333 height 23
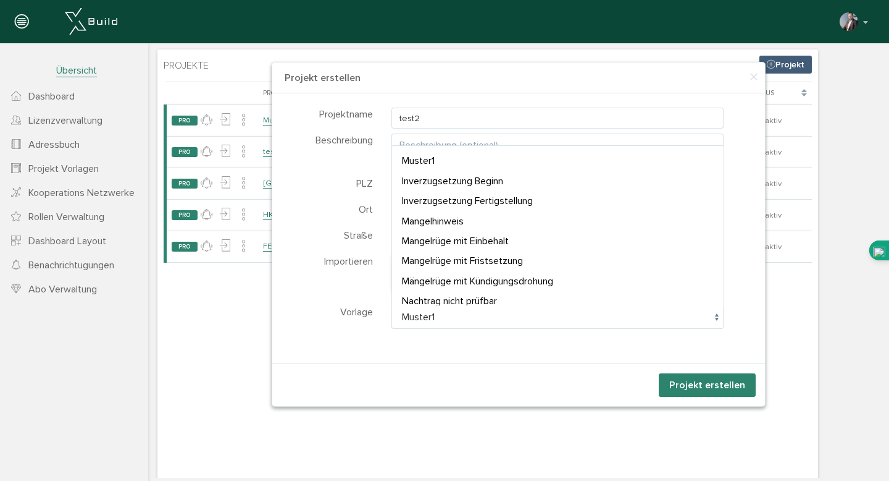
select select "P-68653b59372488.67221292"
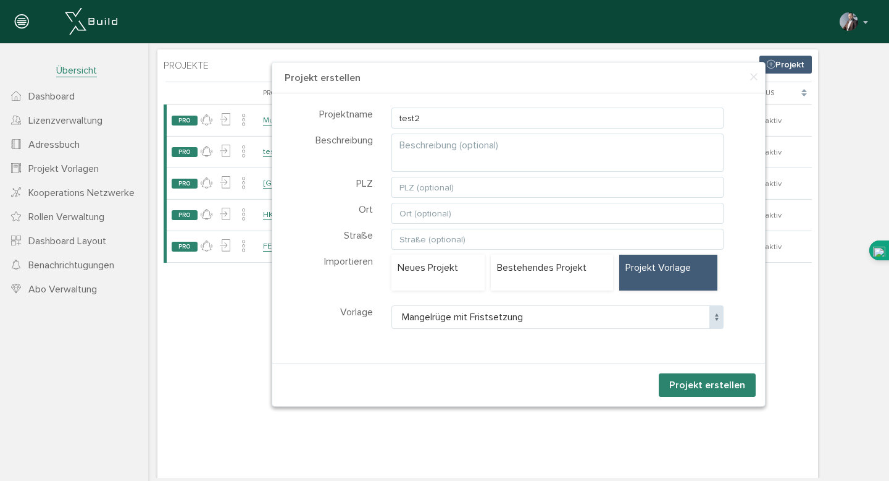
click at [704, 387] on button "Projekt erstellen" at bounding box center [707, 384] width 97 height 23
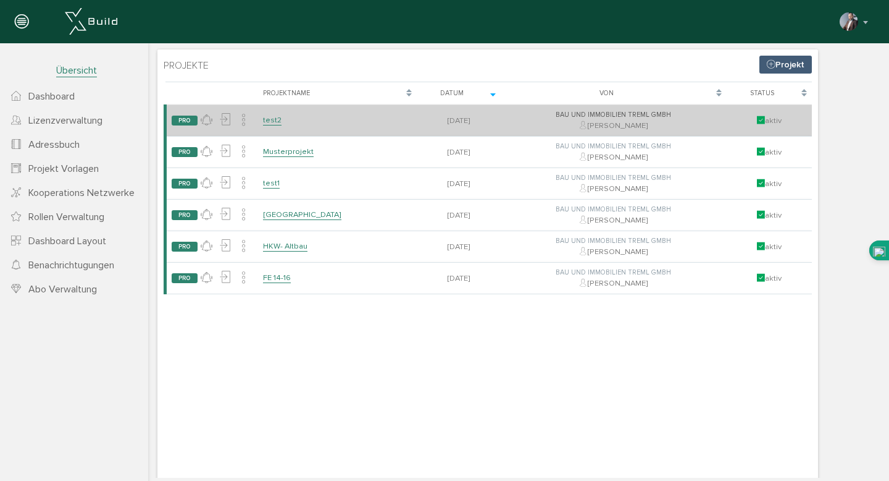
click at [276, 119] on link "test2" at bounding box center [272, 120] width 19 height 11
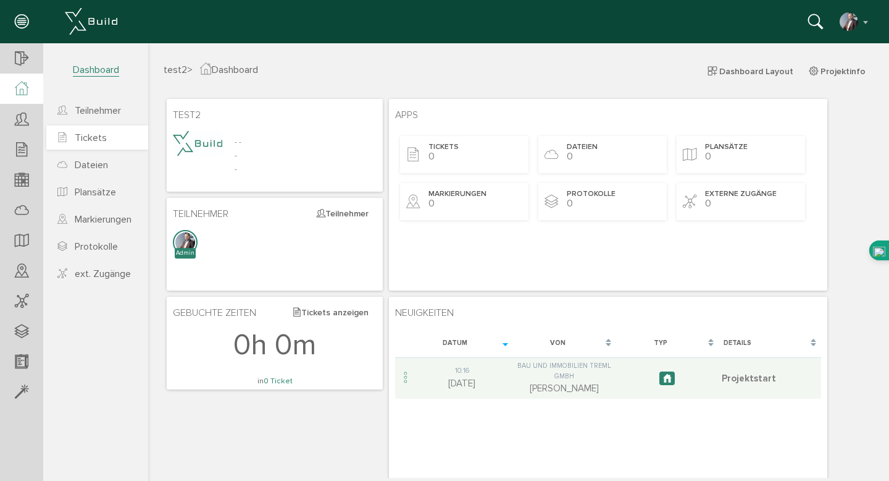
click at [97, 139] on span "Tickets" at bounding box center [91, 138] width 32 height 12
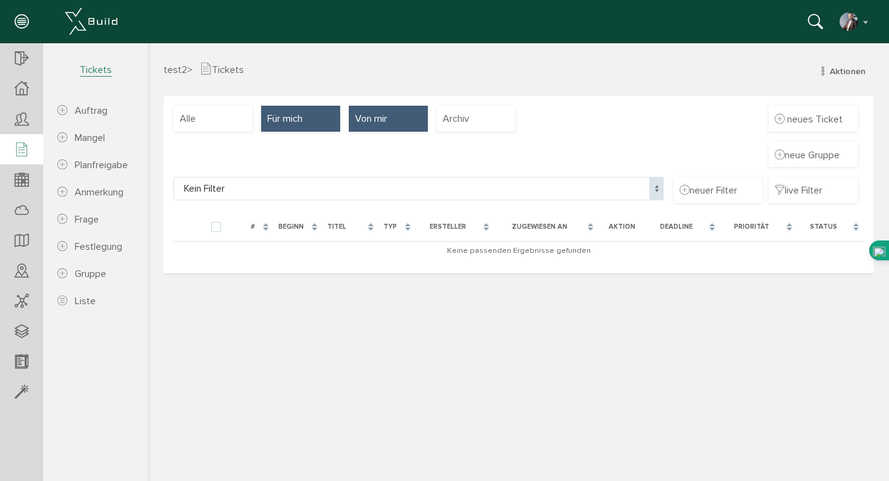
click at [374, 124] on span "Von mir" at bounding box center [371, 119] width 32 height 14
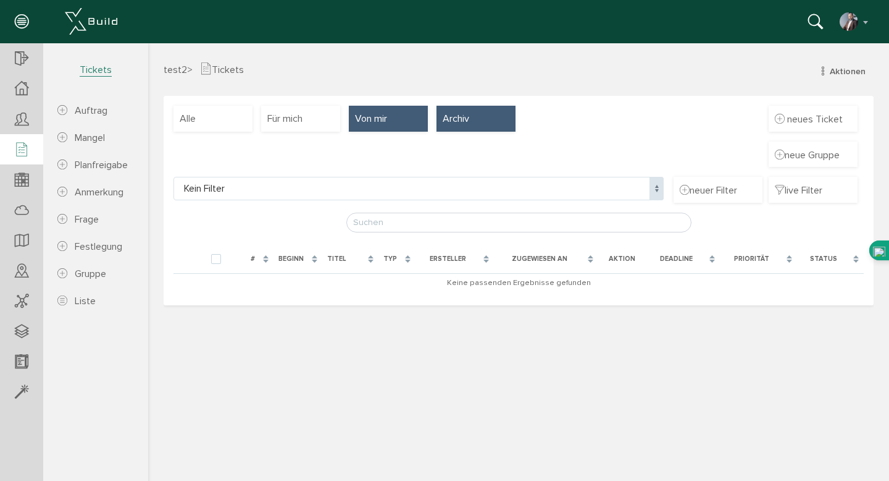
click at [456, 110] on div "Archiv" at bounding box center [476, 119] width 79 height 26
